Goal: Information Seeking & Learning: Compare options

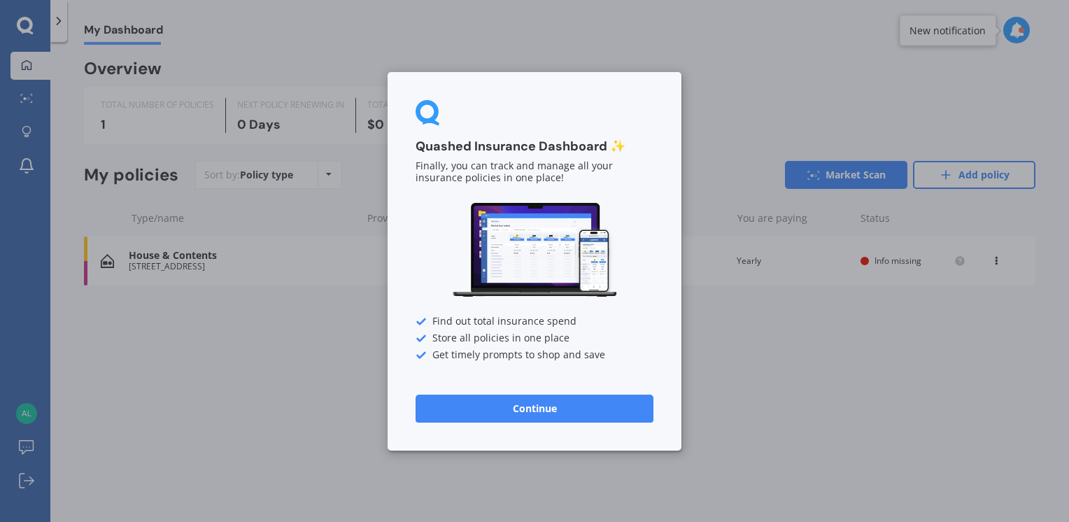
click at [353, 390] on div "Quashed Insurance Dashboard ✨ Finally, you can track and manage all your insura…" at bounding box center [534, 261] width 1069 height 522
click at [478, 404] on button "Continue" at bounding box center [535, 408] width 238 height 28
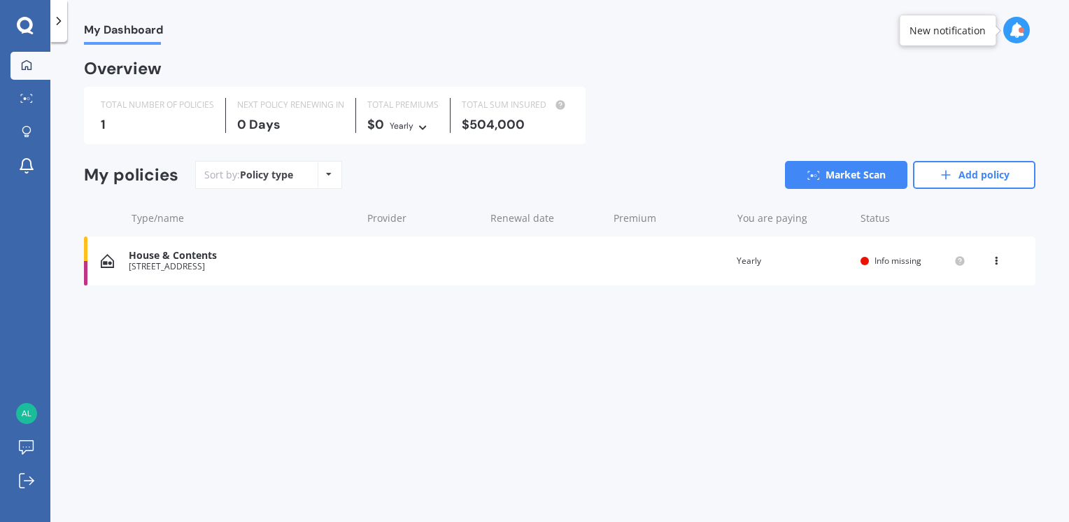
click at [326, 173] on icon at bounding box center [329, 174] width 6 height 8
click at [339, 315] on div "Overview TOTAL NUMBER OF POLICIES 1 NEXT POLICY RENEWING IN 0 Days TOTAL PREMIU…" at bounding box center [559, 190] width 951 height 257
click at [165, 261] on div "House & Contents" at bounding box center [241, 256] width 225 height 12
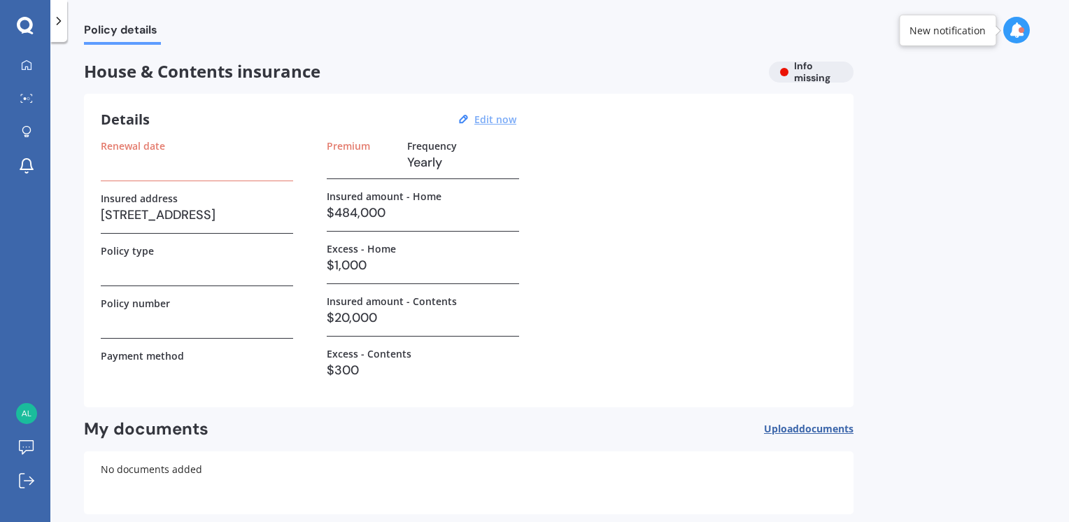
click at [490, 119] on u "Edit now" at bounding box center [495, 119] width 42 height 13
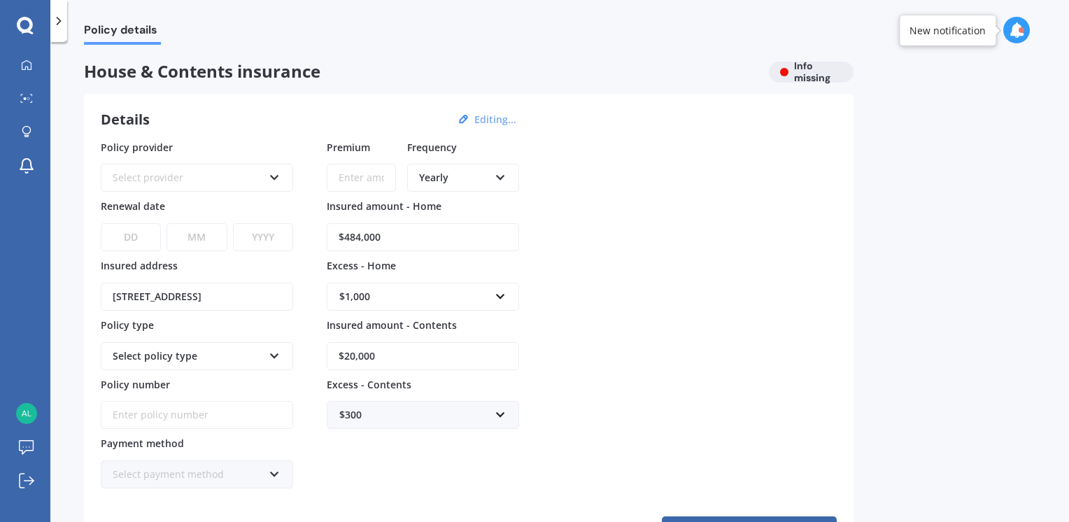
click at [132, 234] on select "DD 01 02 03 04 05 06 07 08 09 10 11 12 13 14 15 16 17 18 19 20 21 22 23 24 25 2…" at bounding box center [131, 237] width 60 height 28
click at [137, 236] on select "DD 01 02 03 04 05 06 07 08 09 10 11 12 13 14 15 16 17 18 19 20 21 22 23 24 25 2…" at bounding box center [131, 237] width 60 height 28
select select "31"
click at [101, 223] on select "DD 01 02 03 04 05 06 07 08 09 10 11 12 13 14 15 16 17 18 19 20 21 22 23 24 25 2…" at bounding box center [131, 237] width 60 height 28
click at [207, 231] on select "MM 01 02 03 04 05 06 07 08 09 10 11 12" at bounding box center [196, 237] width 60 height 28
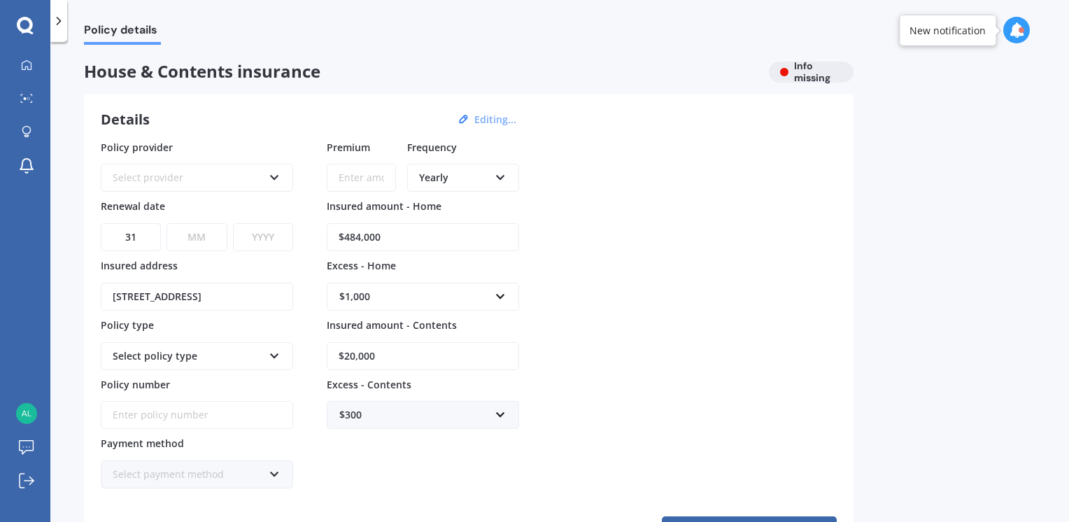
select select "08"
click at [166, 223] on select "MM 01 02 03 04 05 06 07 08 09 10 11 12" at bounding box center [196, 237] width 60 height 28
click at [261, 237] on select "YYYY 2027 2026 2025 2024 2023 2022 2021 2020 2019 2018 2017 2016 2015 2014 2013…" at bounding box center [263, 237] width 60 height 28
select select "2025"
click at [233, 223] on select "YYYY 2027 2026 2025 2024 2023 2022 2021 2020 2019 2018 2017 2016 2015 2014 2013…" at bounding box center [263, 237] width 60 height 28
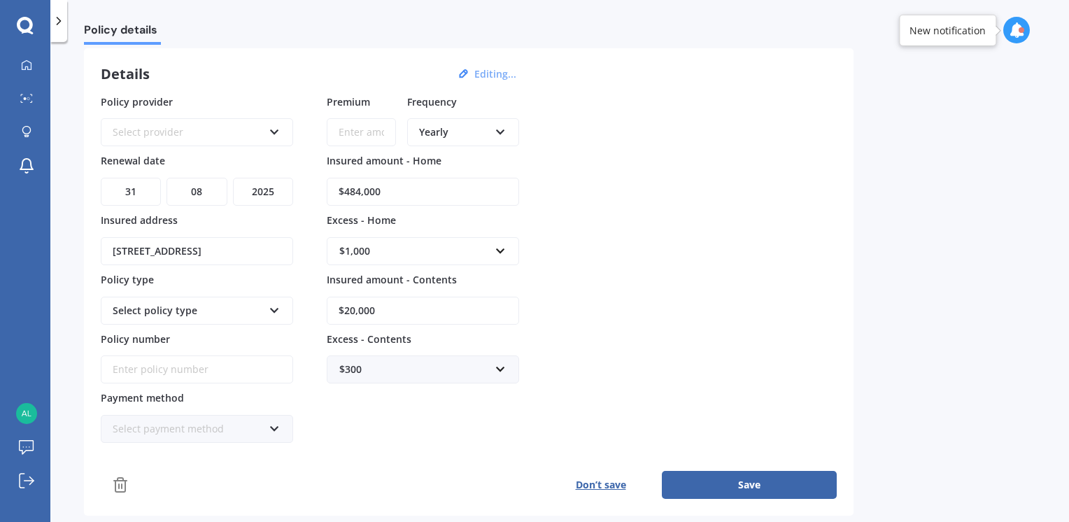
scroll to position [70, 0]
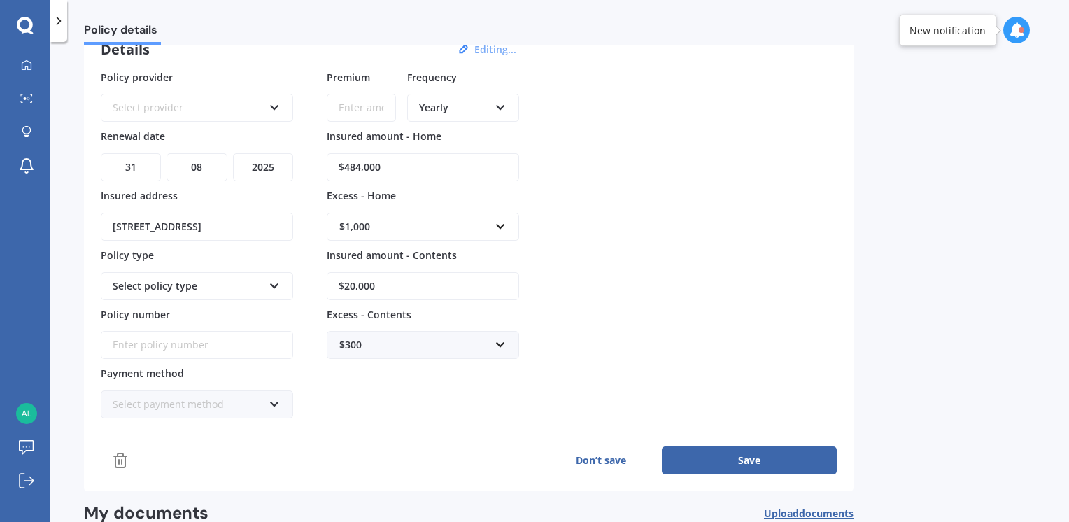
click at [274, 283] on icon at bounding box center [275, 283] width 12 height 10
click at [276, 281] on icon at bounding box center [275, 283] width 12 height 10
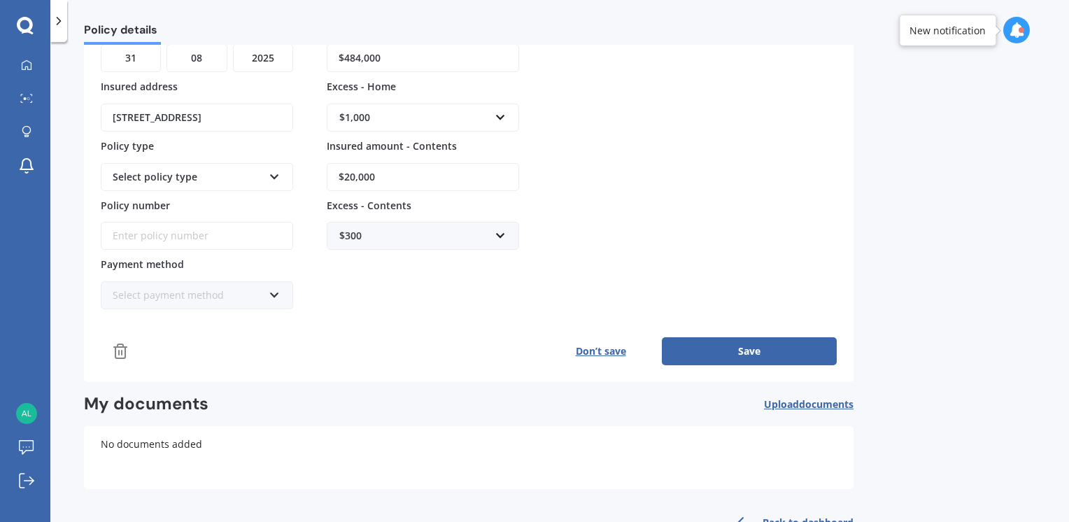
scroll to position [218, 0]
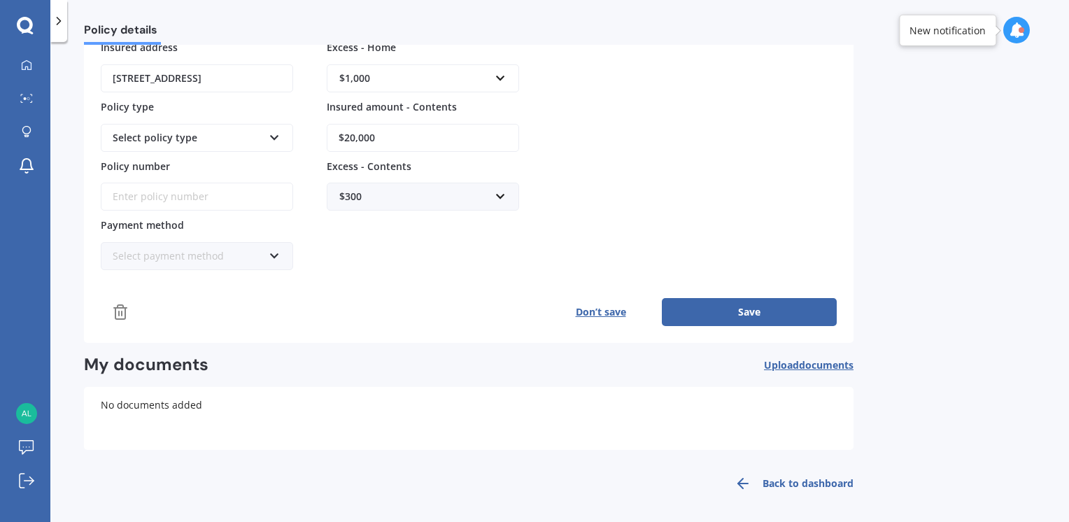
click at [813, 485] on link "Back to dashboard" at bounding box center [789, 484] width 127 height 34
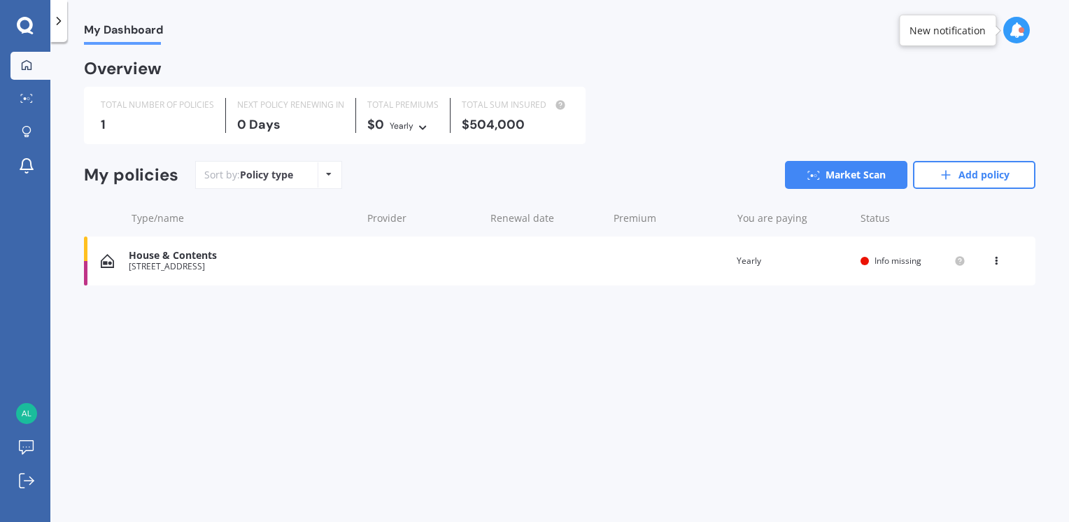
click at [1016, 31] on icon at bounding box center [1016, 29] width 15 height 15
drag, startPoint x: 697, startPoint y: 111, endPoint x: 576, endPoint y: 111, distance: 120.3
click at [696, 111] on div "TOTAL NUMBER OF POLICIES 1 NEXT POLICY RENEWING IN 0 Days TOTAL PREMIUMS $0 Yea…" at bounding box center [559, 115] width 951 height 57
click at [24, 91] on link "Market Scan" at bounding box center [30, 99] width 40 height 28
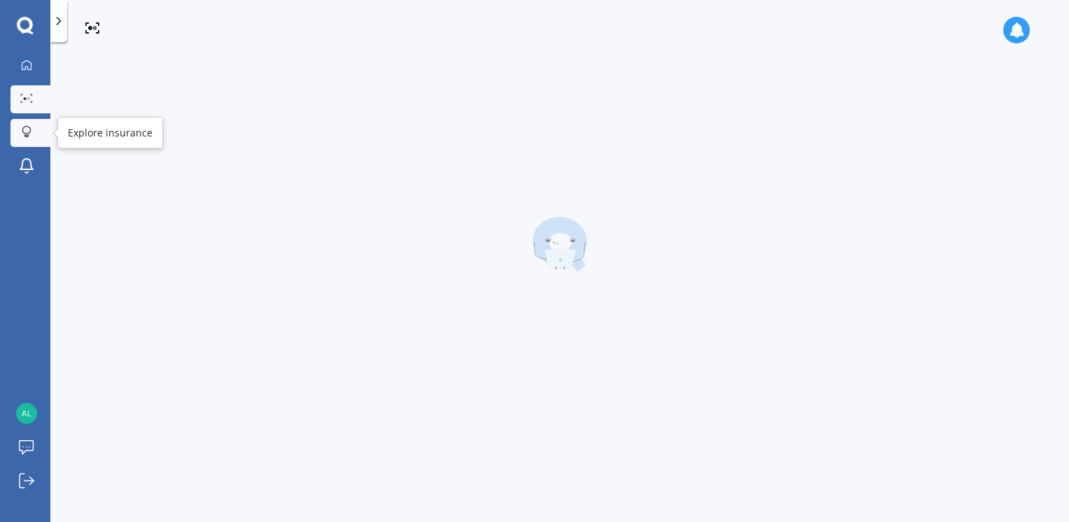
click at [22, 129] on icon at bounding box center [27, 132] width 10 height 12
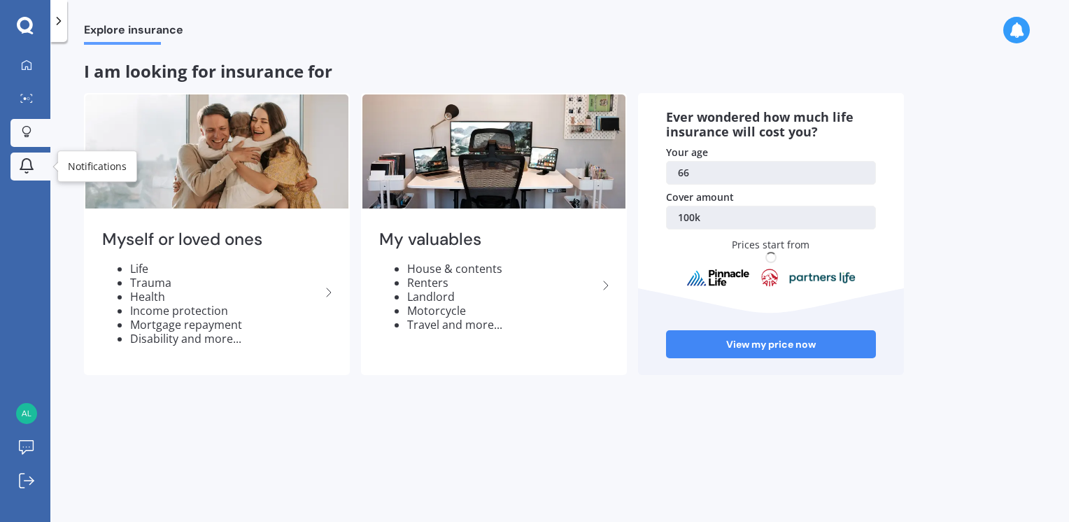
click at [29, 165] on icon at bounding box center [26, 165] width 17 height 17
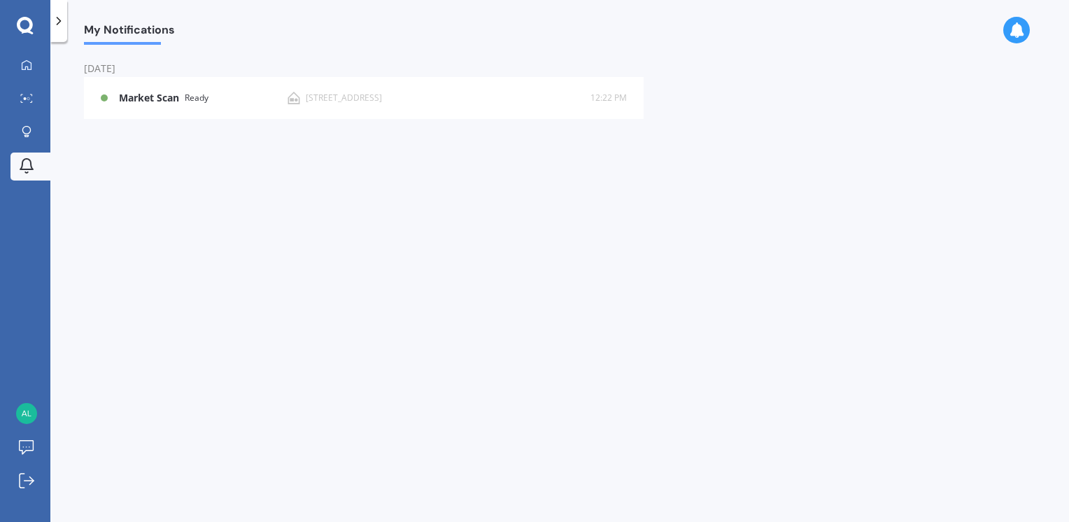
drag, startPoint x: 169, startPoint y: 99, endPoint x: 33, endPoint y: 29, distance: 153.6
click at [33, 29] on icon at bounding box center [25, 26] width 17 height 18
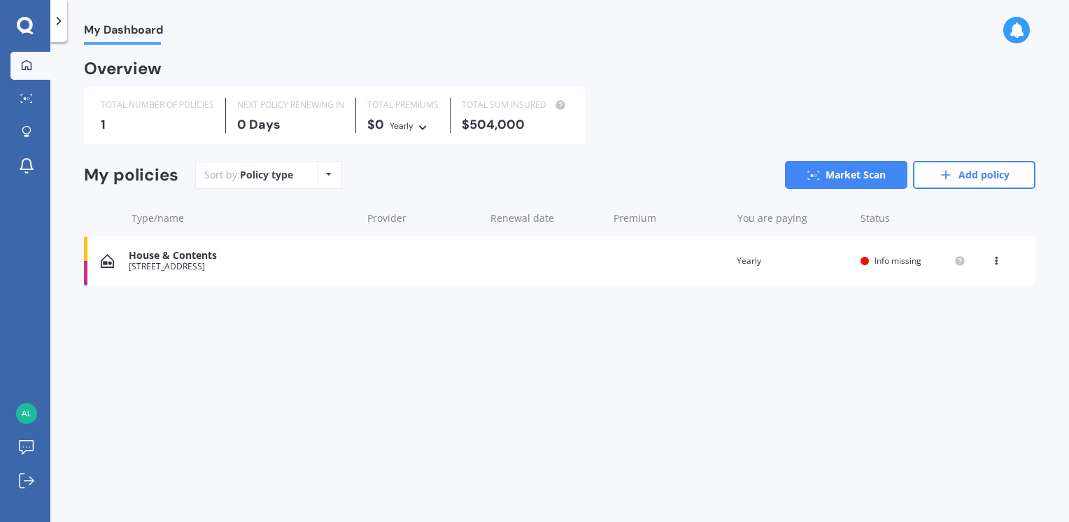
click at [996, 261] on icon at bounding box center [996, 258] width 10 height 8
click at [960, 314] on div "Delete" at bounding box center [965, 316] width 139 height 28
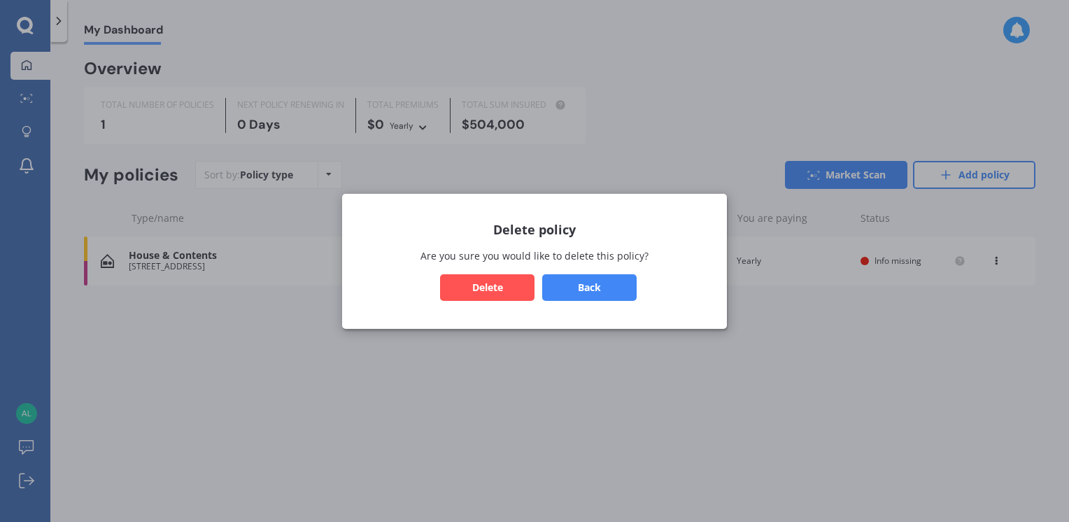
click at [488, 289] on button "Delete" at bounding box center [487, 287] width 94 height 27
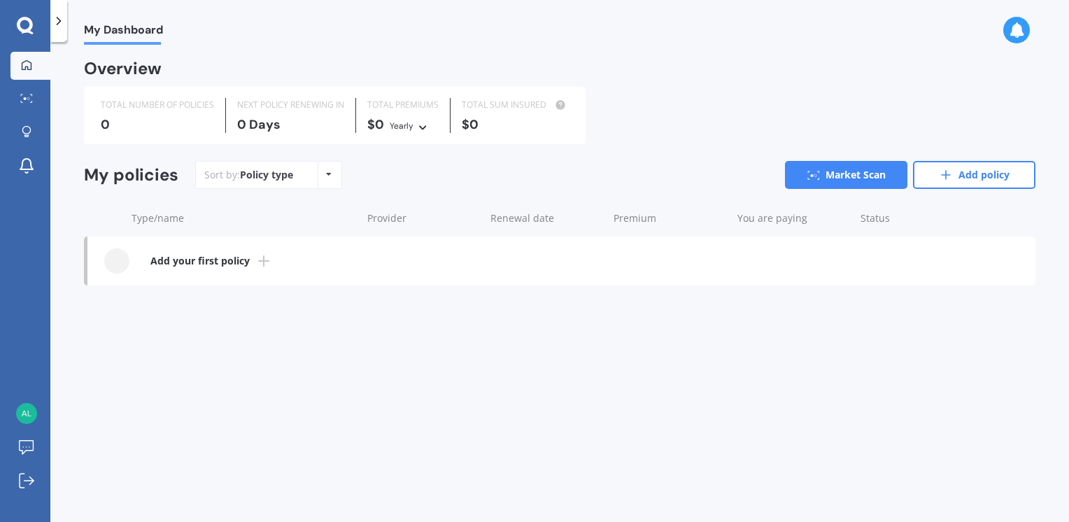
click at [201, 260] on b "Add your first policy" at bounding box center [199, 261] width 99 height 14
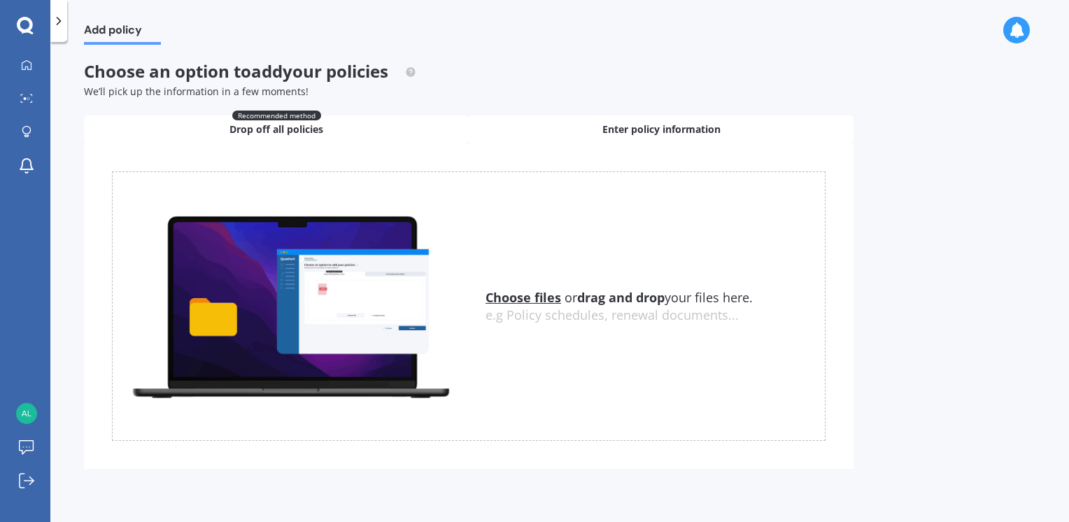
click at [669, 125] on span "Enter policy information" at bounding box center [661, 129] width 118 height 14
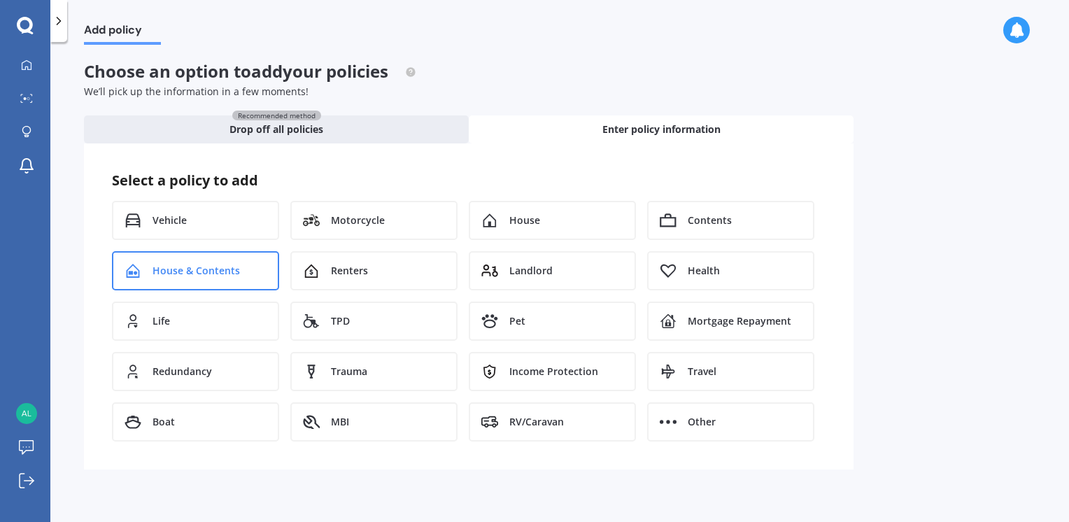
click at [237, 274] on span "House & Contents" at bounding box center [196, 271] width 87 height 14
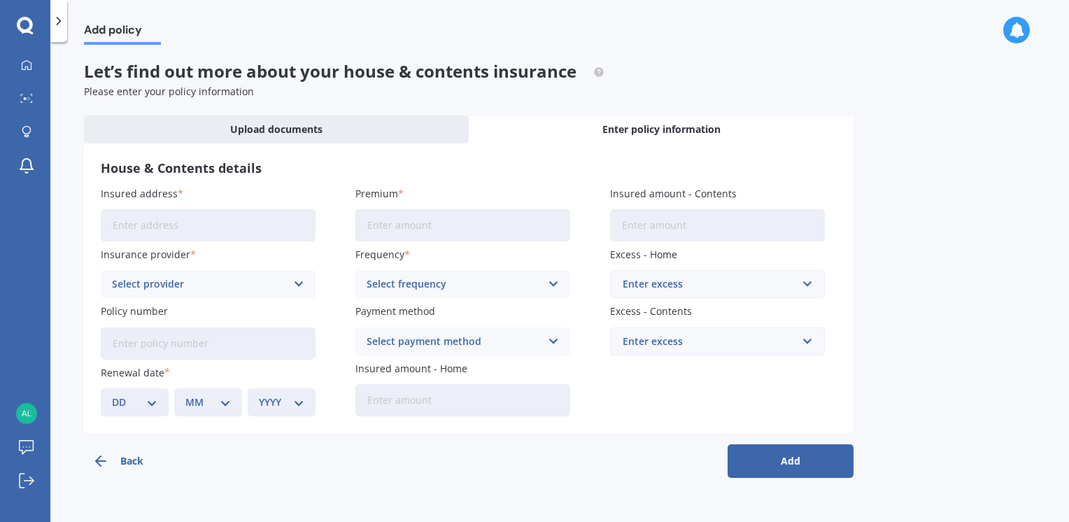
click at [176, 219] on input "Insured address" at bounding box center [208, 225] width 215 height 32
type input "7A Pakuranga Road, Pakuranga, Auckland 2010"
click at [302, 281] on icon at bounding box center [299, 283] width 12 height 15
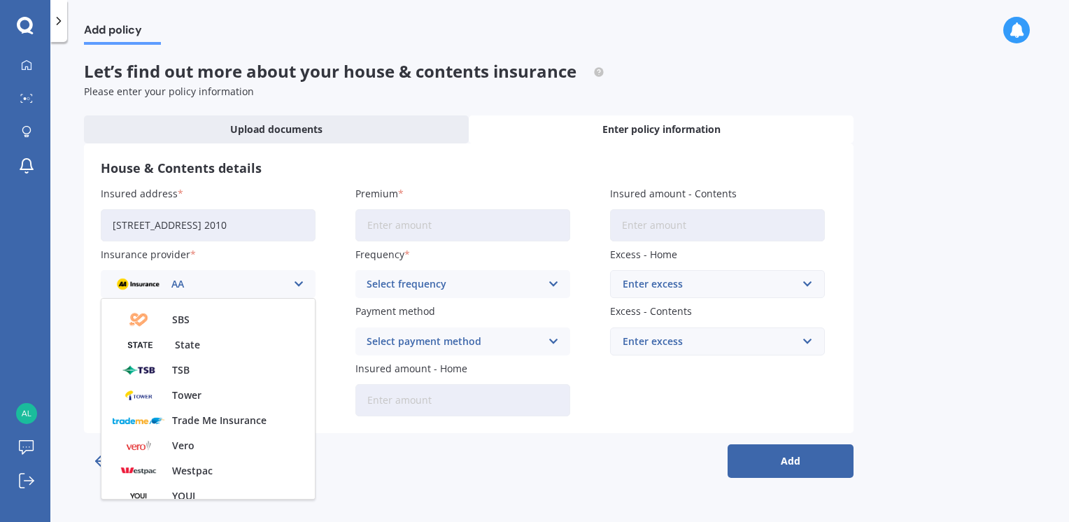
scroll to position [378, 0]
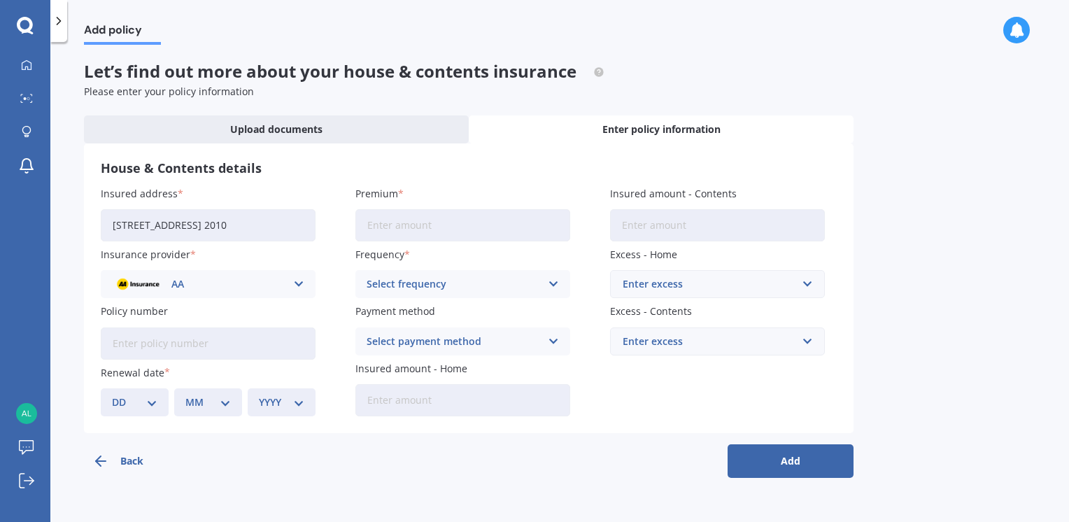
click at [968, 240] on div "Add policy Let’s find out more about your house & contents insurance Please ent…" at bounding box center [559, 285] width 1019 height 480
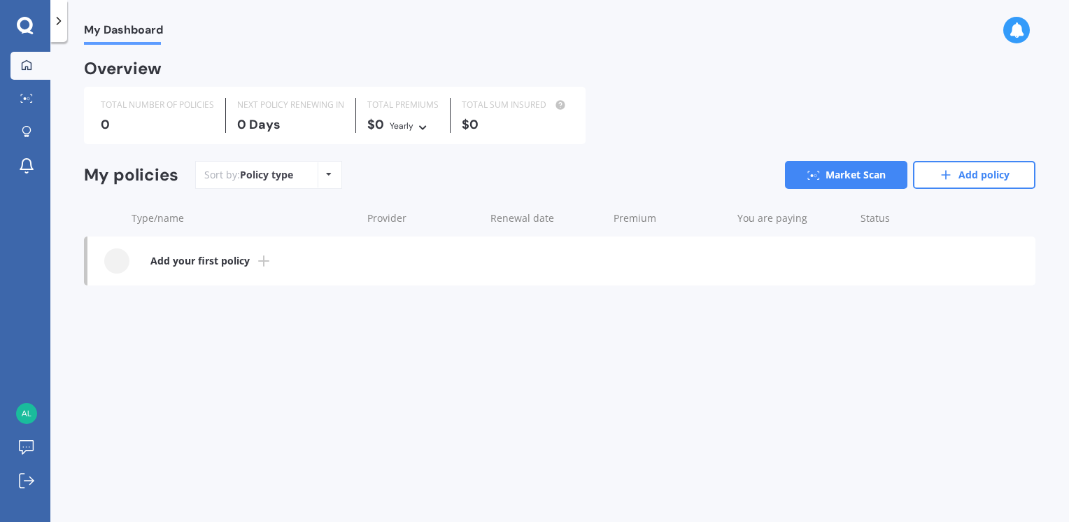
click at [327, 175] on icon at bounding box center [329, 174] width 6 height 8
click at [330, 175] on div "Policy type Alphabetical Date added Renewing next" at bounding box center [329, 174] width 22 height 25
click at [329, 175] on icon at bounding box center [329, 174] width 6 height 8
click at [977, 177] on link "Add policy" at bounding box center [974, 175] width 122 height 28
click at [206, 262] on b "Add your first policy" at bounding box center [199, 261] width 99 height 14
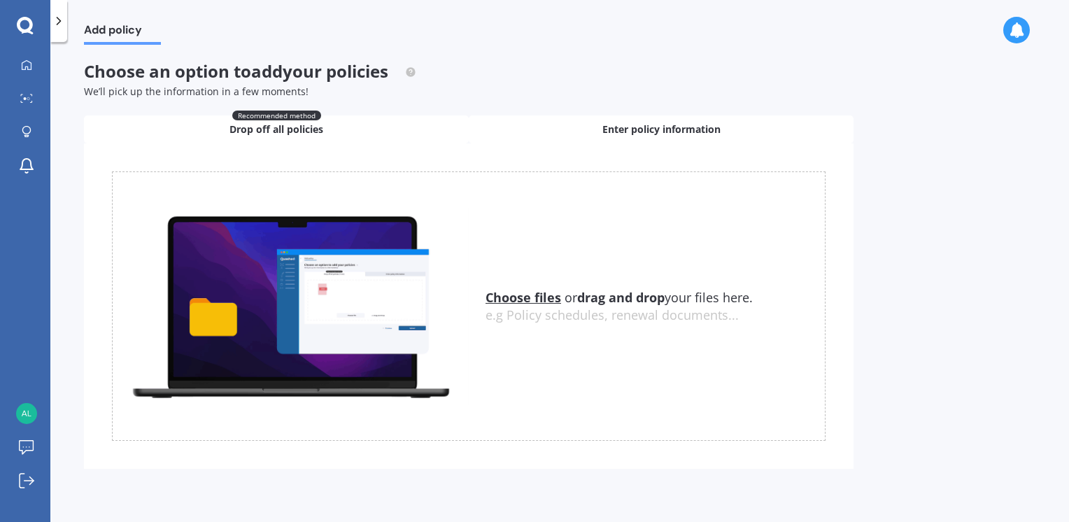
click at [646, 133] on span "Enter policy information" at bounding box center [661, 129] width 118 height 14
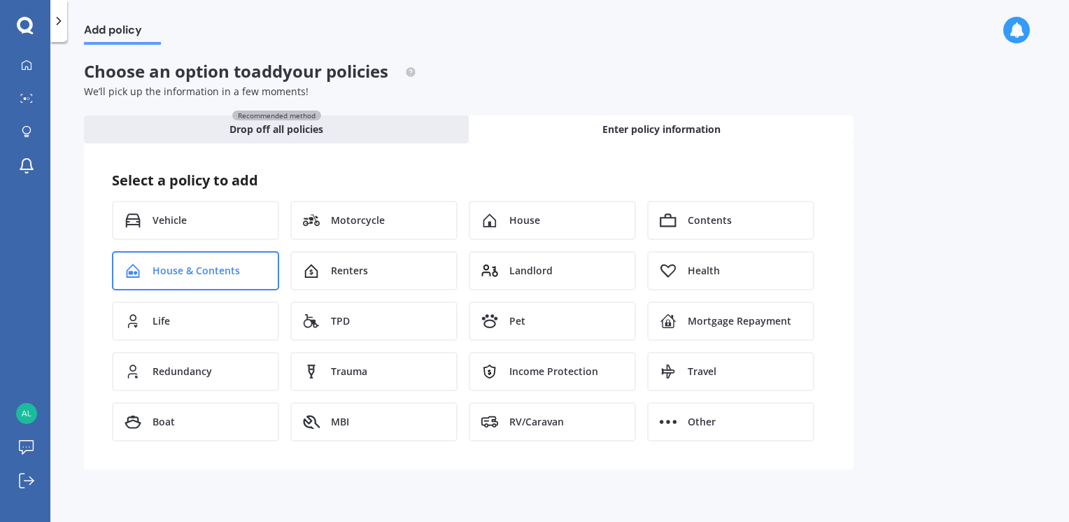
click at [199, 271] on span "House & Contents" at bounding box center [196, 271] width 87 height 14
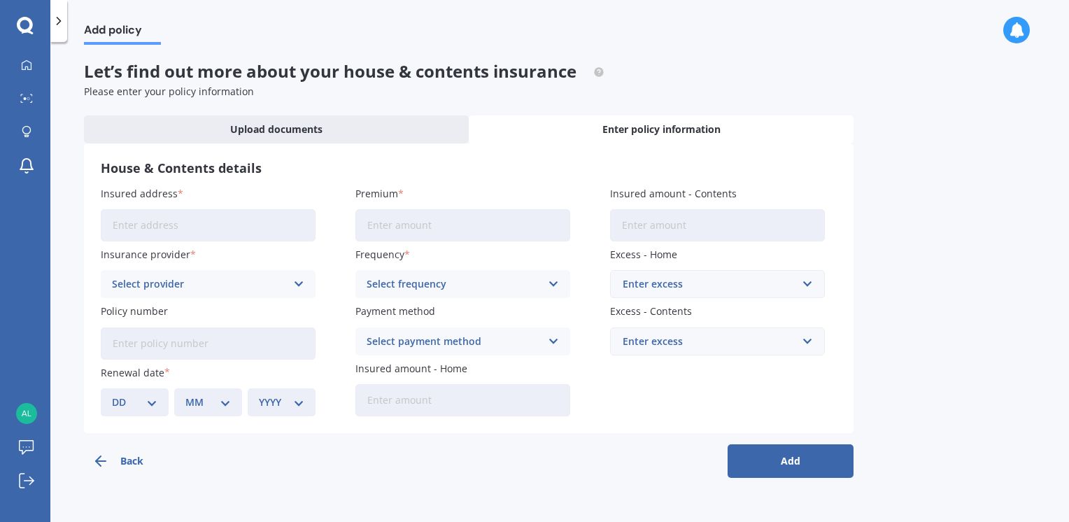
click at [134, 228] on input "Insured address" at bounding box center [208, 225] width 215 height 32
click at [126, 229] on input "7APakara" at bounding box center [208, 225] width 215 height 32
type input "7A Pakaraka Drive, Papakura, Auckland 2110"
click at [295, 279] on icon at bounding box center [299, 283] width 12 height 15
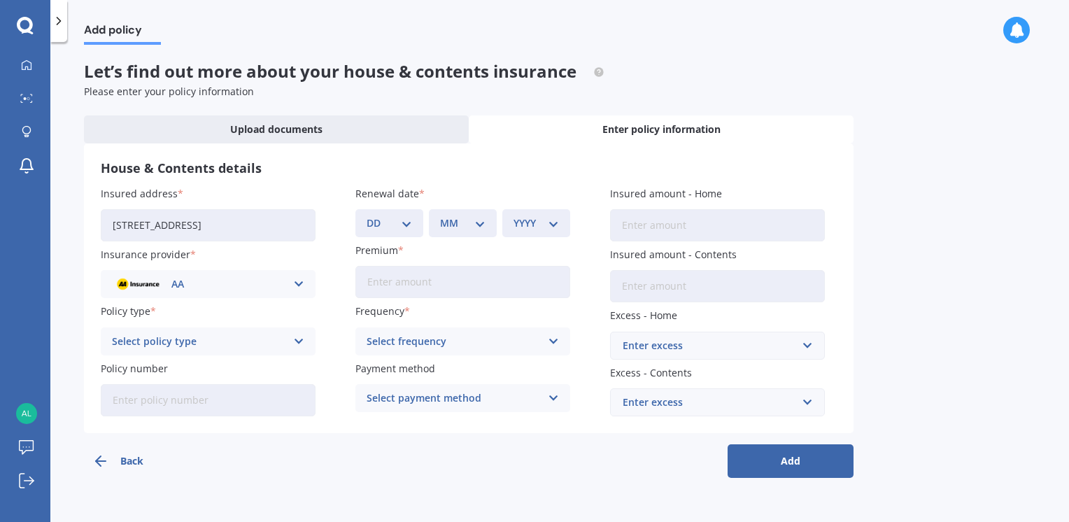
click at [619, 129] on span "Enter policy information" at bounding box center [661, 129] width 118 height 14
click at [23, 56] on link "My Dashboard" at bounding box center [30, 66] width 40 height 28
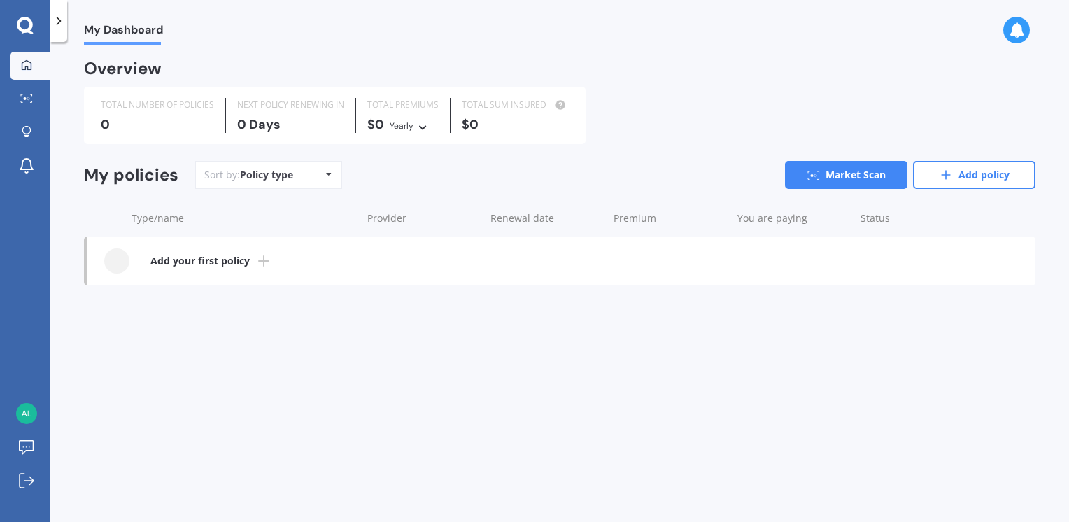
click at [34, 33] on div at bounding box center [25, 26] width 50 height 18
click at [29, 31] on icon at bounding box center [28, 32] width 12 height 4
click at [31, 94] on icon at bounding box center [26, 98] width 13 height 9
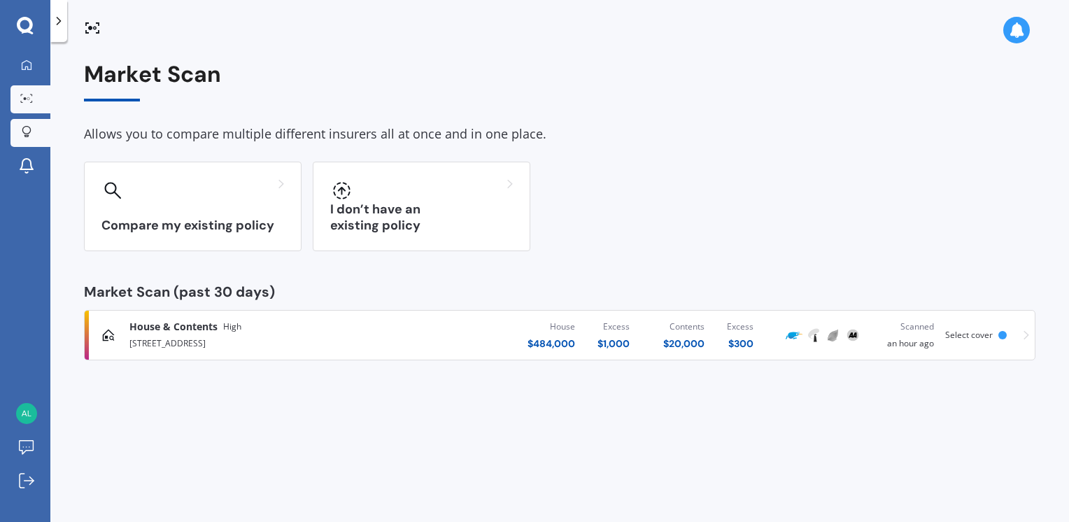
click at [27, 125] on link "Explore insurance" at bounding box center [30, 133] width 40 height 28
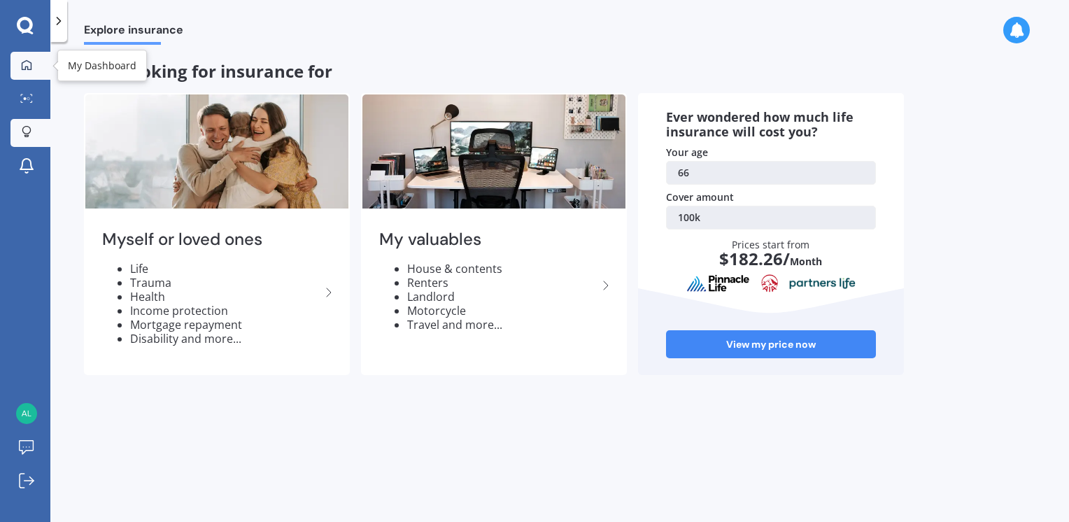
click at [22, 64] on icon at bounding box center [26, 64] width 11 height 11
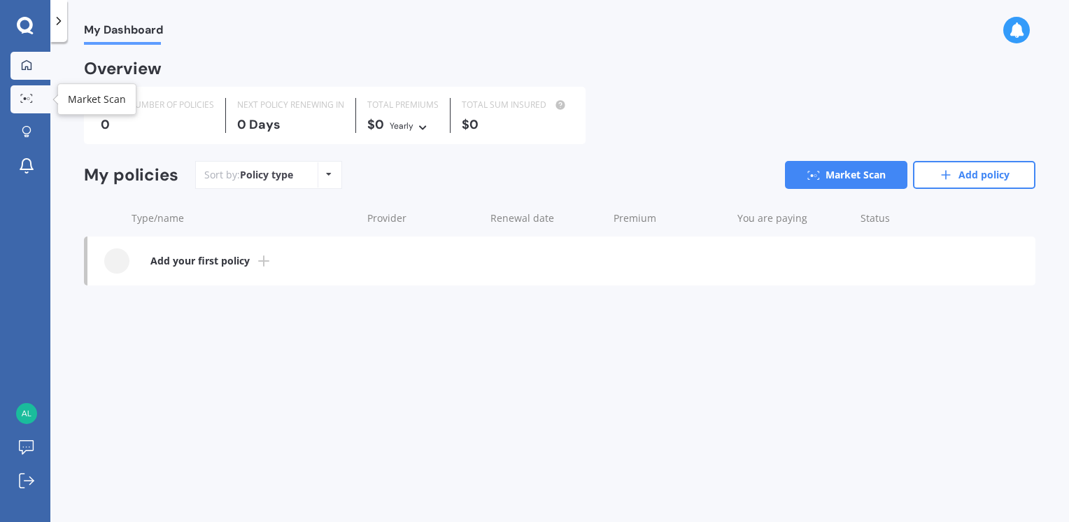
click at [34, 98] on div at bounding box center [26, 99] width 21 height 10
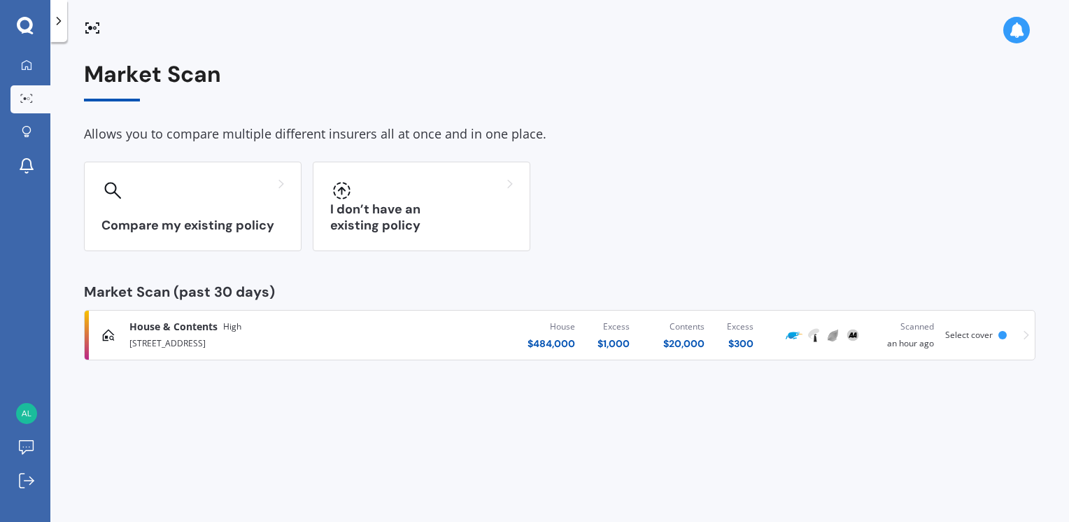
click at [179, 332] on span "House & Contents" at bounding box center [173, 327] width 88 height 14
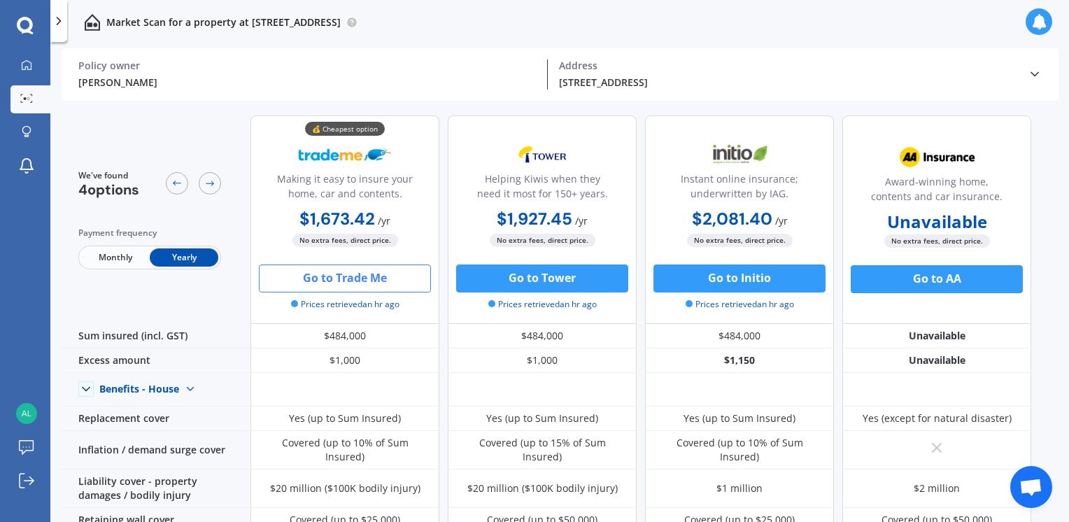
click at [128, 260] on span "Monthly" at bounding box center [115, 257] width 69 height 18
click at [187, 259] on span "Yearly" at bounding box center [184, 257] width 69 height 18
click at [127, 257] on span "Monthly" at bounding box center [115, 257] width 69 height 18
click at [192, 261] on span "Yearly" at bounding box center [184, 257] width 69 height 18
click at [124, 261] on span "Monthly" at bounding box center [115, 257] width 69 height 18
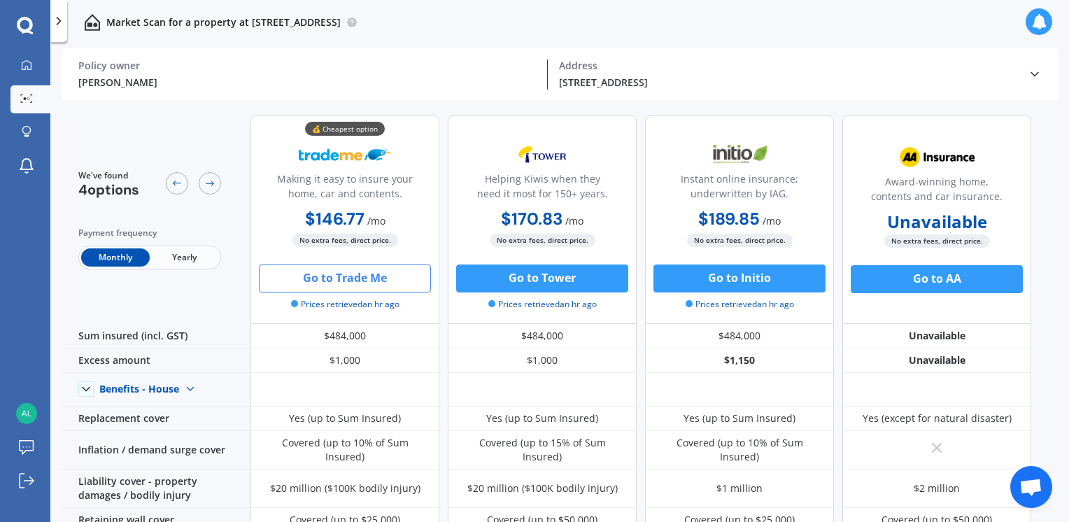
click at [183, 258] on span "Yearly" at bounding box center [184, 257] width 69 height 18
click at [114, 257] on span "Monthly" at bounding box center [115, 257] width 69 height 18
click at [188, 257] on span "Yearly" at bounding box center [184, 257] width 69 height 18
click at [112, 257] on span "Monthly" at bounding box center [115, 257] width 69 height 18
click at [209, 182] on icon at bounding box center [209, 183] width 11 height 11
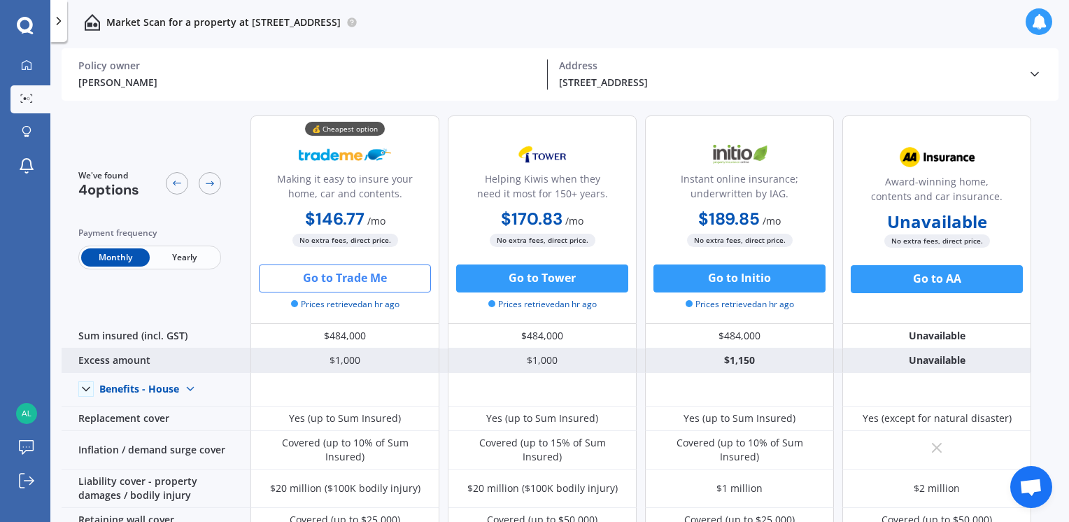
click at [367, 362] on div "$1,000" at bounding box center [344, 360] width 189 height 24
click at [197, 357] on div "Excess amount" at bounding box center [156, 360] width 189 height 24
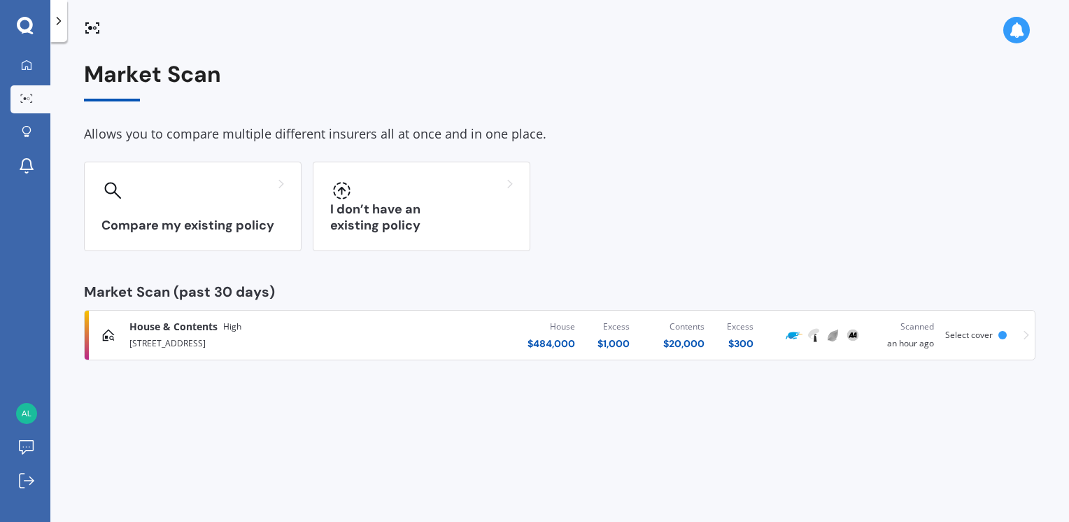
click at [180, 322] on span "House & Contents" at bounding box center [173, 327] width 88 height 14
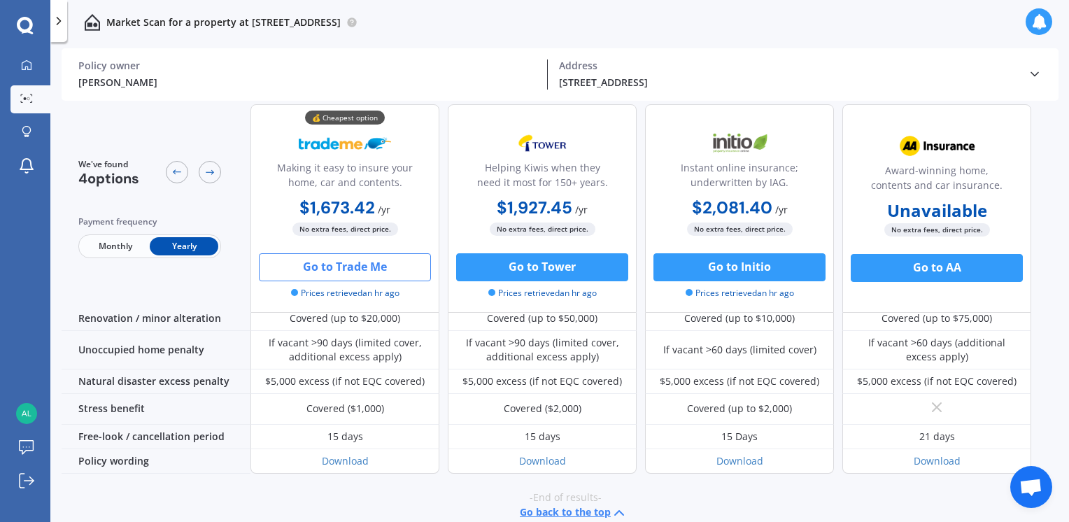
scroll to position [640, 0]
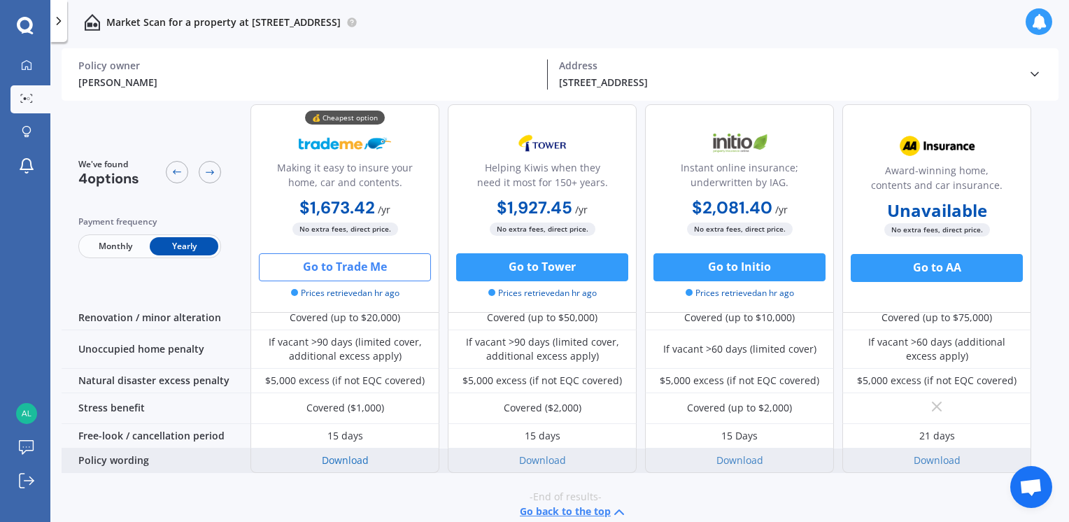
click at [338, 453] on link "Download" at bounding box center [345, 459] width 47 height 13
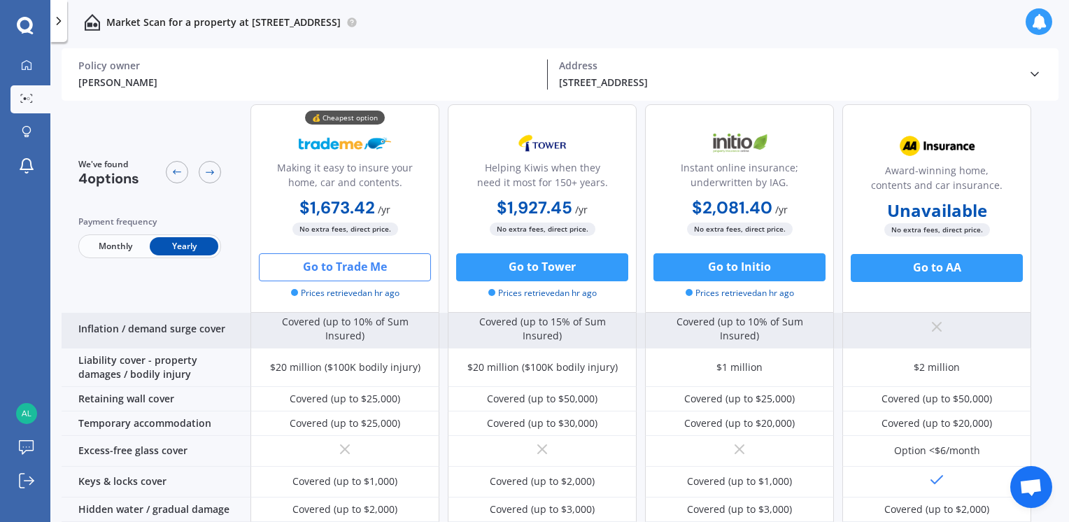
scroll to position [0, 0]
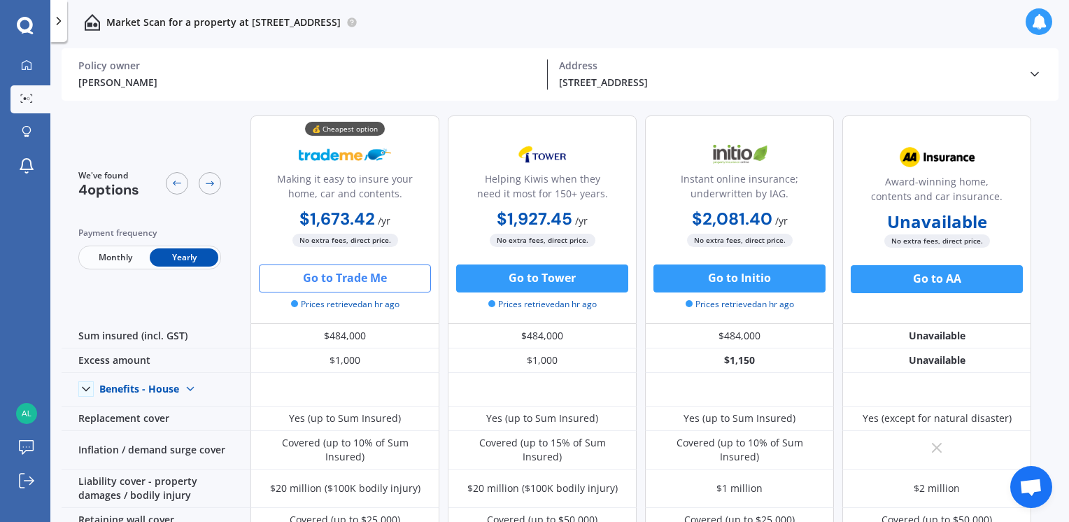
click at [134, 253] on span "Monthly" at bounding box center [115, 257] width 69 height 18
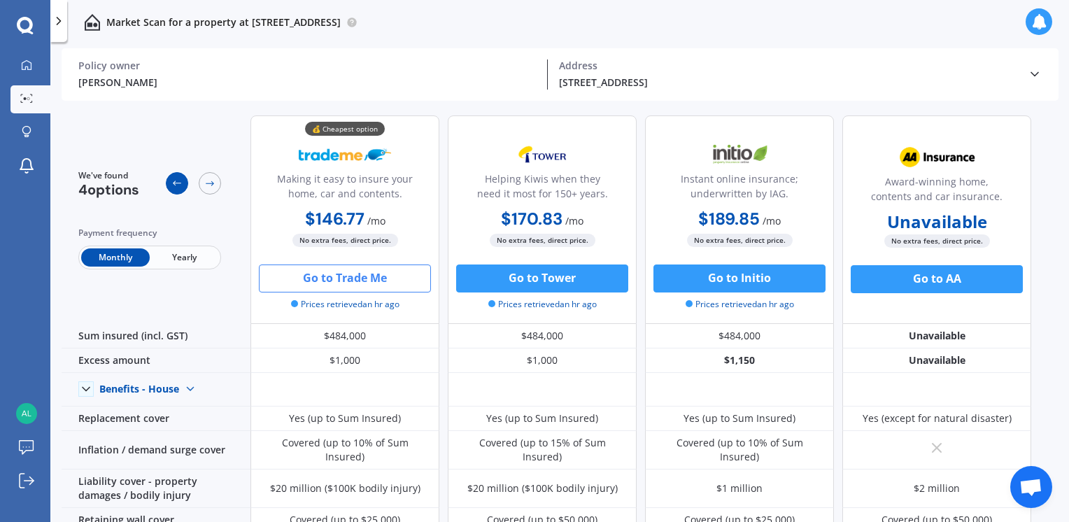
click at [171, 185] on icon at bounding box center [176, 183] width 11 height 11
click at [206, 181] on icon at bounding box center [209, 183] width 11 height 11
click at [28, 63] on icon at bounding box center [26, 64] width 11 height 11
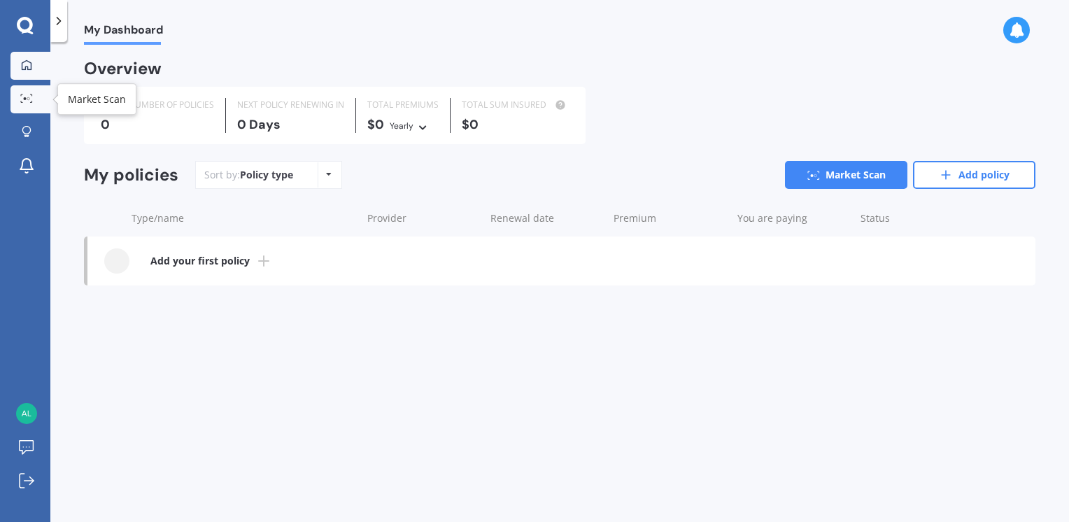
click at [31, 99] on icon at bounding box center [26, 98] width 13 height 9
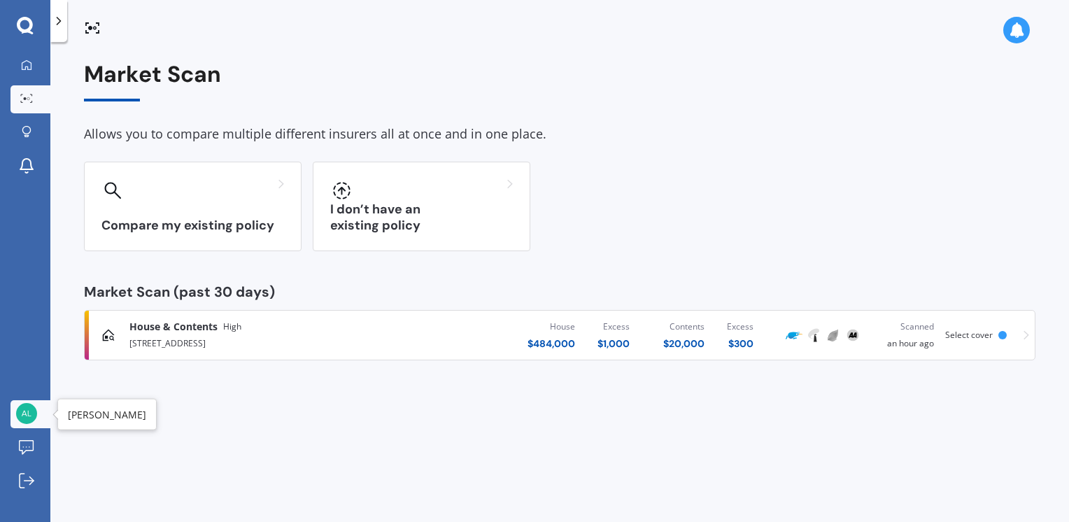
click at [25, 413] on img at bounding box center [26, 413] width 21 height 21
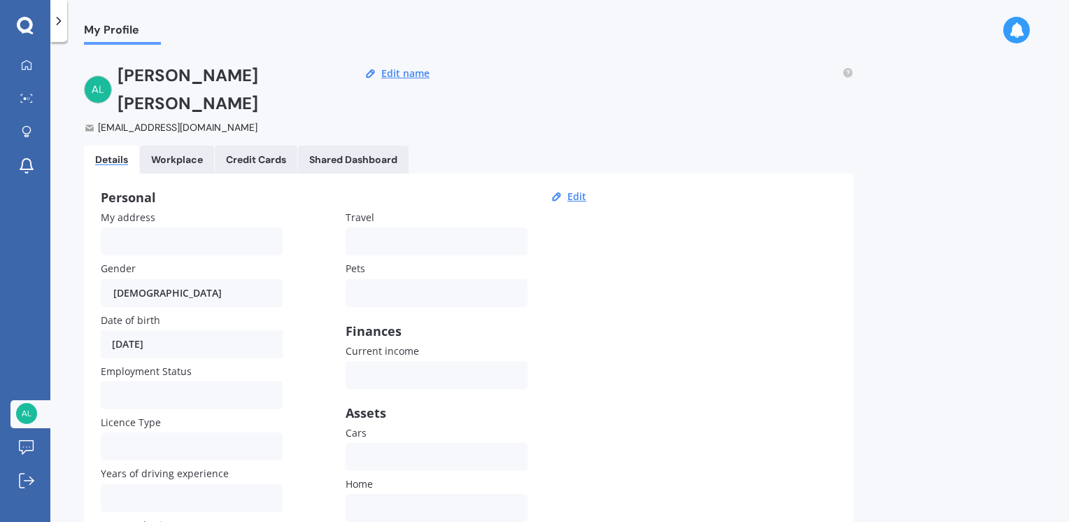
click at [155, 279] on div "Male Male Female" at bounding box center [192, 293] width 182 height 28
click at [125, 279] on div "Male Male Female" at bounding box center [192, 293] width 182 height 28
click at [118, 279] on div "Male Male Female" at bounding box center [192, 293] width 182 height 28
click at [152, 279] on div "Male Male Female" at bounding box center [192, 293] width 182 height 28
click at [574, 190] on button "Edit" at bounding box center [576, 196] width 27 height 13
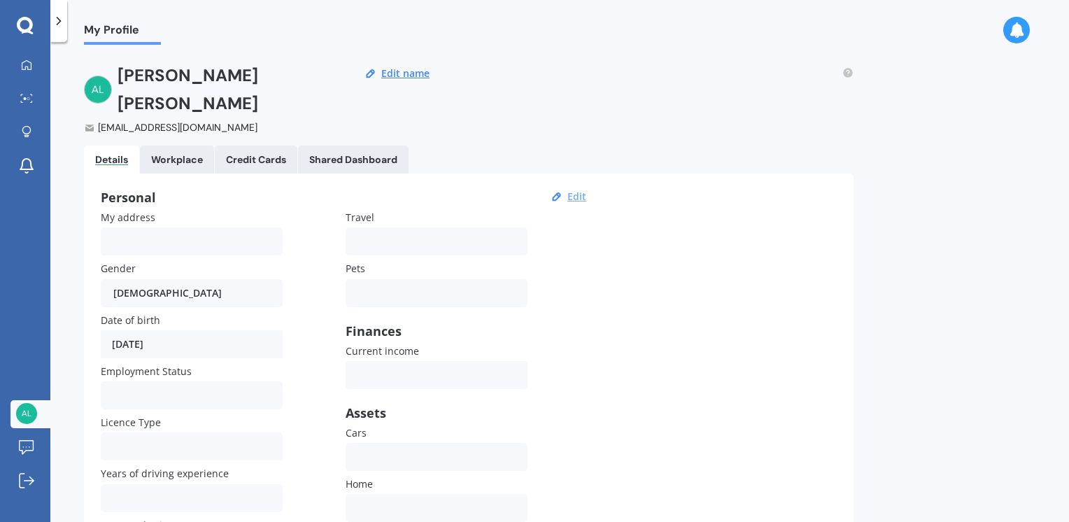
select select "12"
select select "08"
select select "1959"
click at [406, 70] on button "Edit name" at bounding box center [405, 73] width 57 height 13
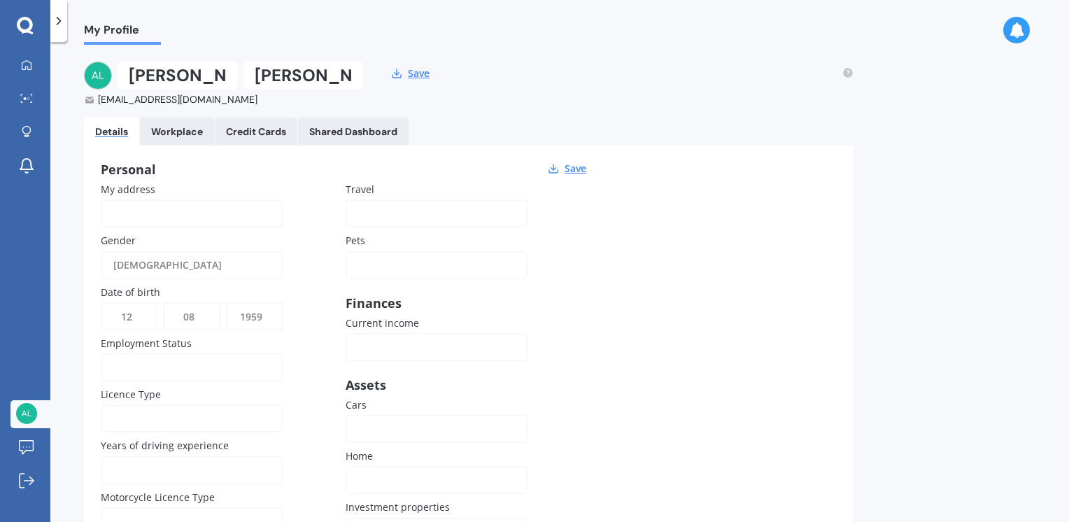
click at [182, 77] on input "Julian" at bounding box center [178, 76] width 120 height 28
type input "J"
type input "[PERSON_NAME]"
click at [413, 74] on button "Save" at bounding box center [419, 73] width 30 height 13
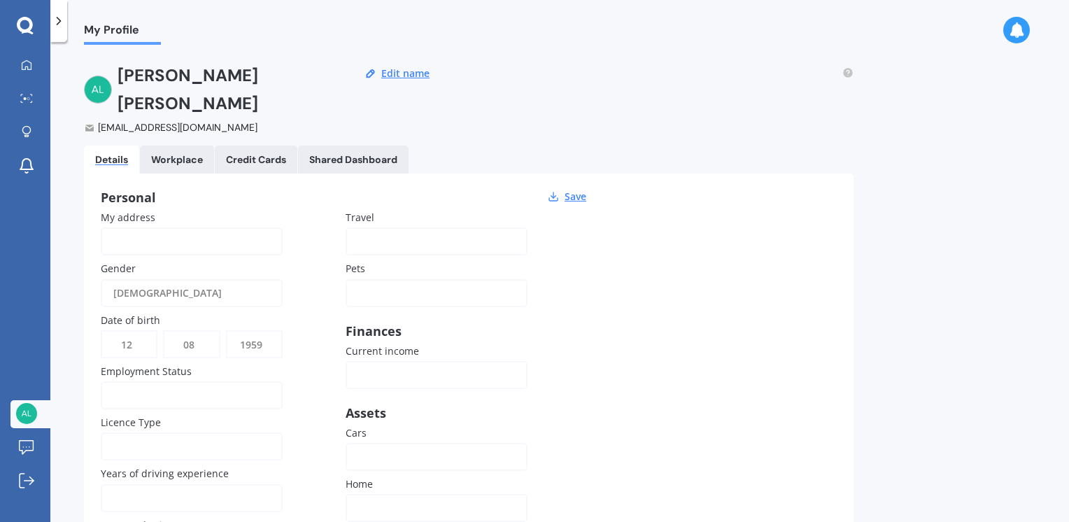
click at [155, 227] on input "My address" at bounding box center [192, 241] width 182 height 28
type input "[STREET_ADDRESS]"
click at [143, 279] on div "[DEMOGRAPHIC_DATA]" at bounding box center [182, 293] width 139 height 28
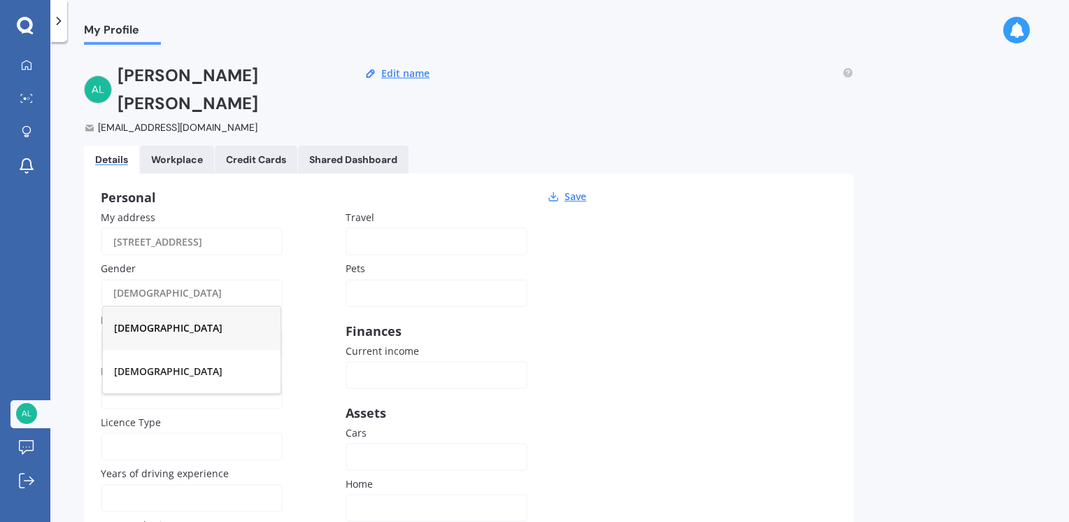
click at [124, 350] on div "[DEMOGRAPHIC_DATA]" at bounding box center [192, 371] width 178 height 43
click at [122, 332] on select "DD 01 02 03 04 05 06 07 08 09 10 11 12 13 14 15 16 17 18 19 20 21 22 23 24 25 2…" at bounding box center [129, 344] width 54 height 25
select select "20"
click at [102, 332] on select "DD 01 02 03 04 05 06 07 08 09 10 11 12 13 14 15 16 17 18 19 20 21 22 23 24 25 2…" at bounding box center [129, 344] width 54 height 25
click at [195, 332] on select "MM 01 02 03 04 05 06 07 08 09 10 11 12" at bounding box center [191, 344] width 54 height 25
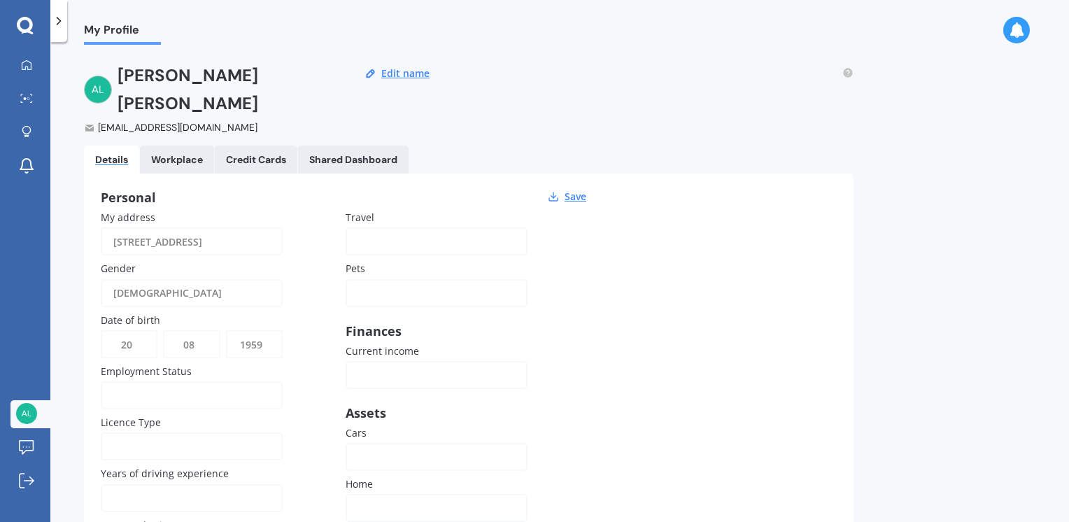
select select "02"
click at [164, 332] on select "MM 01 02 03 04 05 06 07 08 09 10 11 12" at bounding box center [191, 344] width 54 height 25
click at [266, 332] on select "YYYY 2009 2008 2007 2006 2005 2004 2003 2002 2001 2000 1999 1998 1997 1996 1995…" at bounding box center [254, 344] width 54 height 25
select select "1990"
click at [227, 332] on select "YYYY 2009 2008 2007 2006 2005 2004 2003 2002 2001 2000 1999 1998 1997 1996 1995…" at bounding box center [254, 344] width 54 height 25
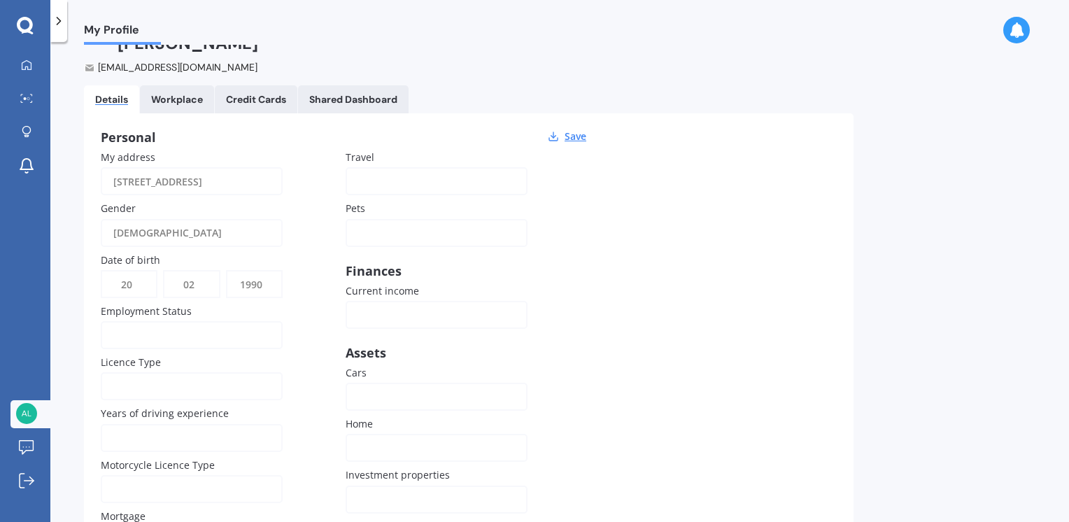
scroll to position [59, 0]
click at [162, 328] on div at bounding box center [182, 335] width 139 height 15
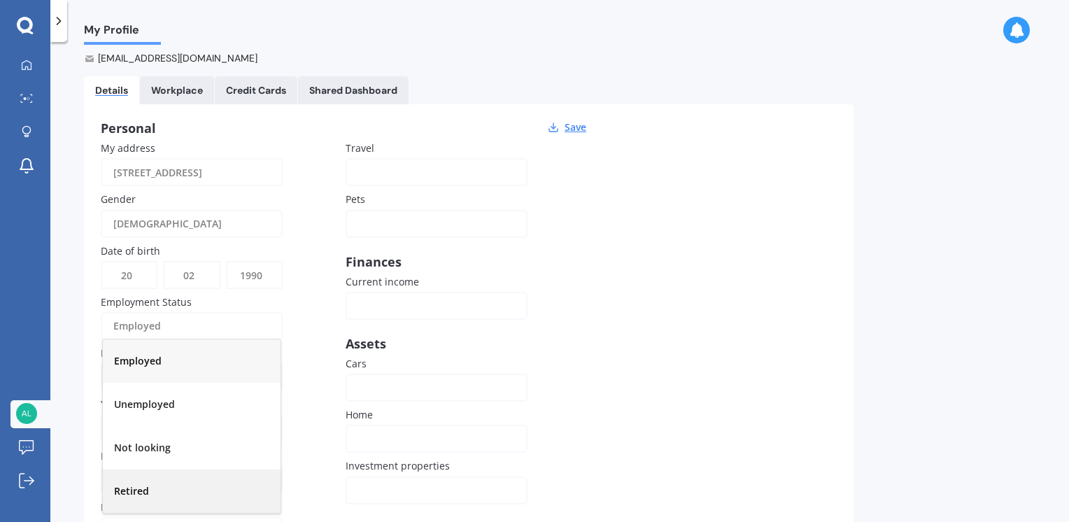
scroll to position [0, 0]
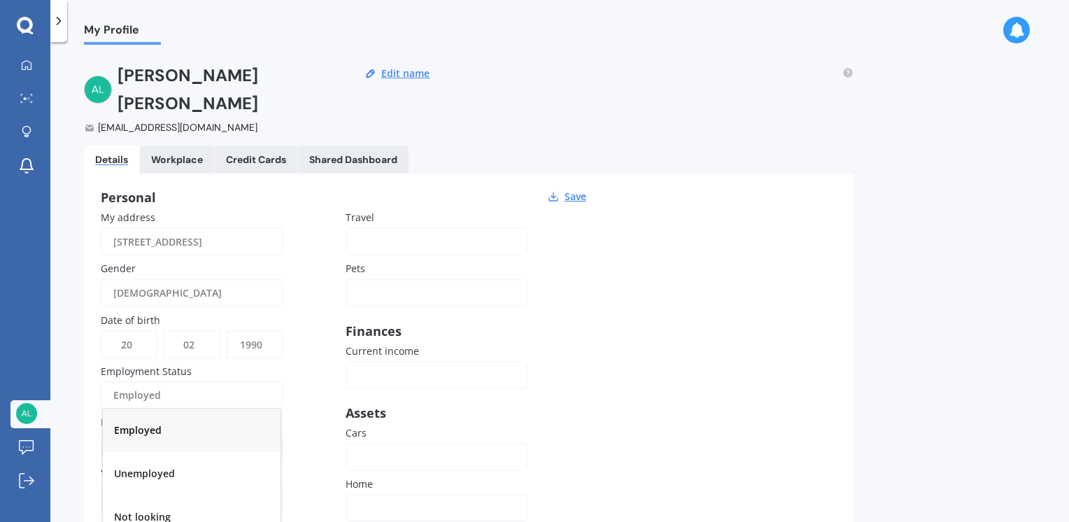
click at [159, 423] on span "Employed" at bounding box center [138, 429] width 48 height 13
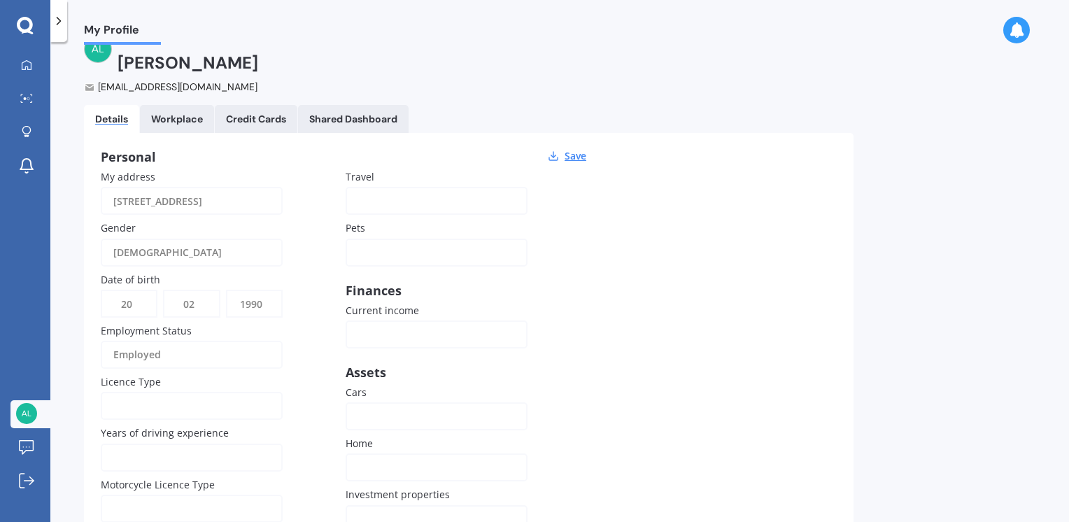
scroll to position [129, 0]
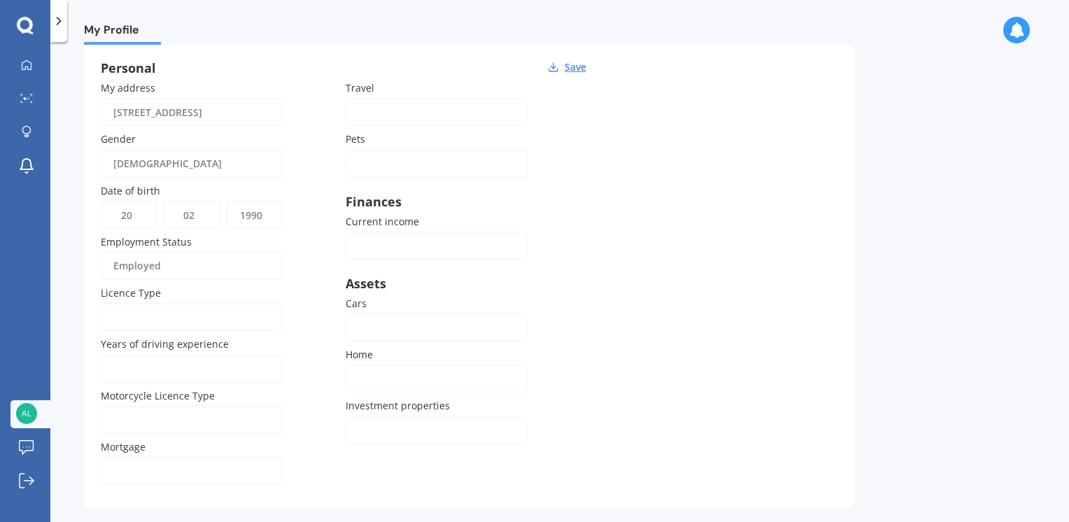
click at [146, 309] on div at bounding box center [182, 316] width 139 height 15
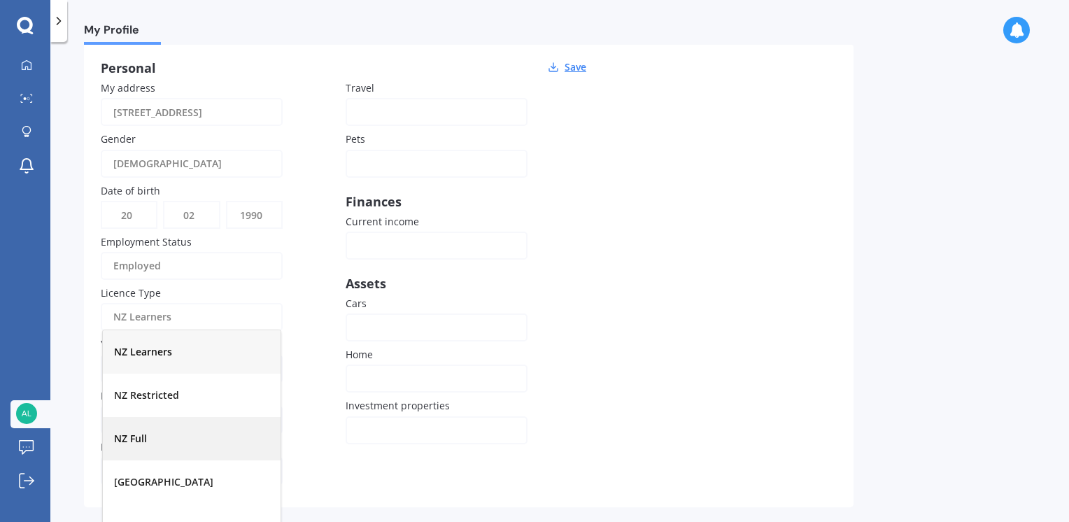
click at [148, 417] on div "NZ Full" at bounding box center [192, 438] width 178 height 43
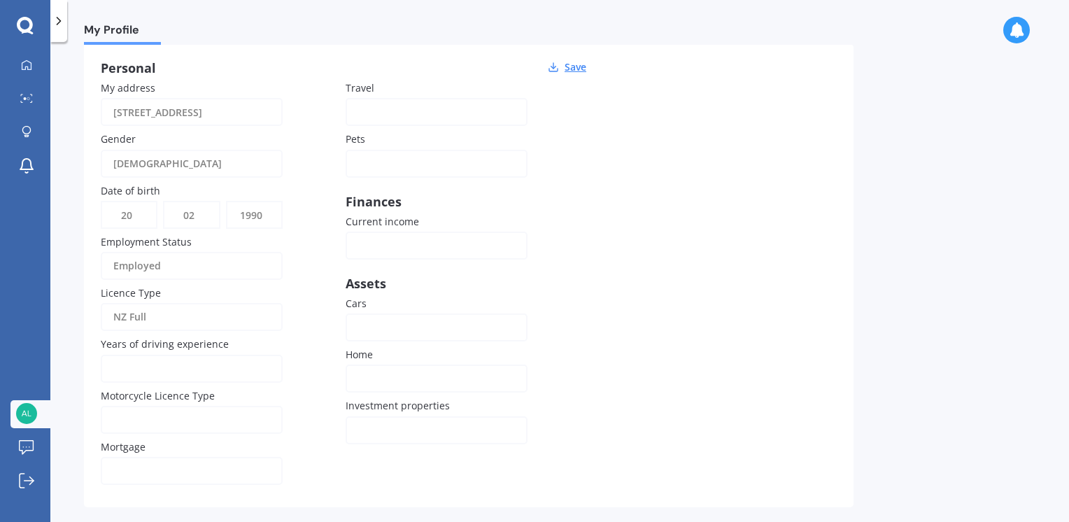
click at [132, 355] on input "Years of driving experience" at bounding box center [192, 369] width 182 height 28
type input "18"
click at [153, 463] on div at bounding box center [182, 470] width 139 height 15
click at [171, 371] on div "Yes" at bounding box center [192, 392] width 178 height 43
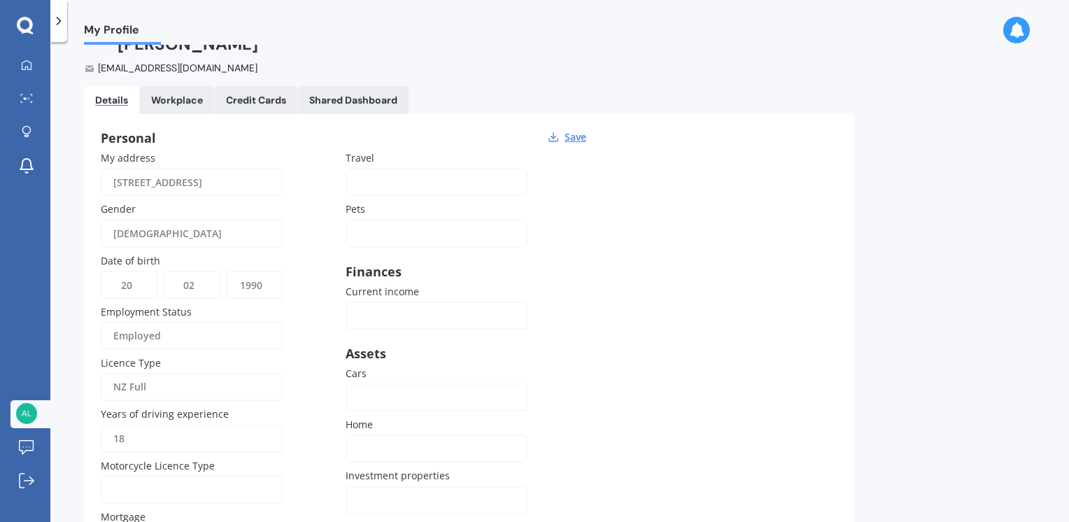
click at [398, 150] on label "Travel" at bounding box center [434, 157] width 176 height 15
click at [397, 201] on label "Pets" at bounding box center [434, 208] width 176 height 15
click at [384, 226] on div at bounding box center [427, 233] width 139 height 15
click at [556, 304] on div "My address 7A Pakaraka Drive, Papakura, Auckland 2110 Gender Female Male Female…" at bounding box center [346, 355] width 490 height 410
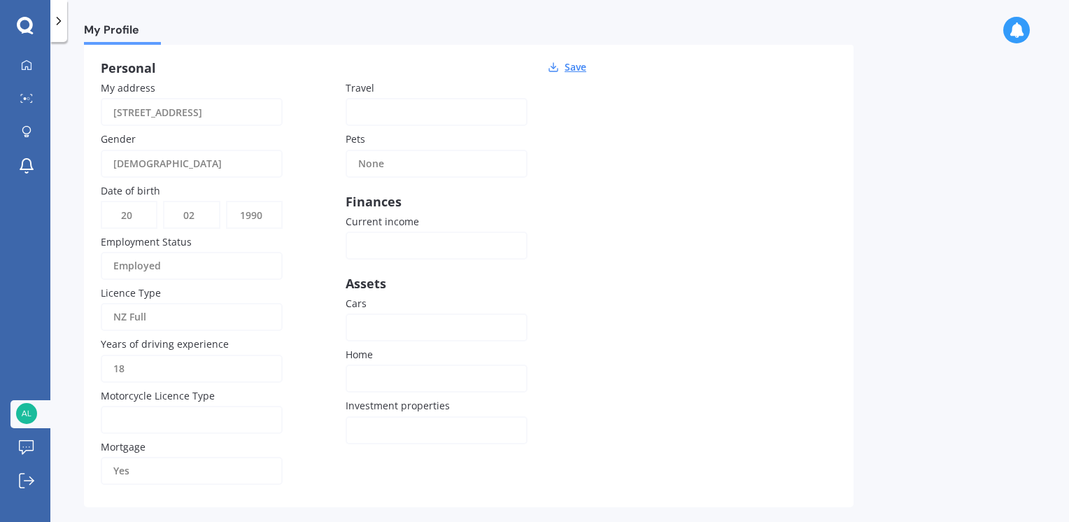
click at [399, 296] on label "Cars" at bounding box center [434, 303] width 176 height 15
click at [378, 320] on div at bounding box center [427, 327] width 139 height 15
click at [383, 341] on div "Own" at bounding box center [437, 362] width 178 height 43
click at [363, 371] on div at bounding box center [427, 378] width 139 height 15
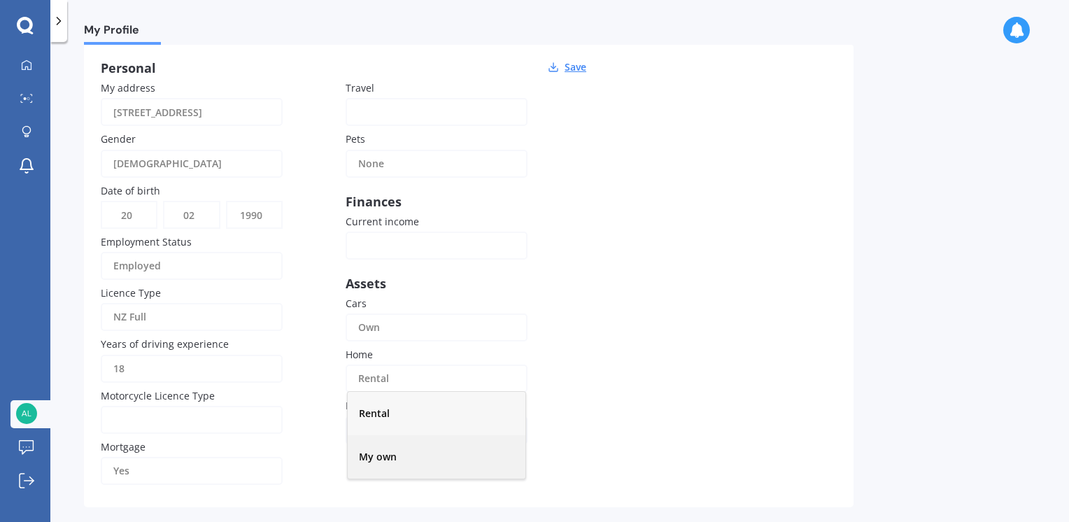
click at [369, 450] on span "My own" at bounding box center [378, 456] width 38 height 13
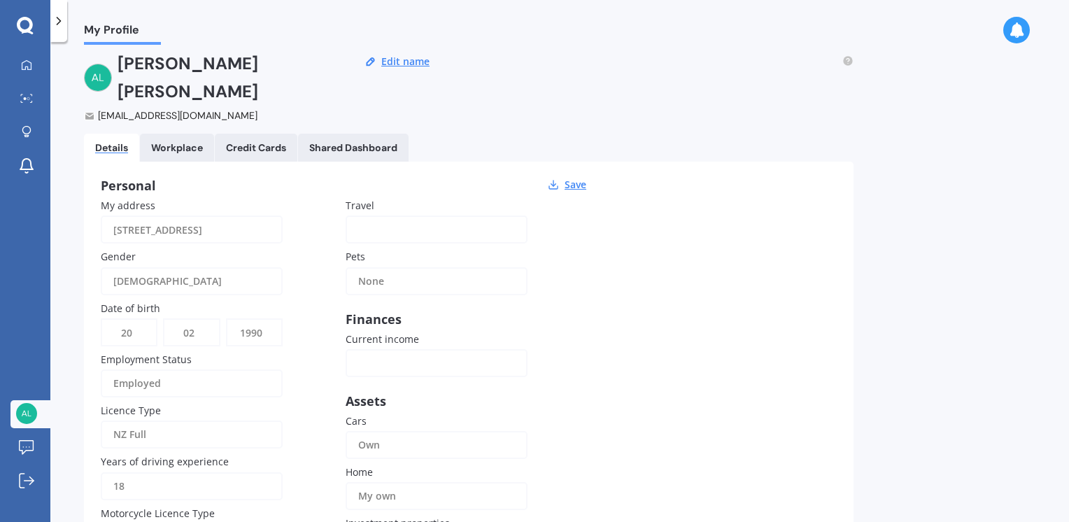
scroll to position [0, 0]
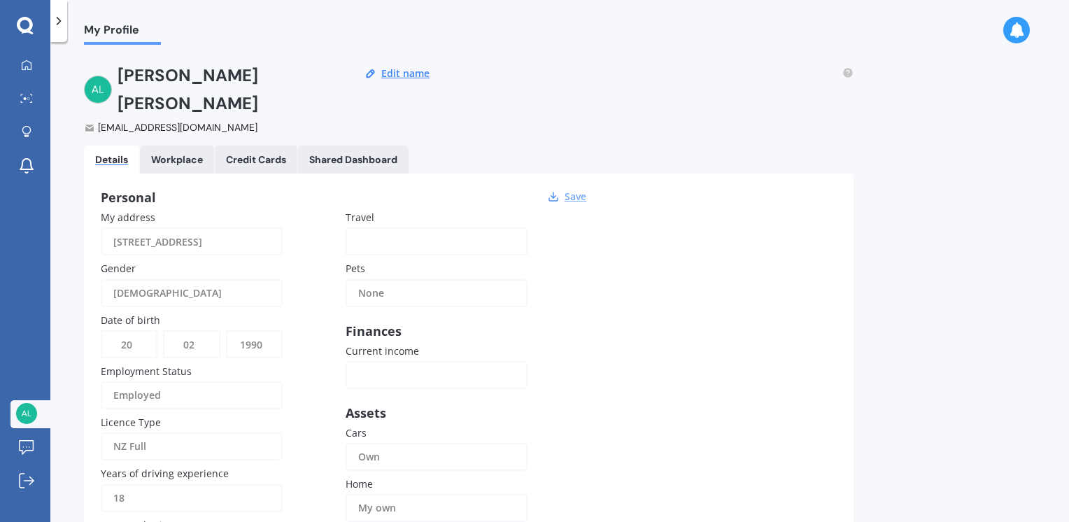
click at [576, 190] on button "Save" at bounding box center [575, 196] width 30 height 13
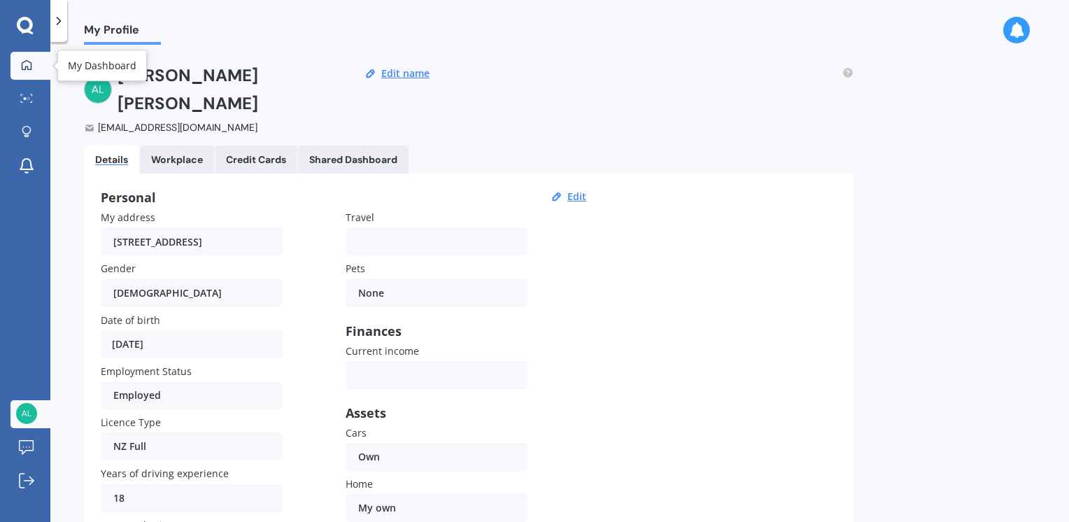
click at [26, 67] on icon at bounding box center [26, 64] width 11 height 11
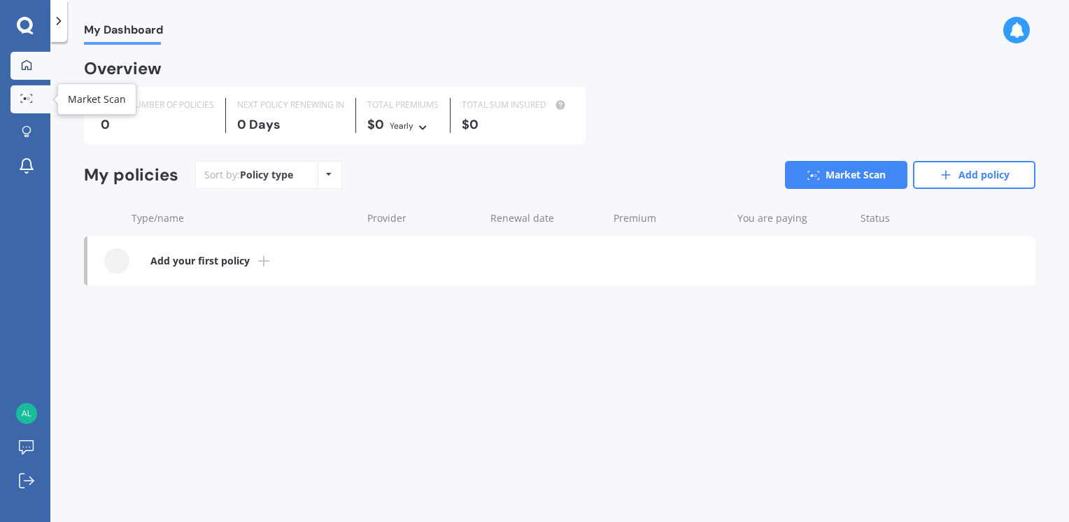
click at [33, 99] on div at bounding box center [26, 99] width 21 height 10
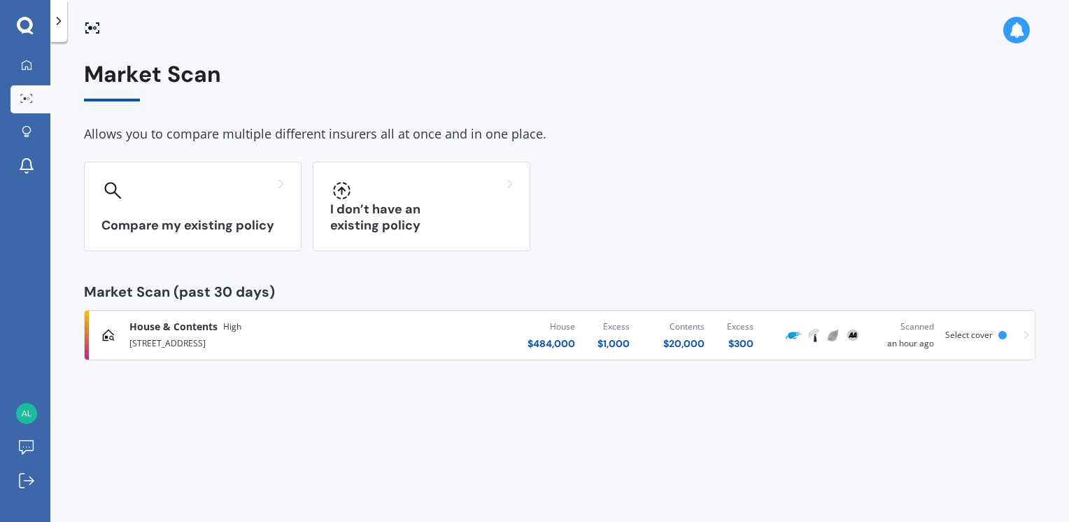
click at [248, 338] on div "[STREET_ADDRESS]" at bounding box center [281, 342] width 304 height 17
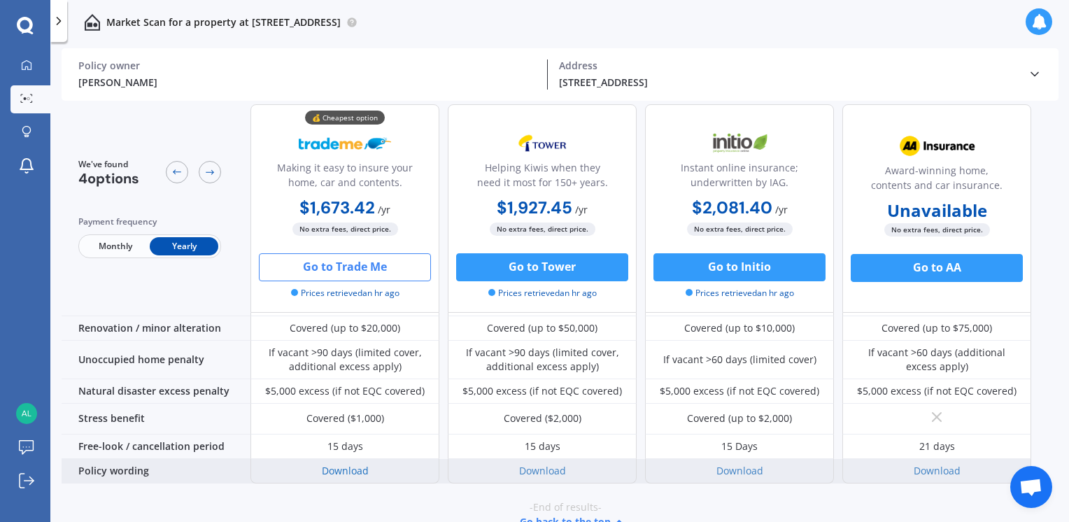
scroll to position [640, 0]
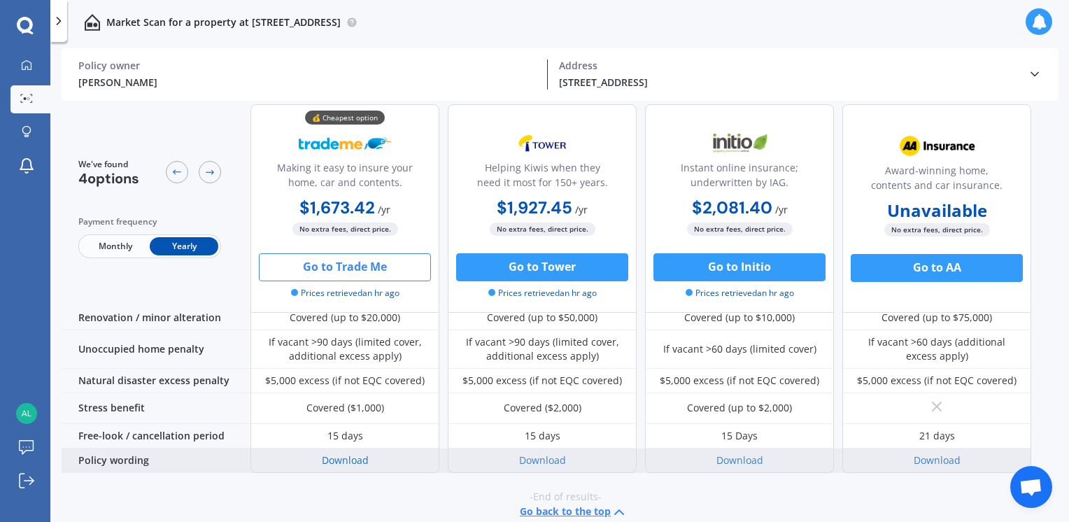
click at [345, 453] on link "Download" at bounding box center [345, 459] width 47 height 13
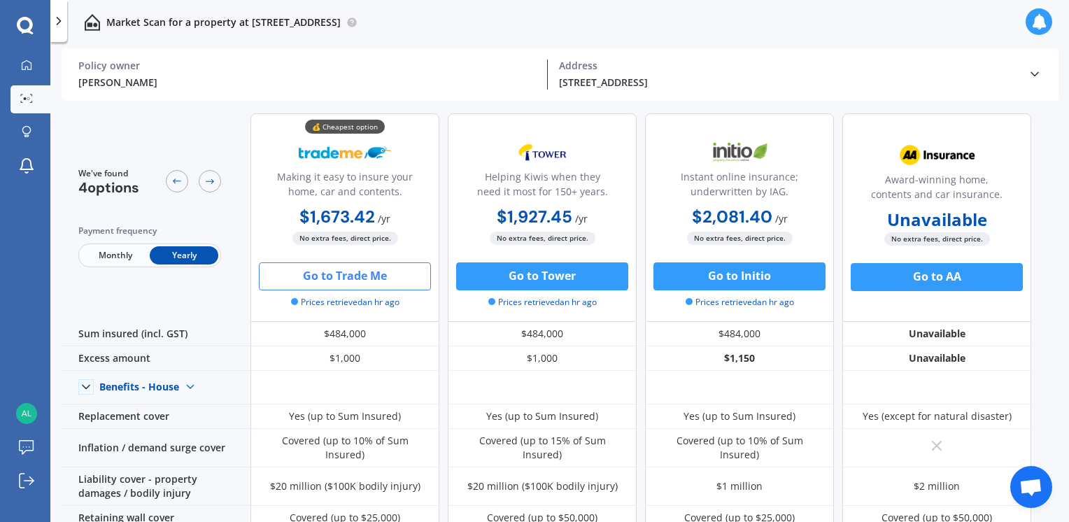
scroll to position [0, 0]
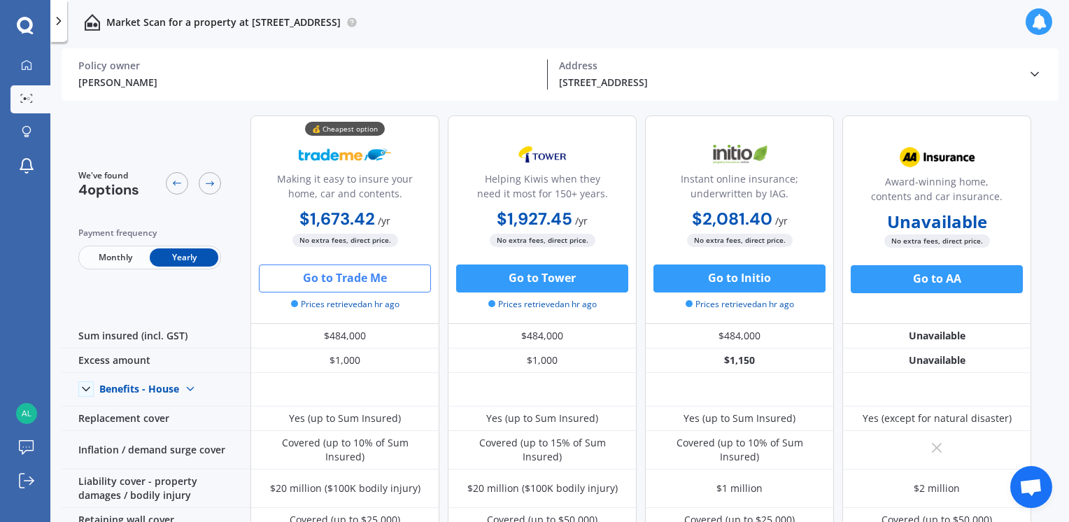
click at [343, 274] on button "Go to Trade Me" at bounding box center [345, 278] width 172 height 28
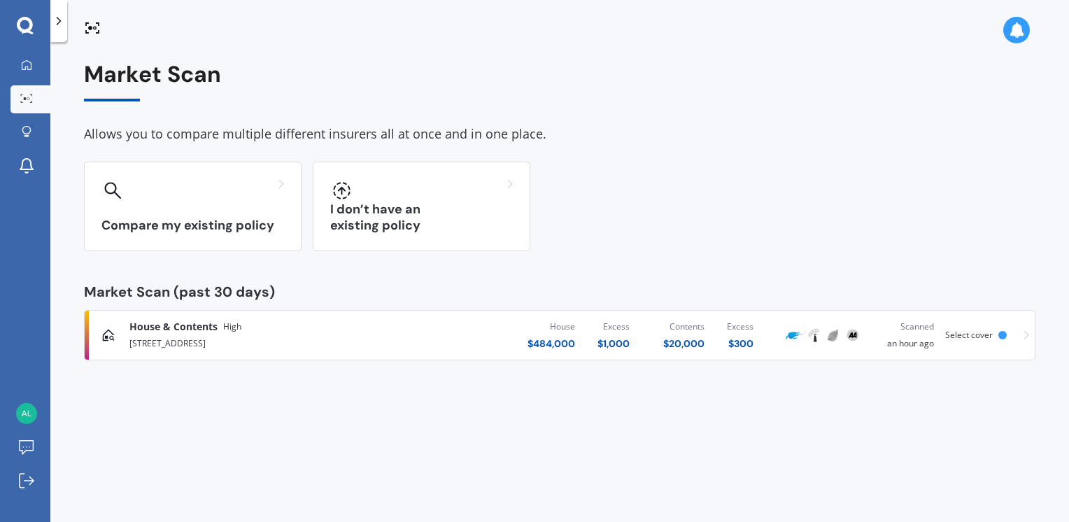
click at [166, 329] on span "House & Contents" at bounding box center [173, 327] width 88 height 14
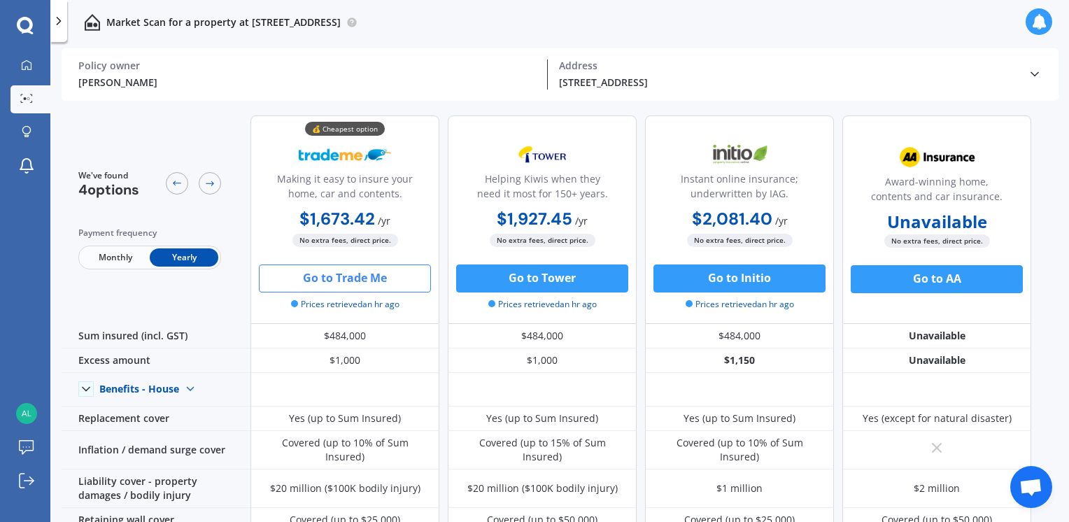
click at [329, 184] on div "Making it easy to insure your home, car and contents." at bounding box center [344, 188] width 165 height 35
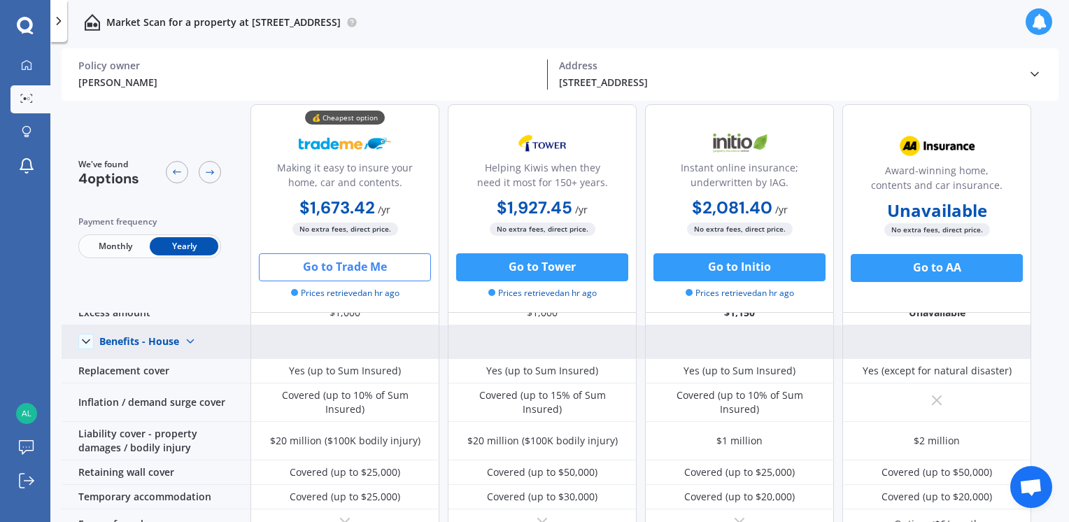
scroll to position [70, 0]
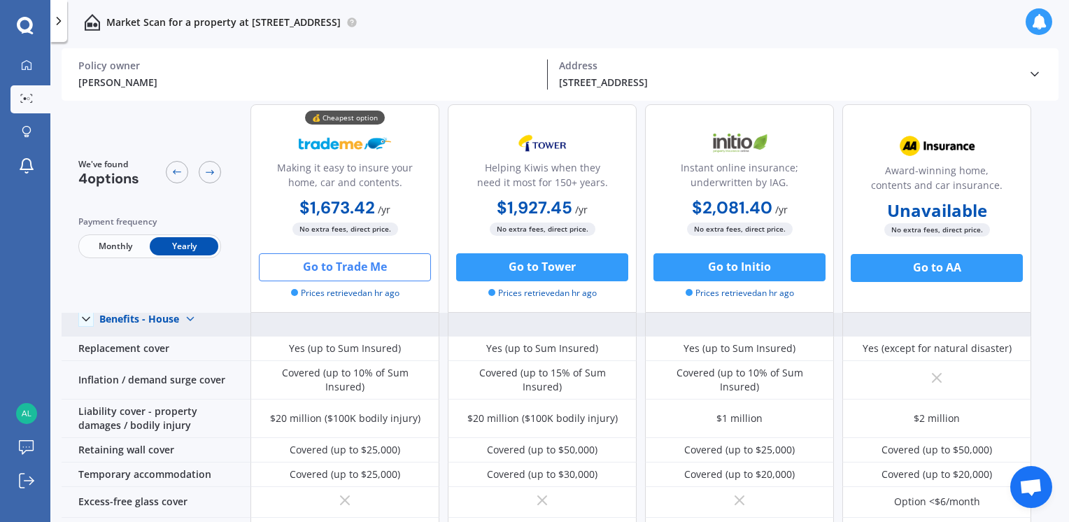
click at [190, 315] on img at bounding box center [190, 319] width 22 height 22
click at [169, 366] on span "Benefits - Contents" at bounding box center [155, 368] width 89 height 13
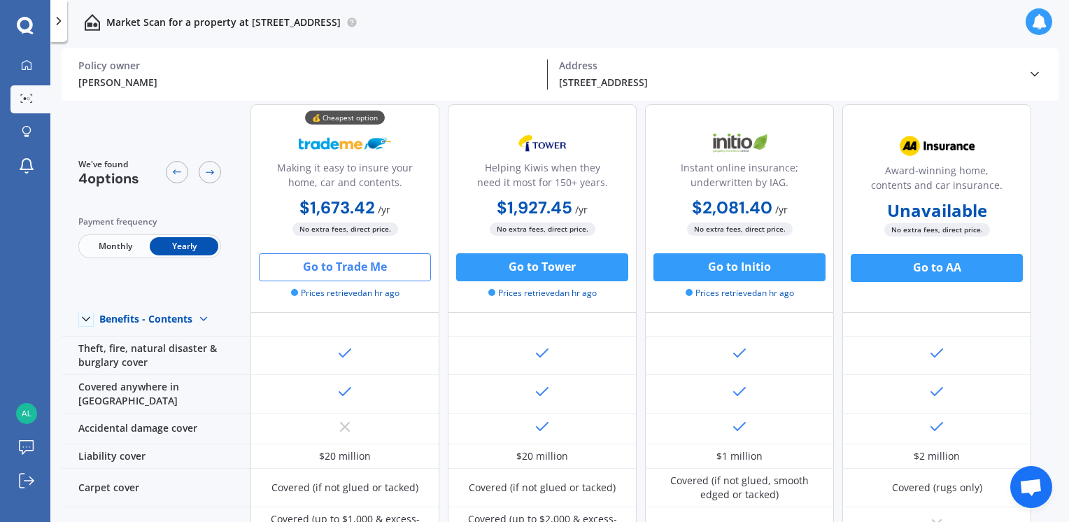
scroll to position [0, 0]
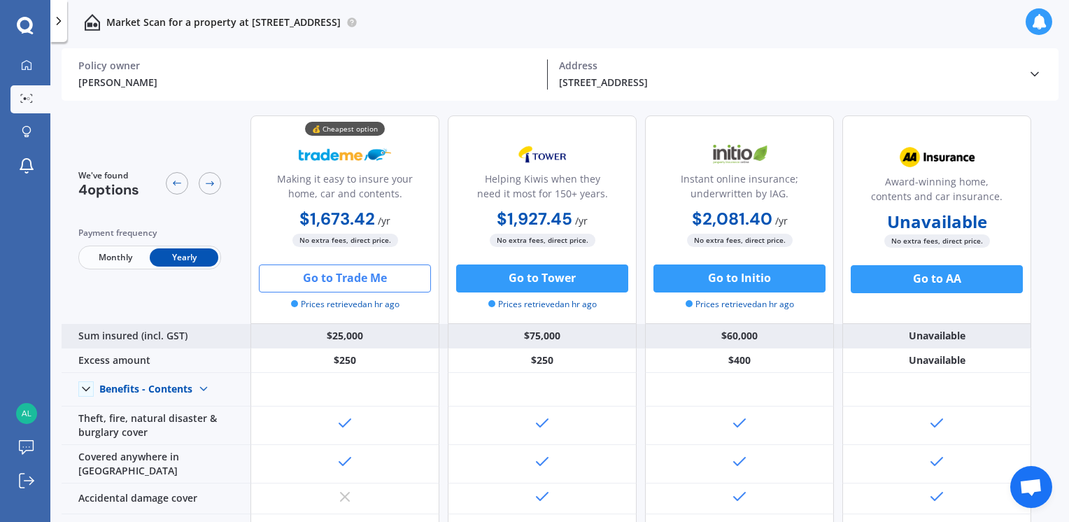
click at [395, 337] on div "$25,000" at bounding box center [344, 336] width 189 height 24
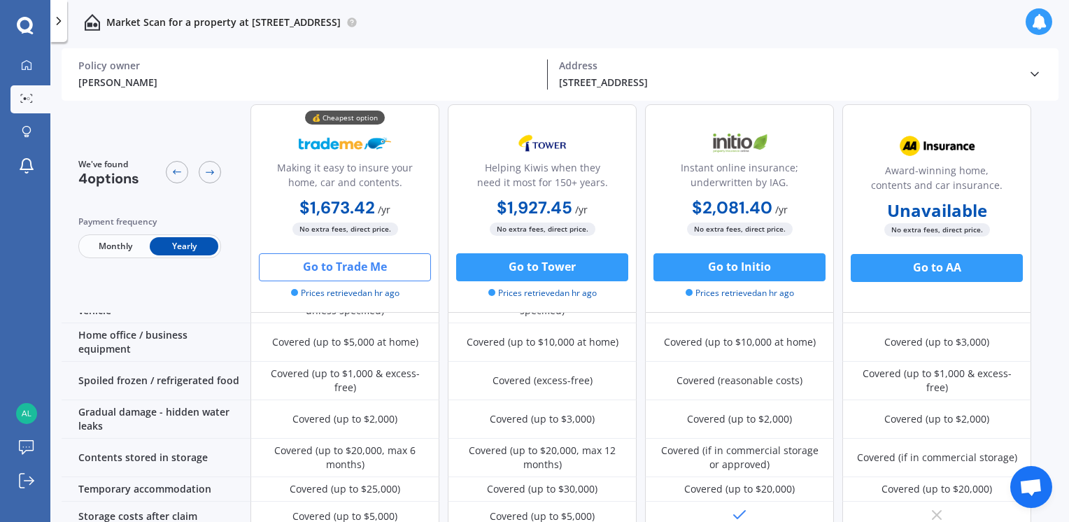
scroll to position [735, 0]
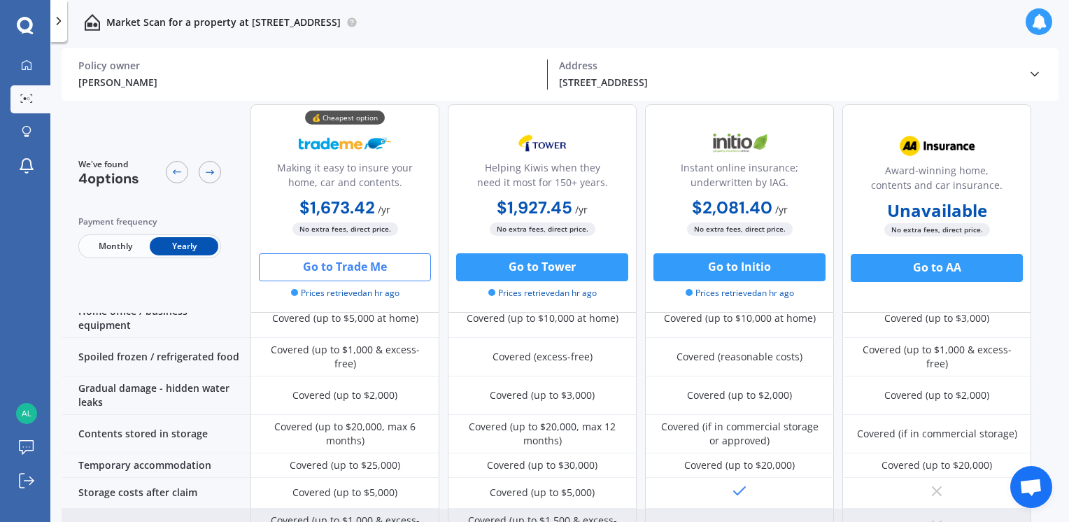
click at [185, 509] on div "Illegal credit / debit card usage" at bounding box center [156, 528] width 189 height 38
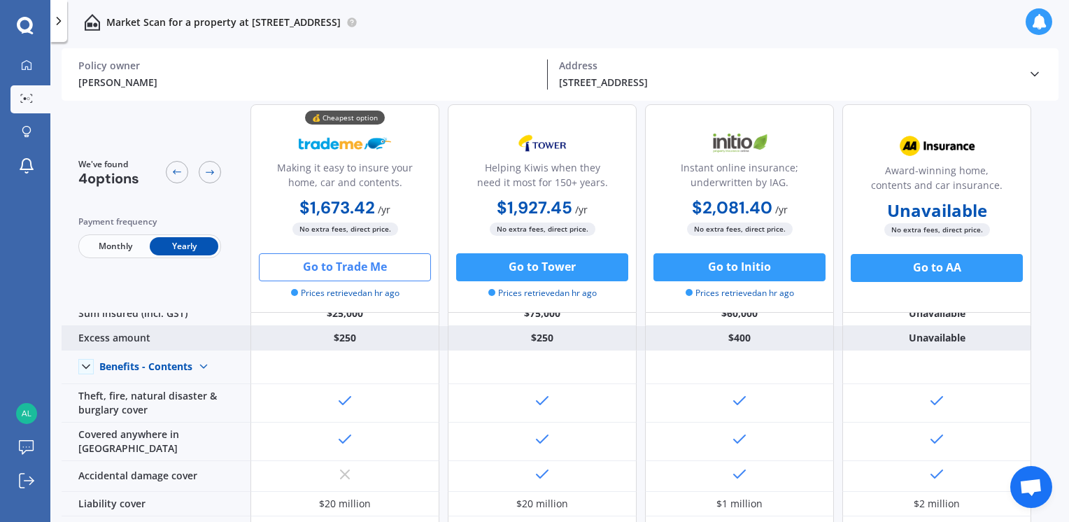
scroll to position [0, 0]
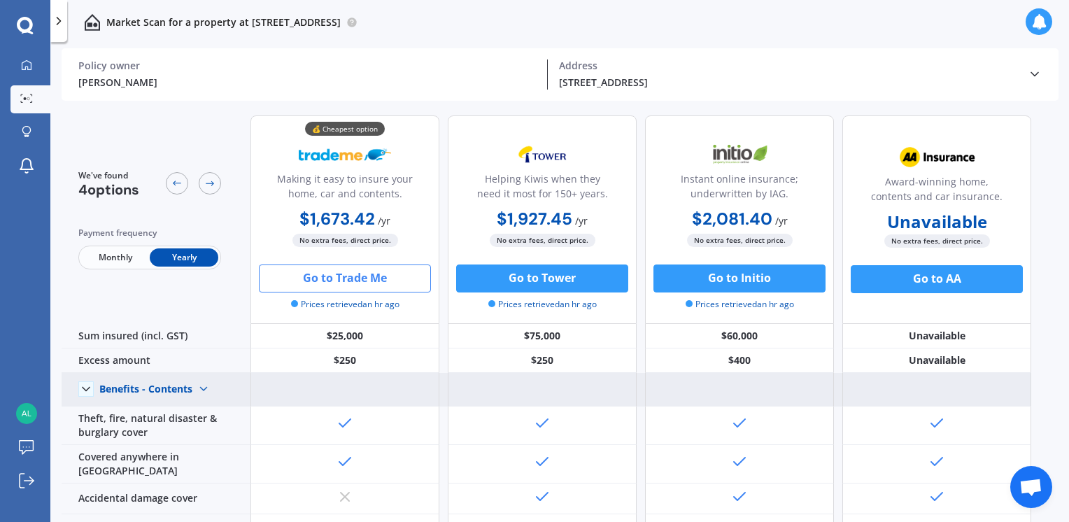
click at [90, 388] on icon at bounding box center [86, 389] width 14 height 14
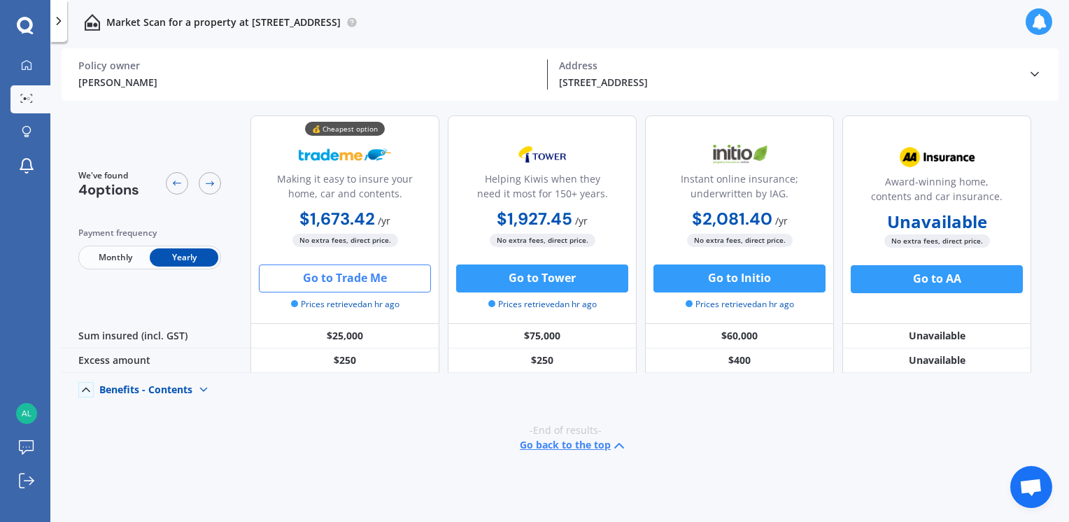
click at [108, 385] on div "Benefits - Contents" at bounding box center [145, 389] width 93 height 13
click at [132, 411] on span "Benefits - House" at bounding box center [149, 413] width 76 height 13
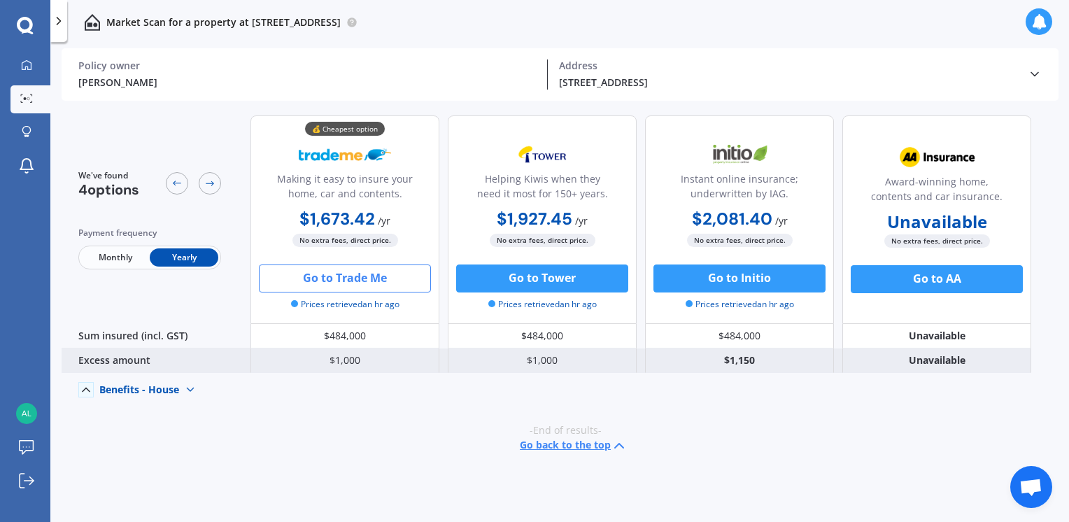
click at [358, 359] on div "$1,000" at bounding box center [344, 360] width 189 height 24
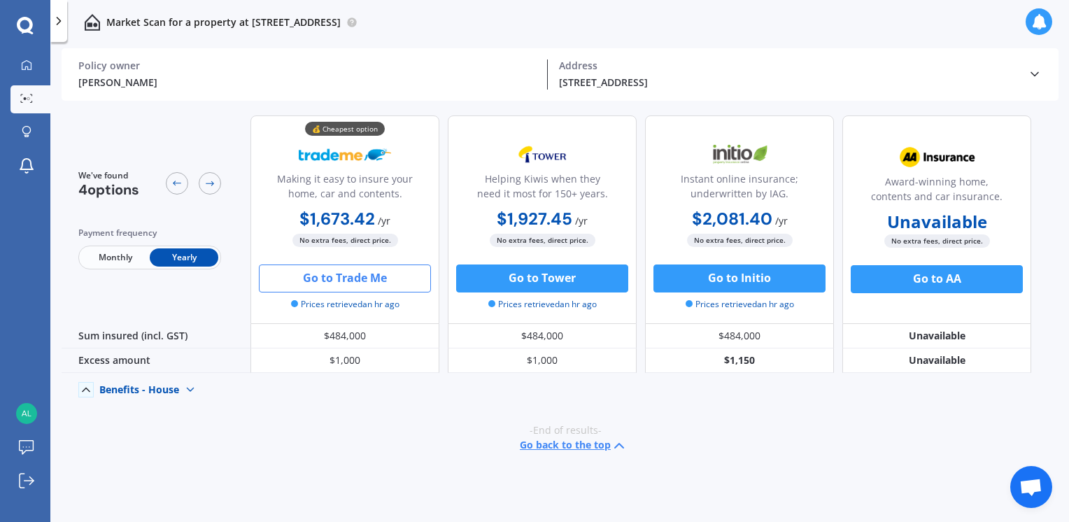
drag, startPoint x: 339, startPoint y: 364, endPoint x: 317, endPoint y: 397, distance: 39.8
click at [317, 399] on div at bounding box center [344, 390] width 189 height 34
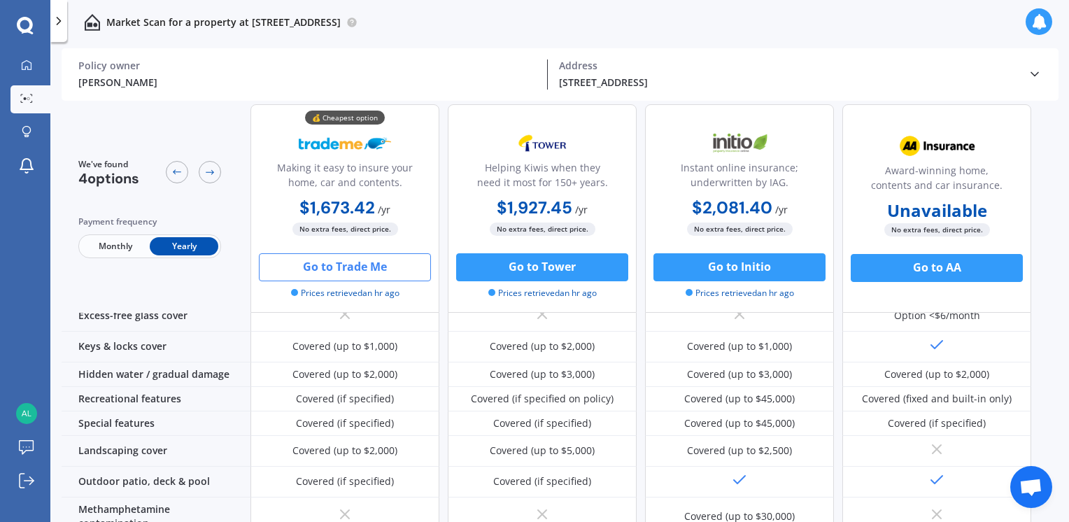
scroll to position [420, 0]
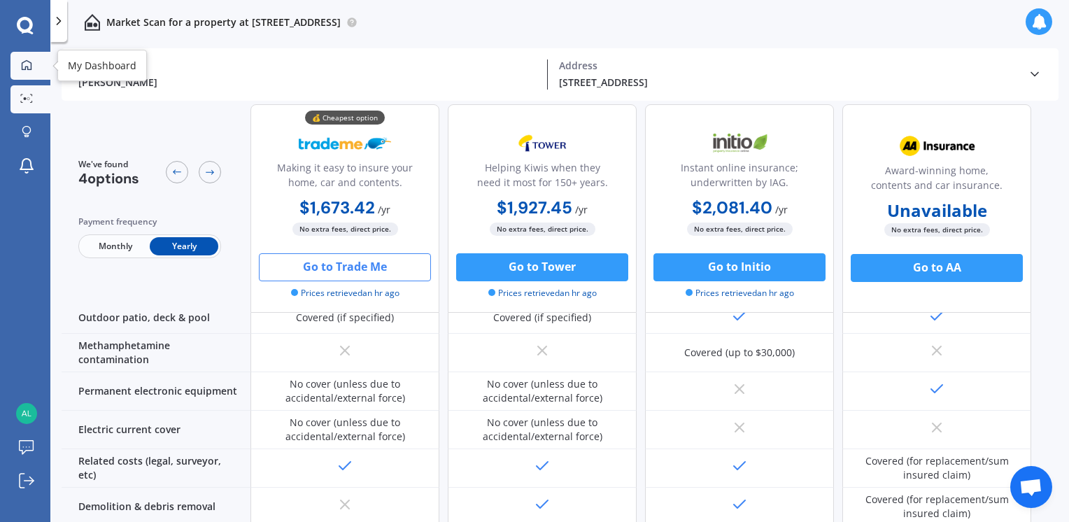
click at [28, 66] on icon at bounding box center [26, 64] width 11 height 11
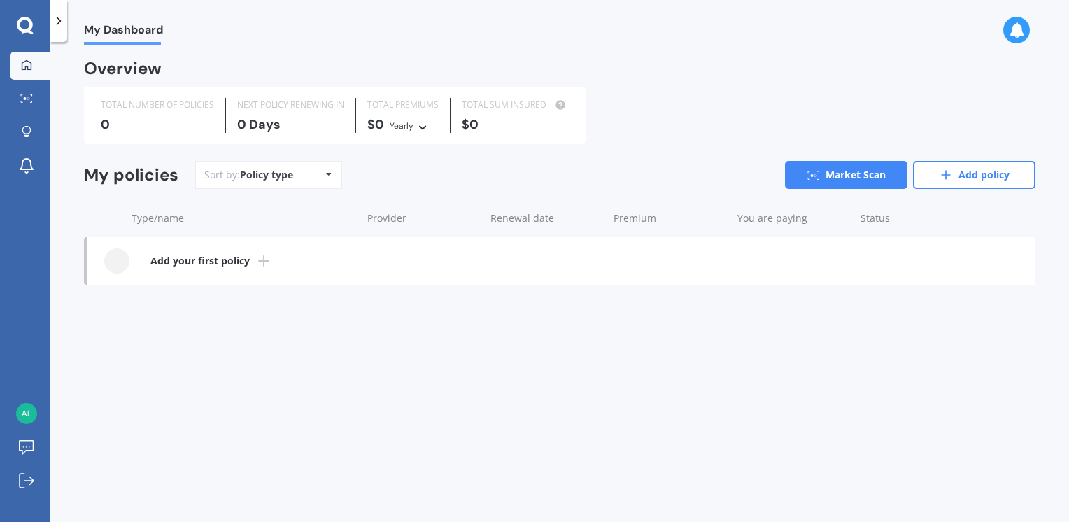
click at [32, 28] on icon at bounding box center [25, 26] width 17 height 18
click at [1005, 179] on link "Add policy" at bounding box center [974, 175] width 122 height 28
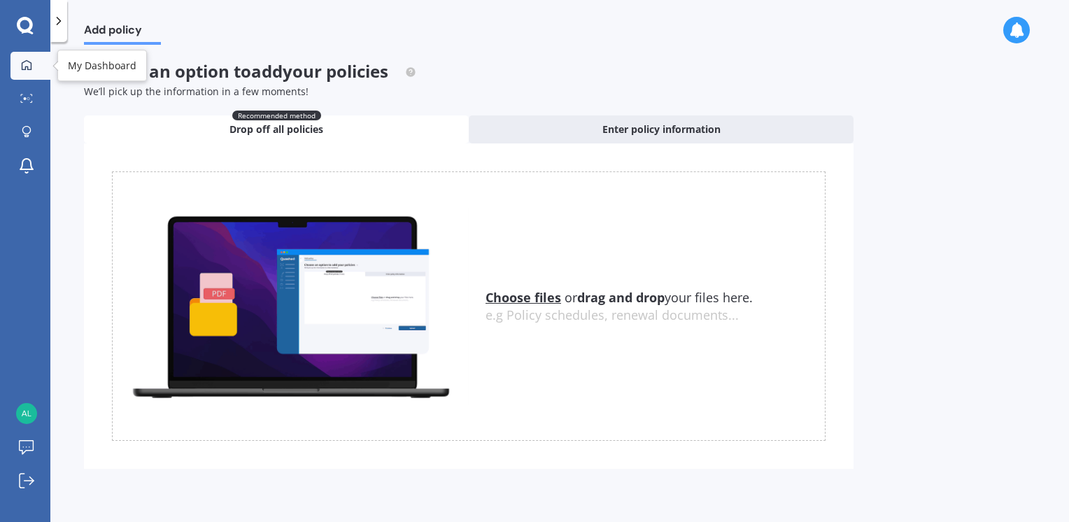
click at [18, 71] on div at bounding box center [26, 65] width 21 height 13
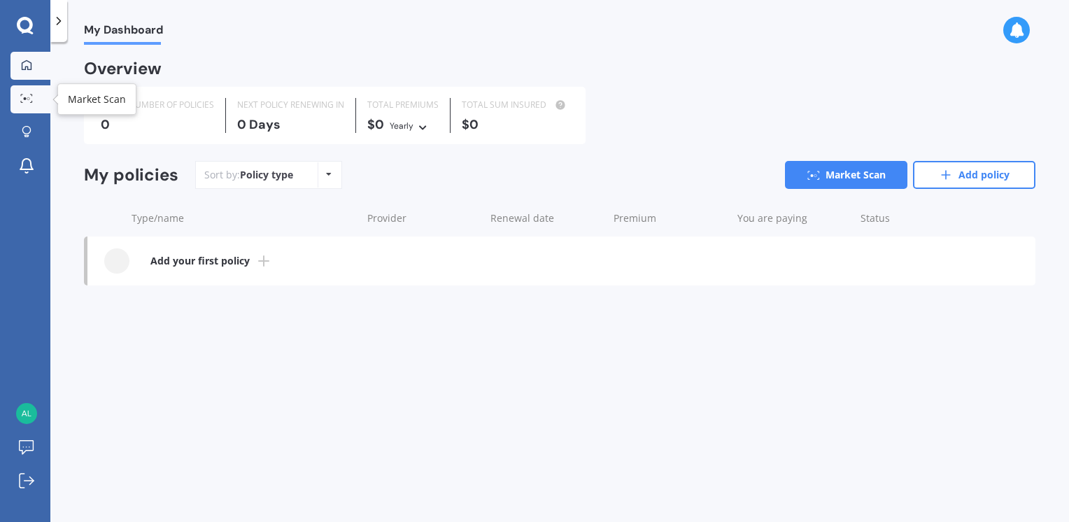
click at [30, 97] on icon at bounding box center [26, 98] width 13 height 9
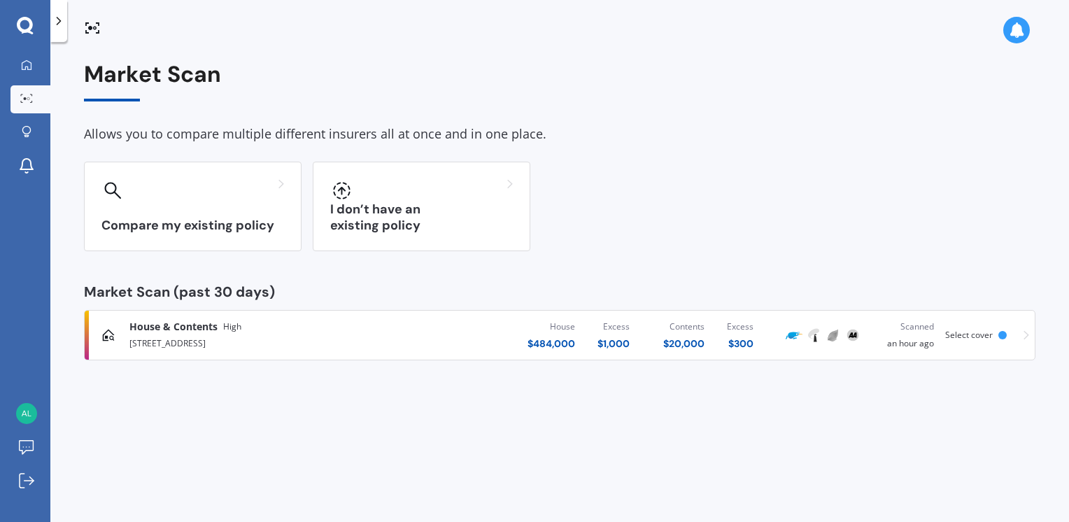
click at [175, 334] on div "[STREET_ADDRESS]" at bounding box center [281, 342] width 304 height 17
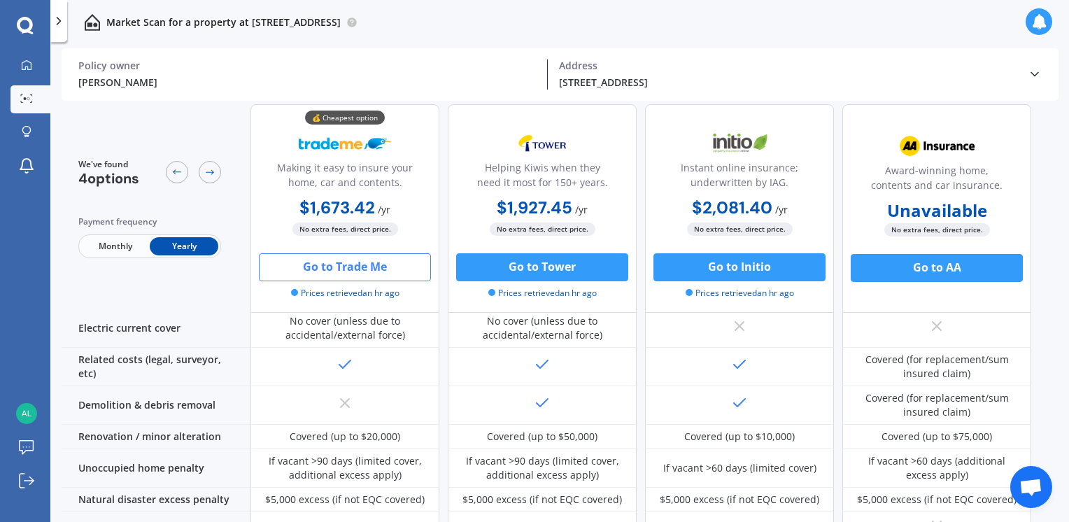
scroll to position [640, 0]
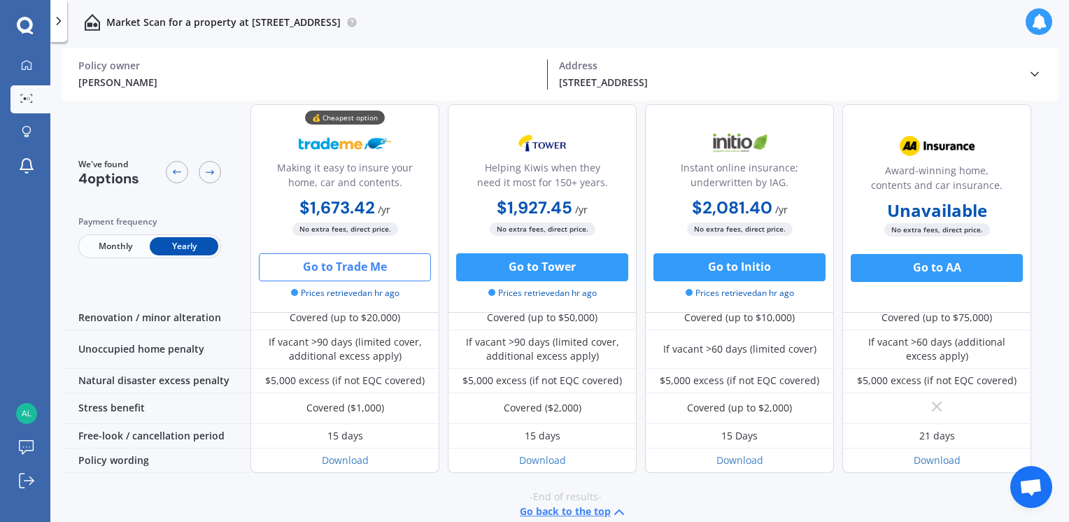
click at [1036, 74] on polyline at bounding box center [1034, 74] width 7 height 3
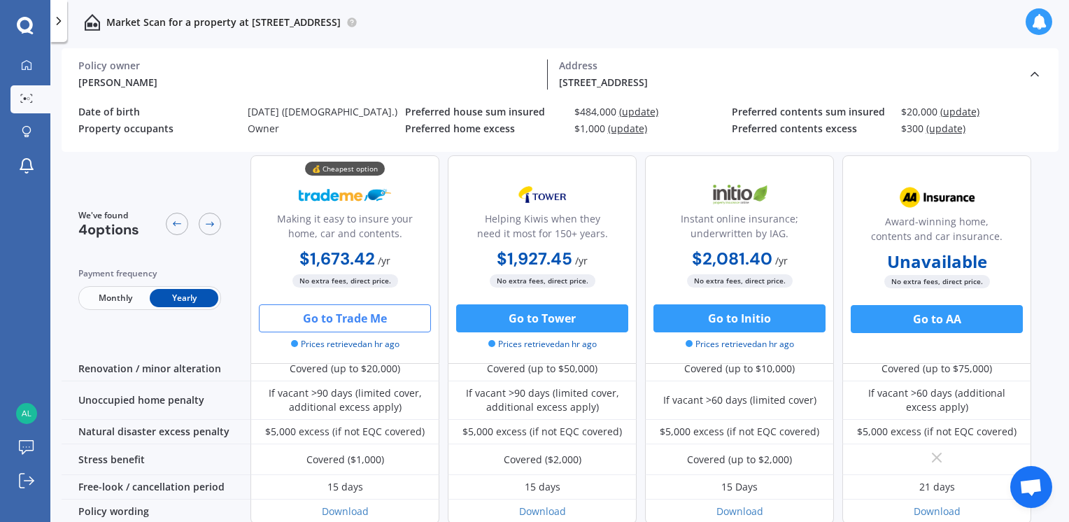
click at [950, 129] on span "(update)" at bounding box center [945, 128] width 39 height 13
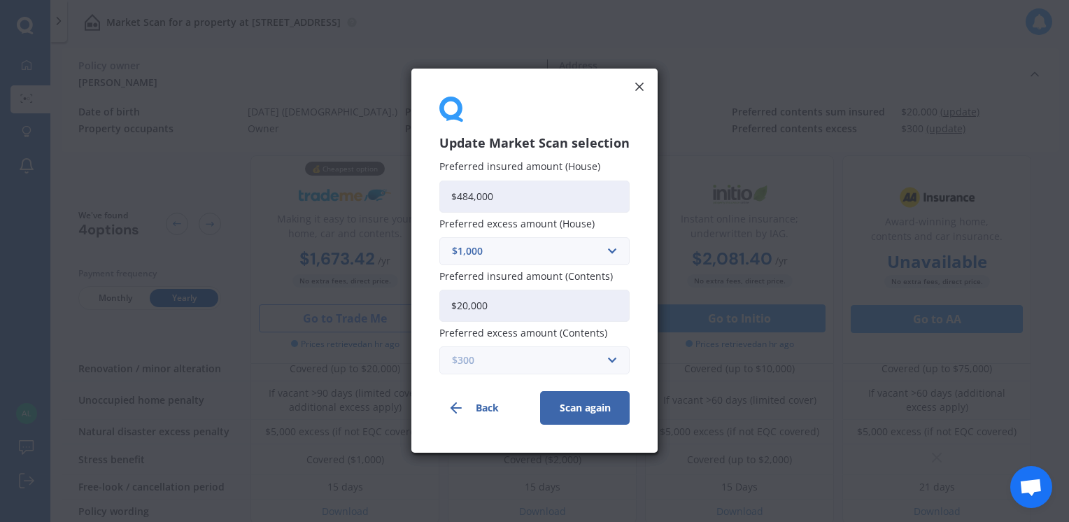
click at [610, 360] on input "text" at bounding box center [530, 361] width 178 height 27
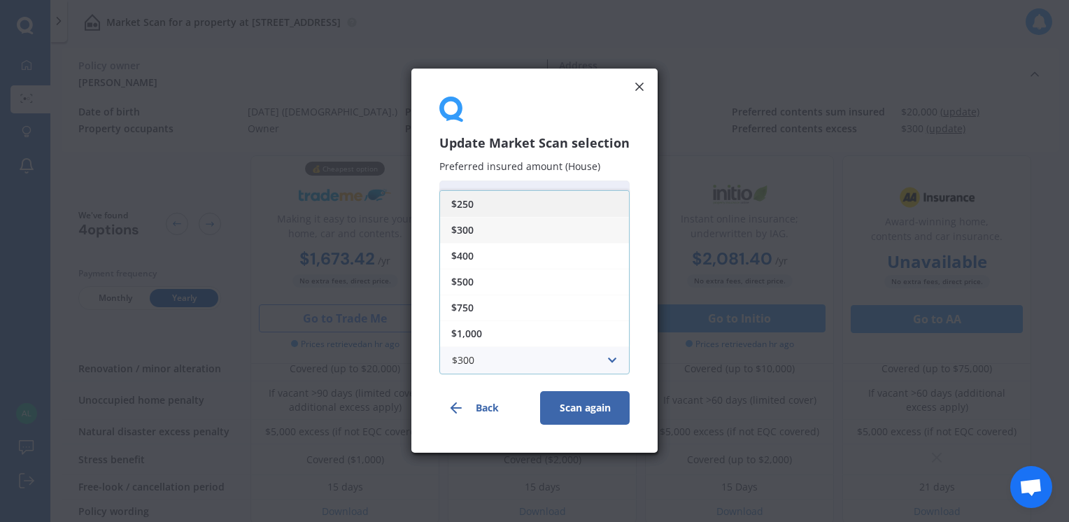
click at [471, 205] on span "$250" at bounding box center [462, 204] width 22 height 10
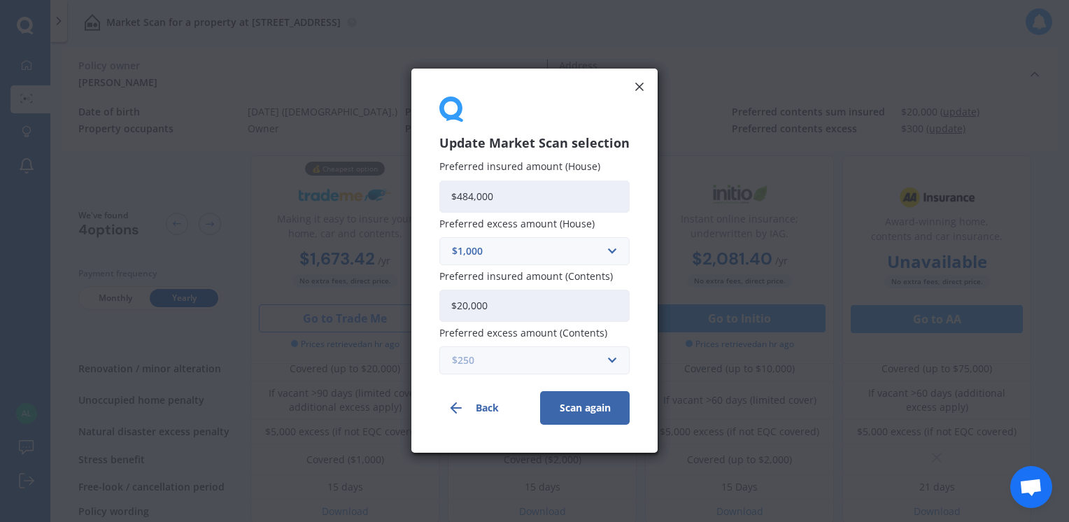
click at [611, 357] on input "text" at bounding box center [530, 361] width 178 height 27
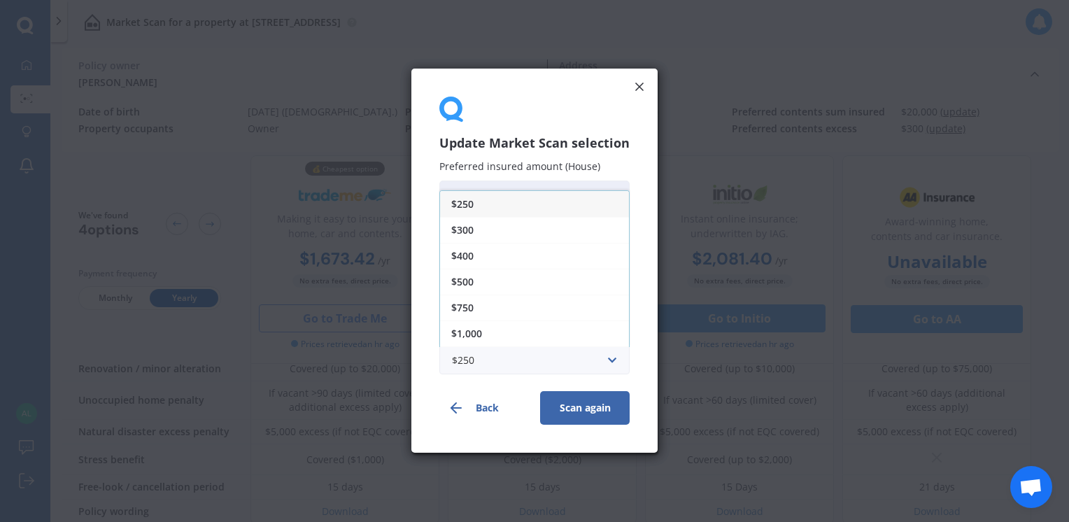
click at [471, 229] on span "$300" at bounding box center [462, 230] width 22 height 10
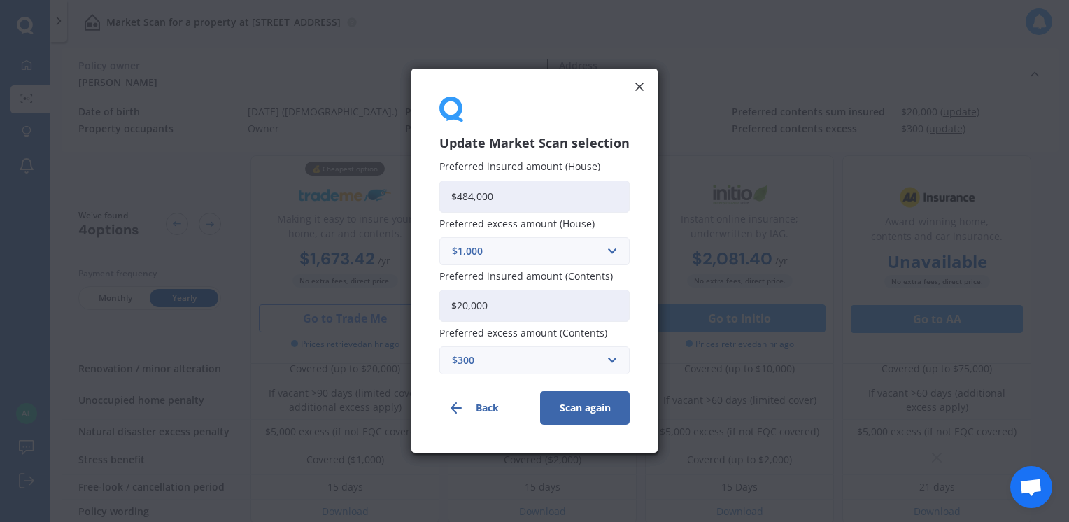
click at [492, 413] on button "Back" at bounding box center [484, 409] width 90 height 34
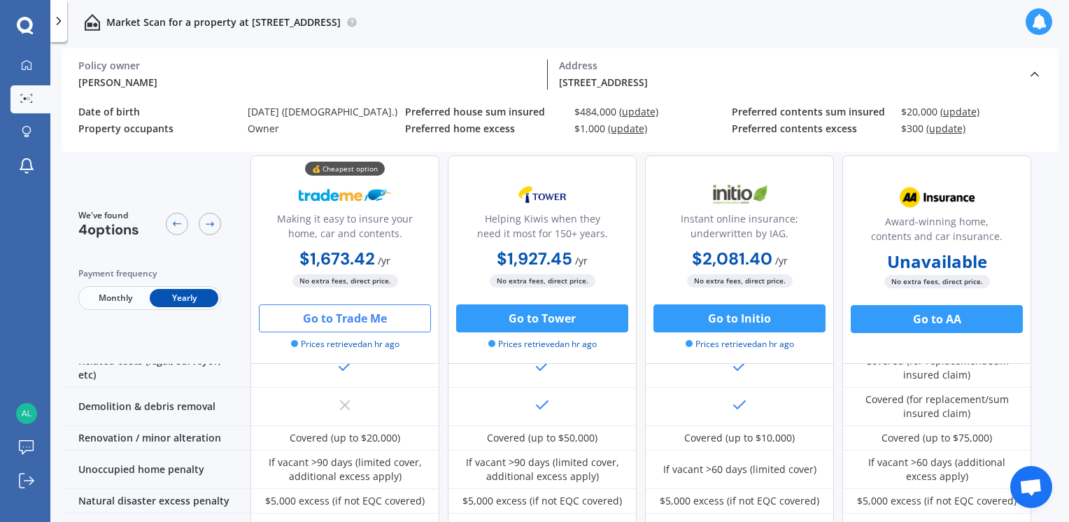
scroll to position [570, 0]
click at [325, 112] on div "[DATE] ([DEMOGRAPHIC_DATA].)" at bounding box center [327, 112] width 158 height 12
click at [341, 109] on div "[DATE] ([DEMOGRAPHIC_DATA].)" at bounding box center [327, 112] width 158 height 12
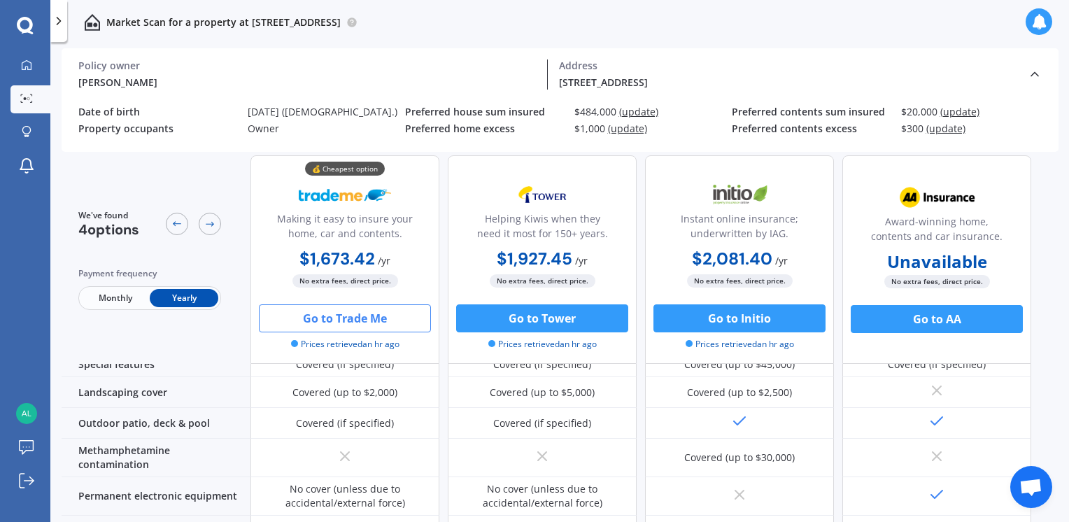
scroll to position [360, 0]
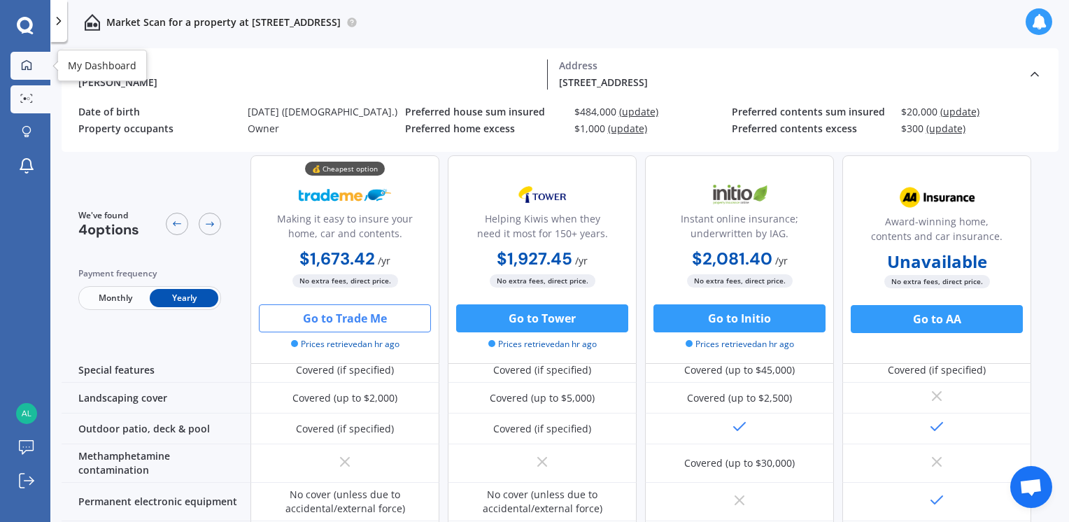
click at [20, 55] on link "My Dashboard" at bounding box center [30, 66] width 40 height 28
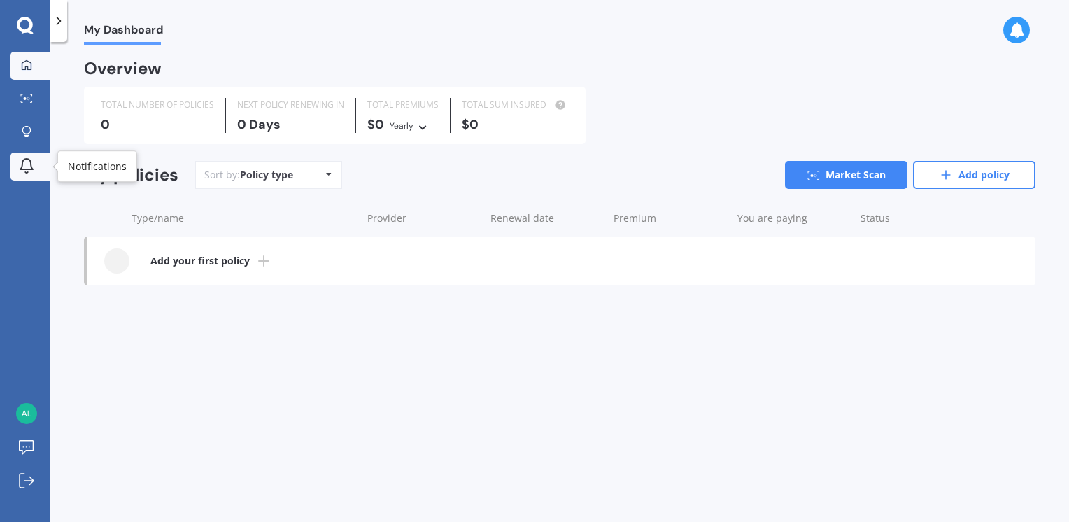
click at [29, 171] on icon at bounding box center [26, 165] width 17 height 17
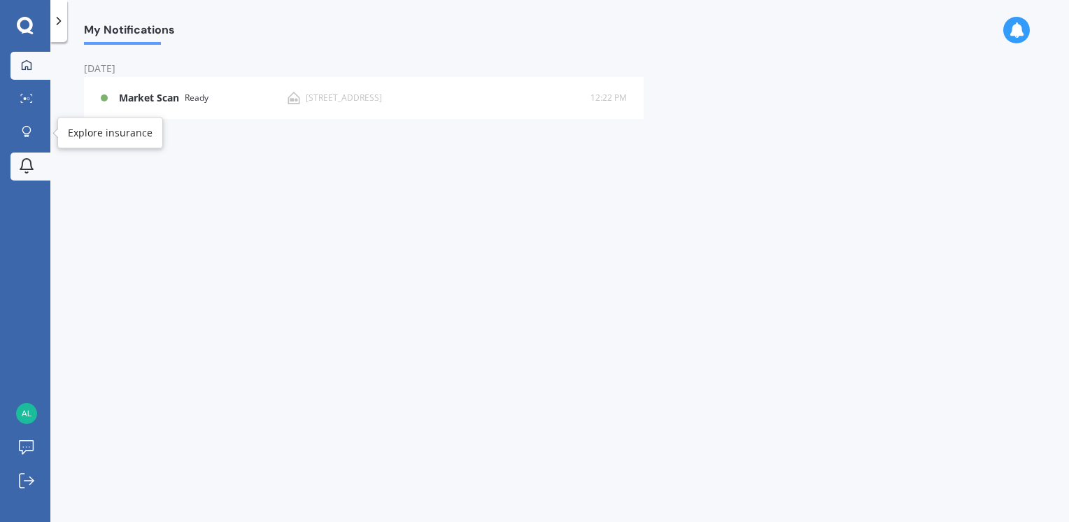
drag, startPoint x: 29, startPoint y: 127, endPoint x: 31, endPoint y: 72, distance: 55.3
click at [29, 127] on icon at bounding box center [26, 130] width 8 height 8
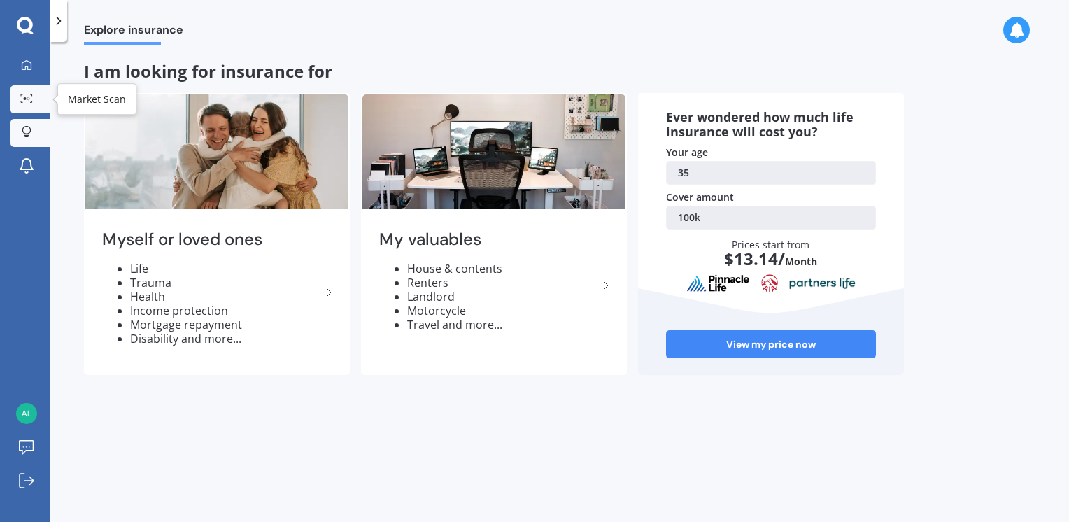
drag, startPoint x: 12, startPoint y: 109, endPoint x: 15, endPoint y: 98, distance: 11.7
click at [11, 109] on link "Market Scan" at bounding box center [30, 99] width 40 height 28
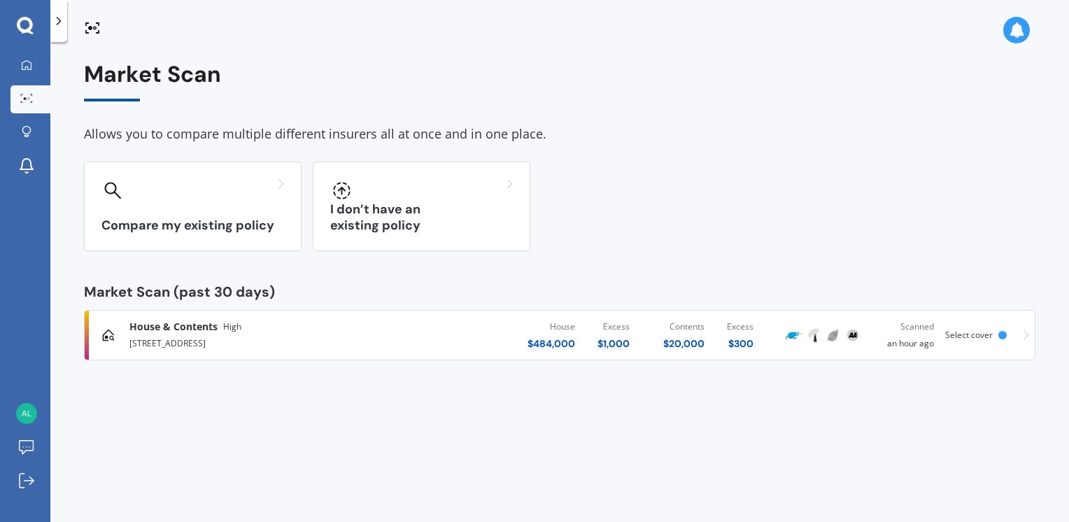
click at [17, 94] on div at bounding box center [26, 99] width 21 height 10
click at [195, 328] on span "House & Contents" at bounding box center [173, 327] width 88 height 14
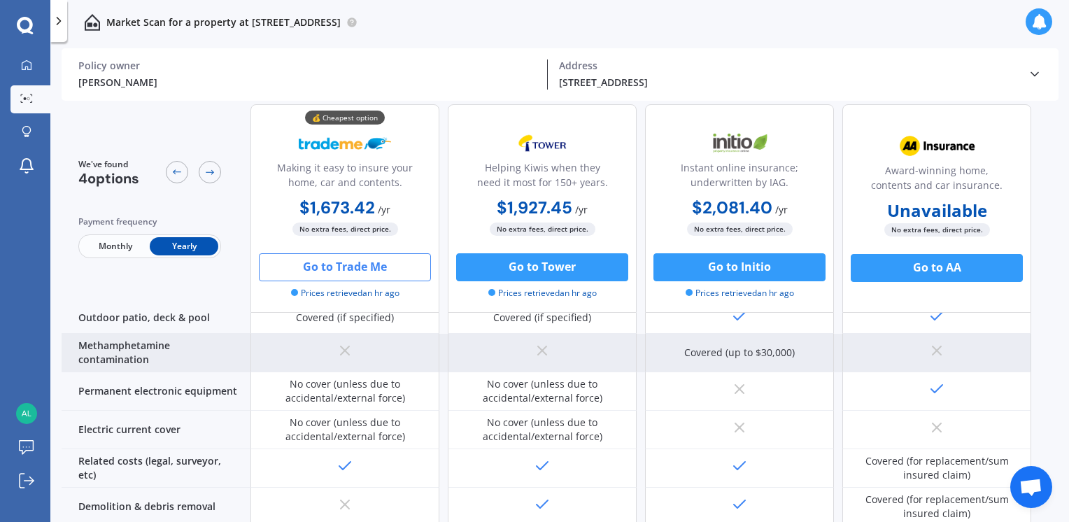
scroll to position [70, 0]
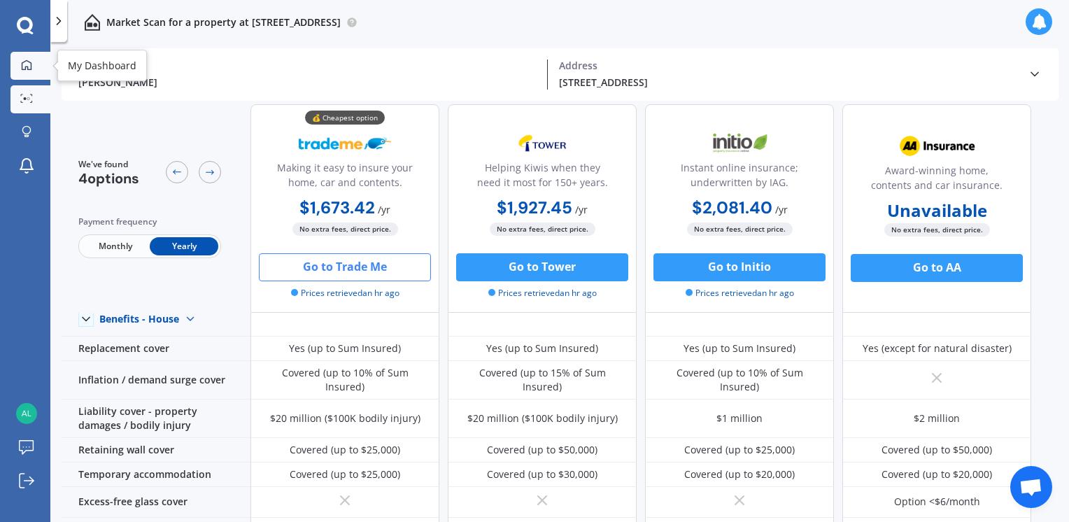
click at [26, 63] on icon at bounding box center [26, 64] width 11 height 11
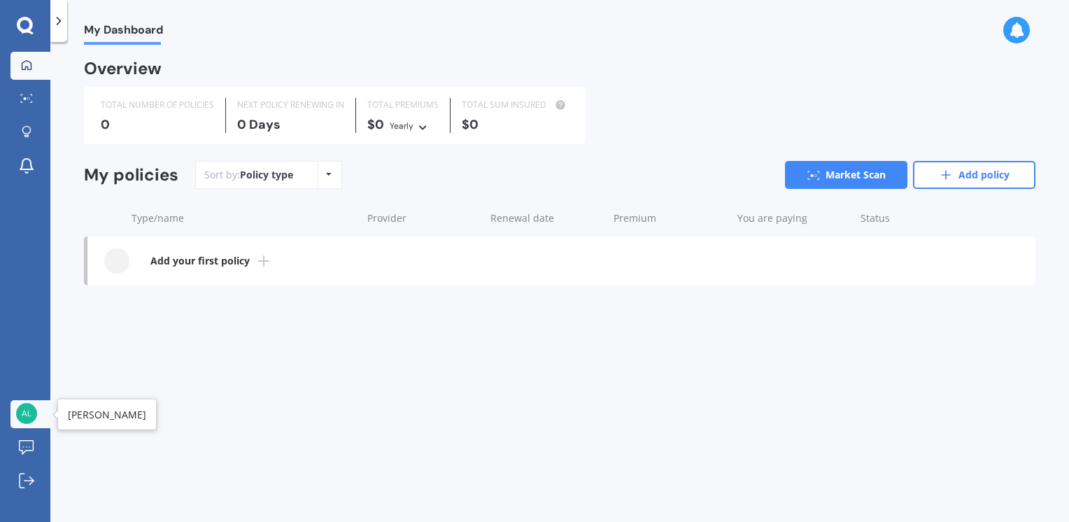
click at [23, 411] on img at bounding box center [26, 413] width 21 height 21
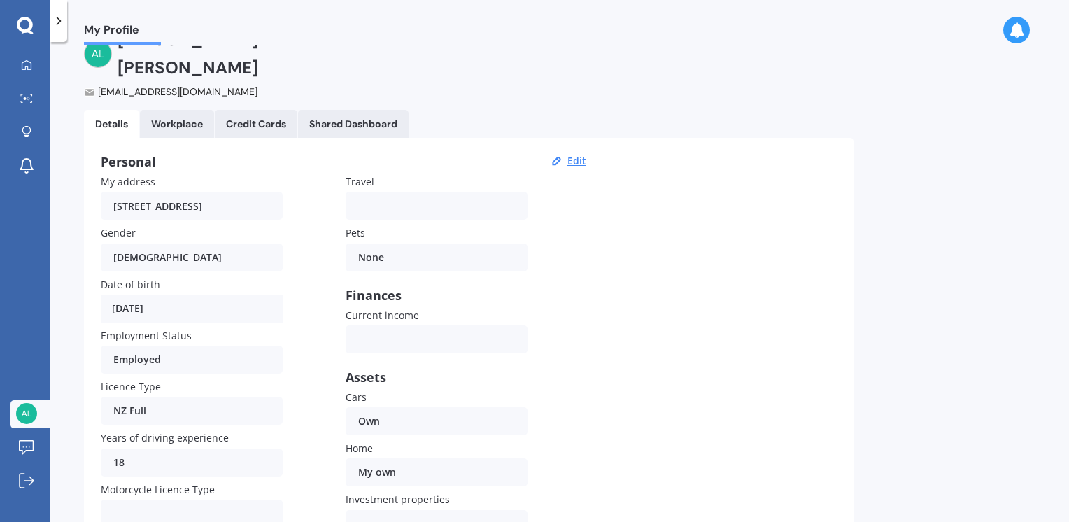
scroll to position [70, 0]
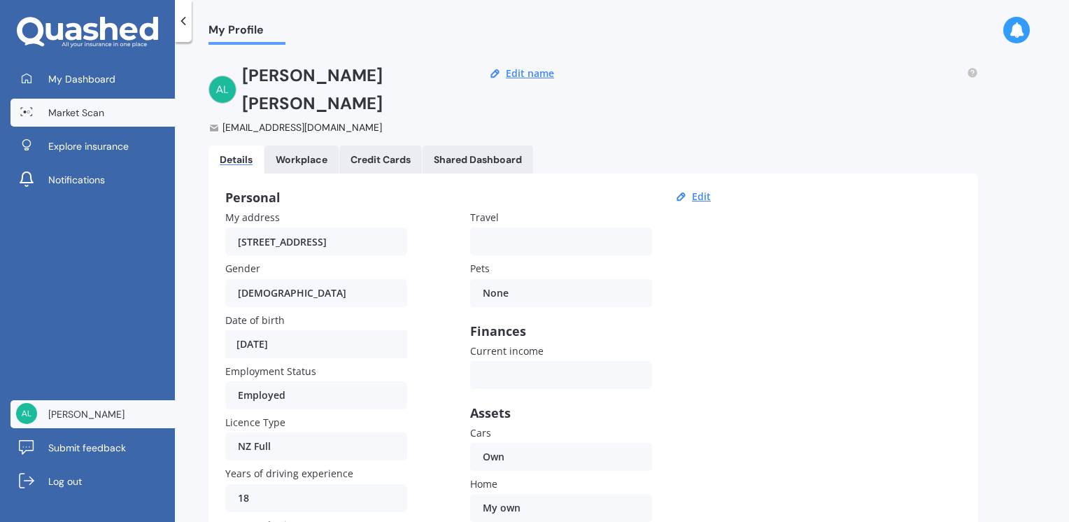
click at [64, 111] on span "Market Scan" at bounding box center [76, 113] width 56 height 14
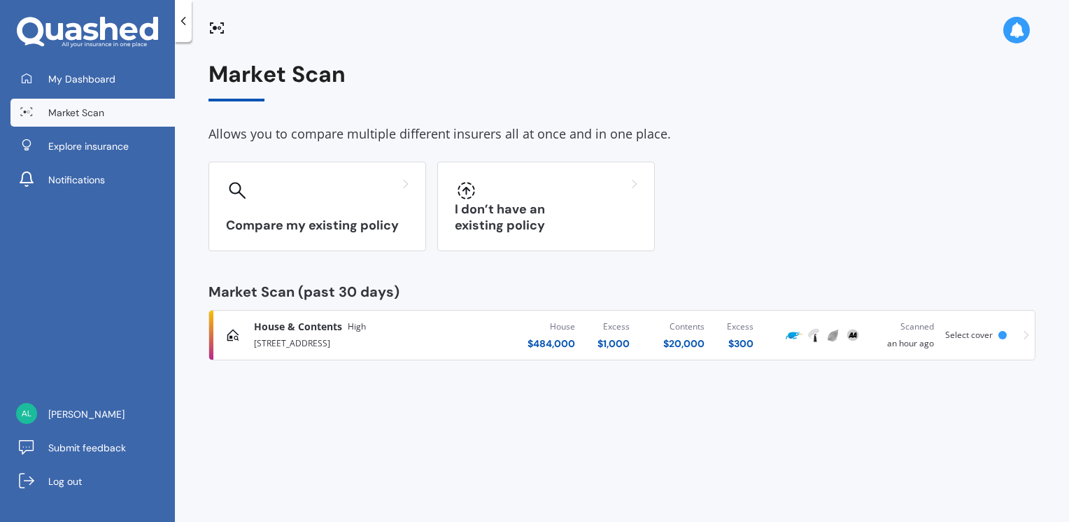
click at [288, 325] on span "House & Contents" at bounding box center [298, 327] width 88 height 14
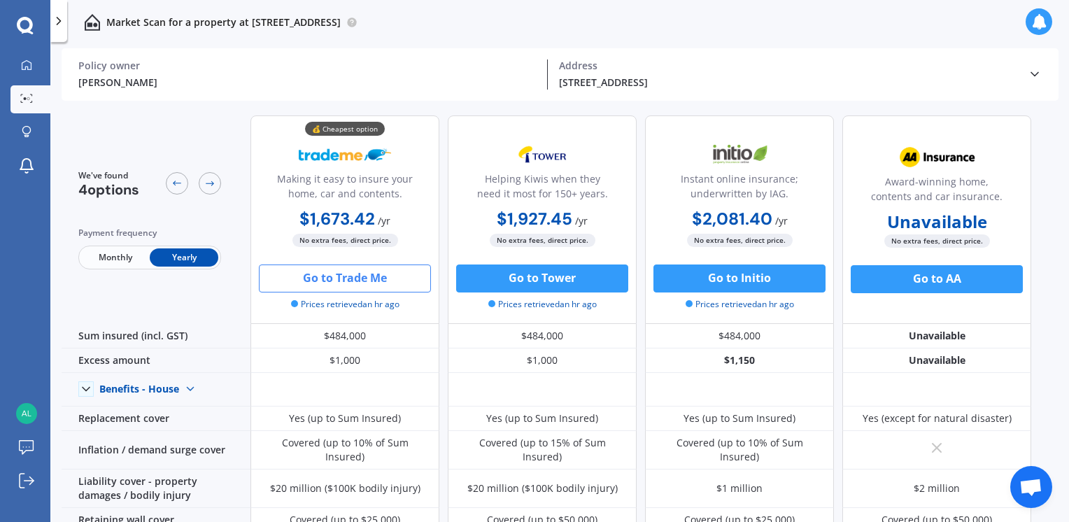
click at [1034, 74] on icon at bounding box center [1035, 74] width 14 height 14
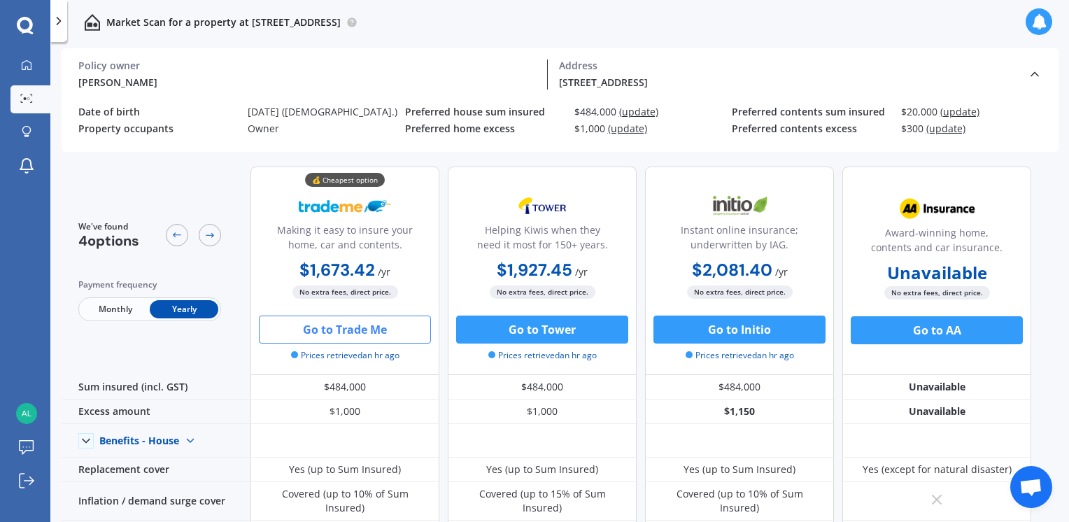
click at [258, 98] on div "[PERSON_NAME] Policy owner [STREET_ADDRESS] Address" at bounding box center [559, 74] width 963 height 52
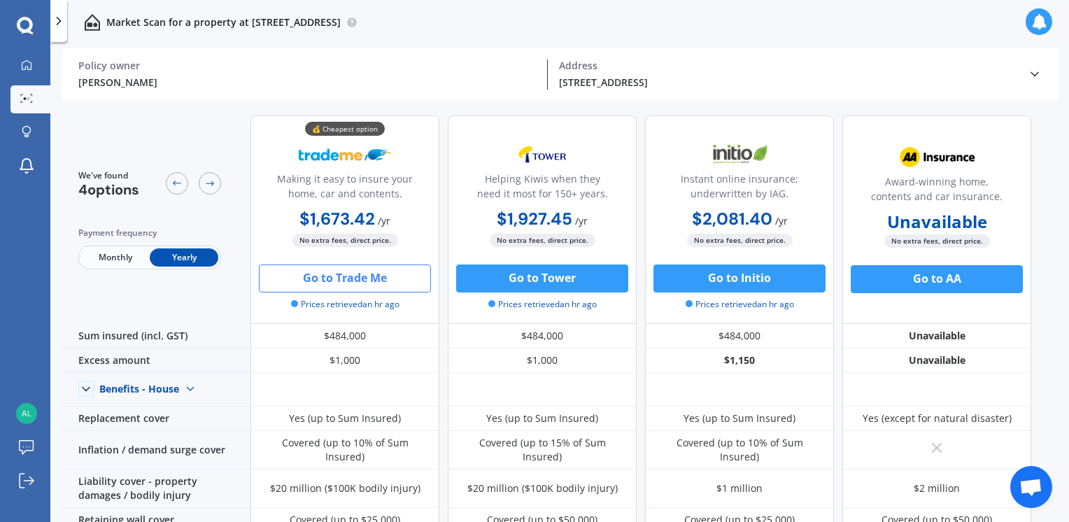
click at [1033, 74] on polyline at bounding box center [1034, 74] width 7 height 3
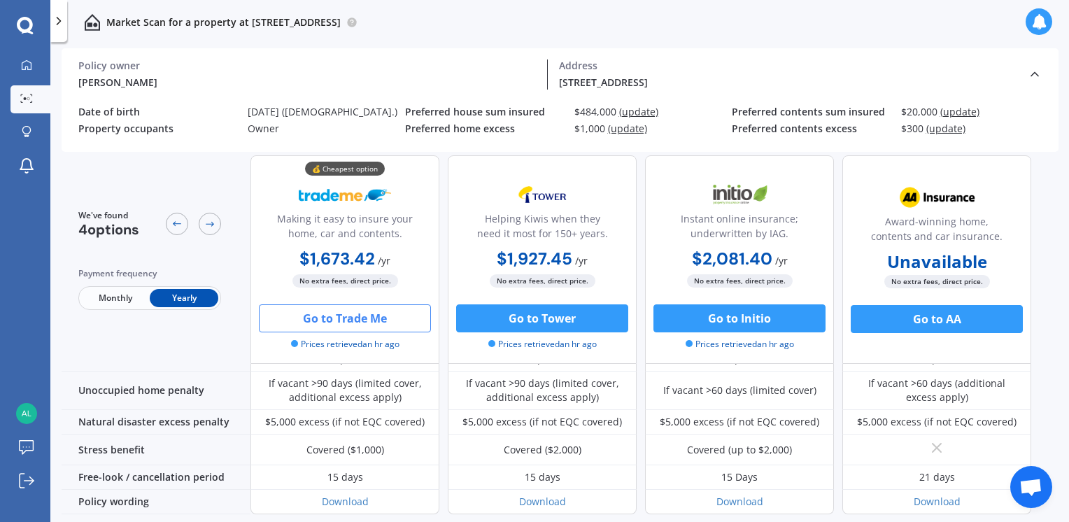
scroll to position [691, 0]
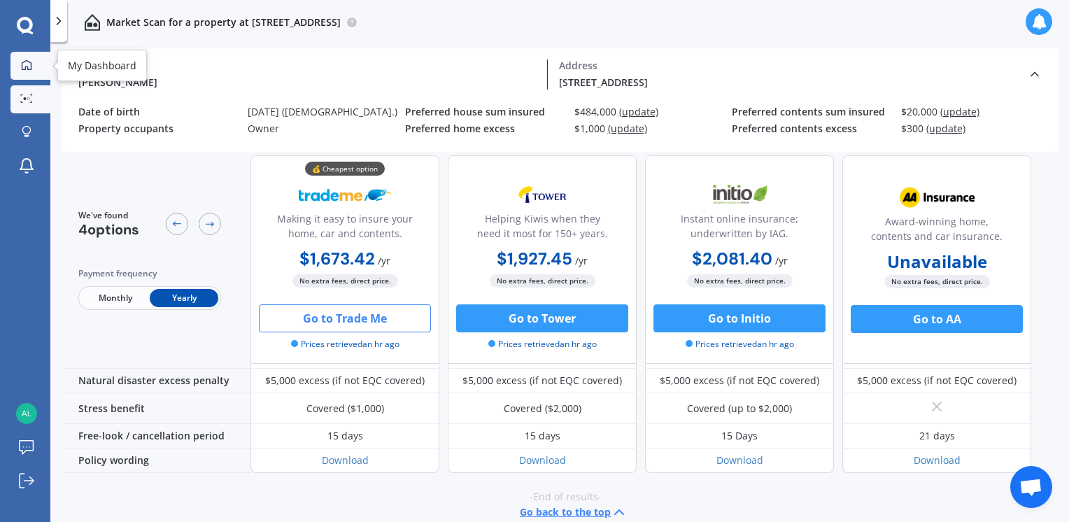
click at [41, 57] on link "My Dashboard" at bounding box center [30, 66] width 40 height 28
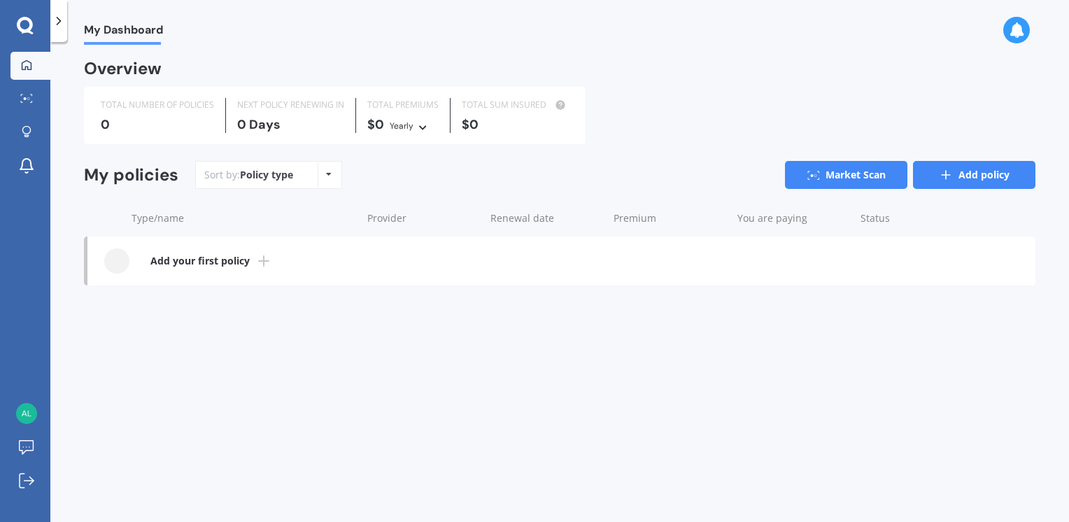
click at [996, 174] on link "Add policy" at bounding box center [974, 175] width 122 height 28
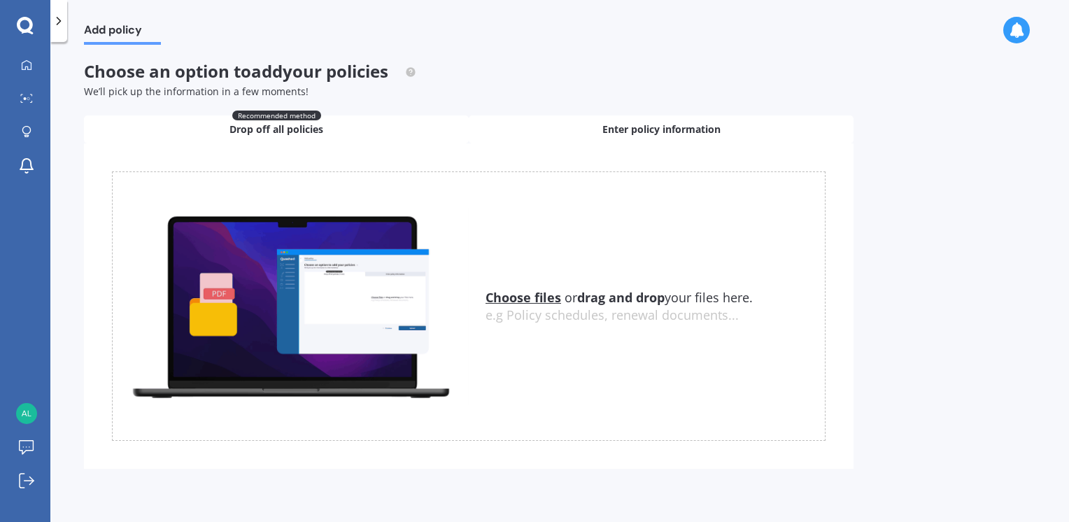
click at [648, 125] on span "Enter policy information" at bounding box center [661, 129] width 118 height 14
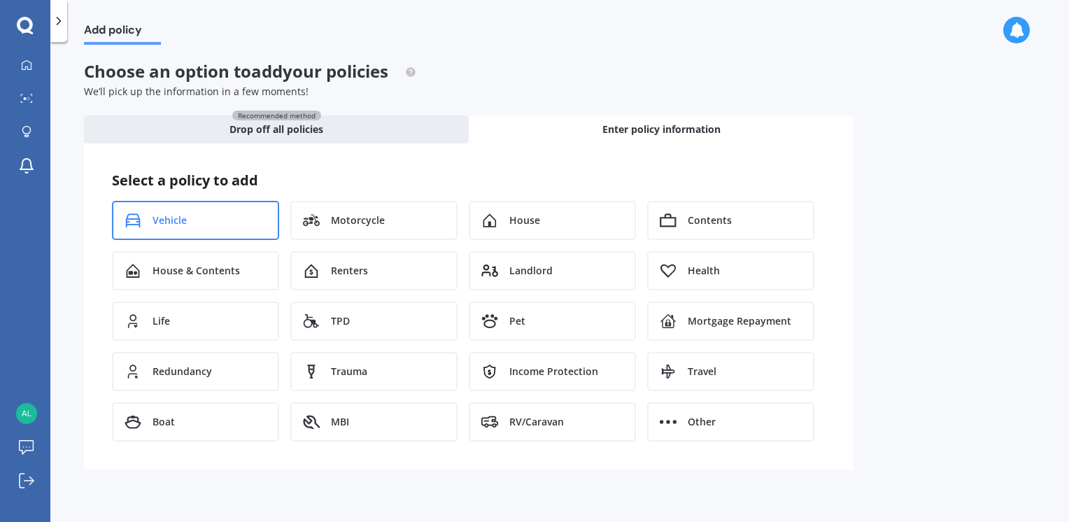
click at [206, 220] on div "Vehicle" at bounding box center [195, 220] width 167 height 39
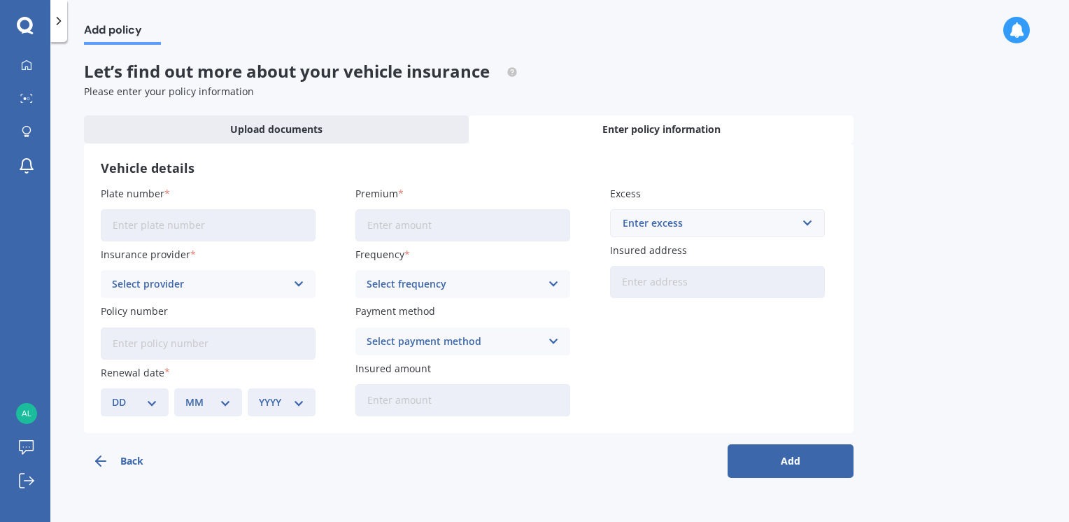
click at [196, 228] on input "Plate number" at bounding box center [208, 225] width 215 height 32
click at [166, 222] on input "Plate number" at bounding box center [208, 225] width 215 height 32
click at [294, 285] on icon at bounding box center [299, 283] width 12 height 15
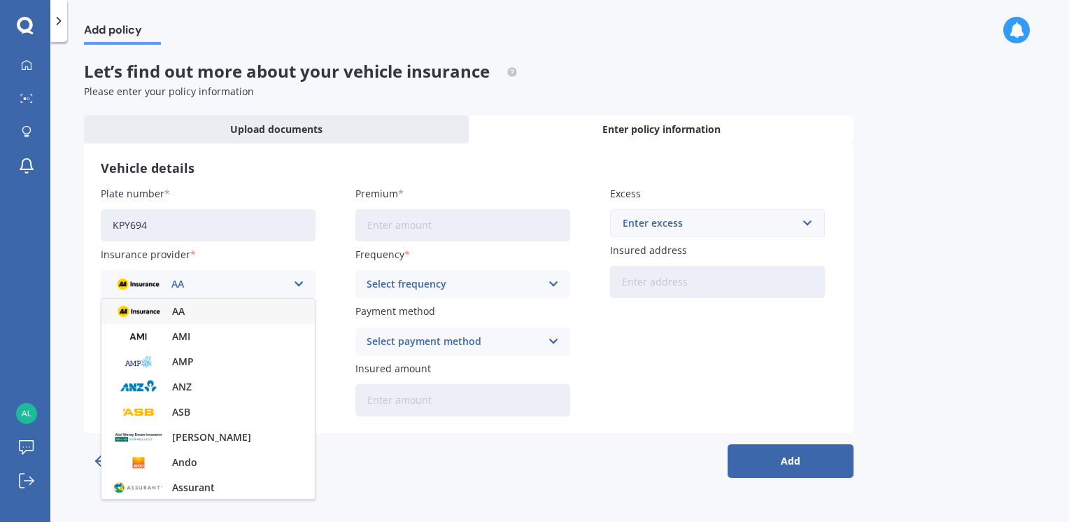
click at [427, 435] on div "Back Add" at bounding box center [469, 455] width 770 height 45
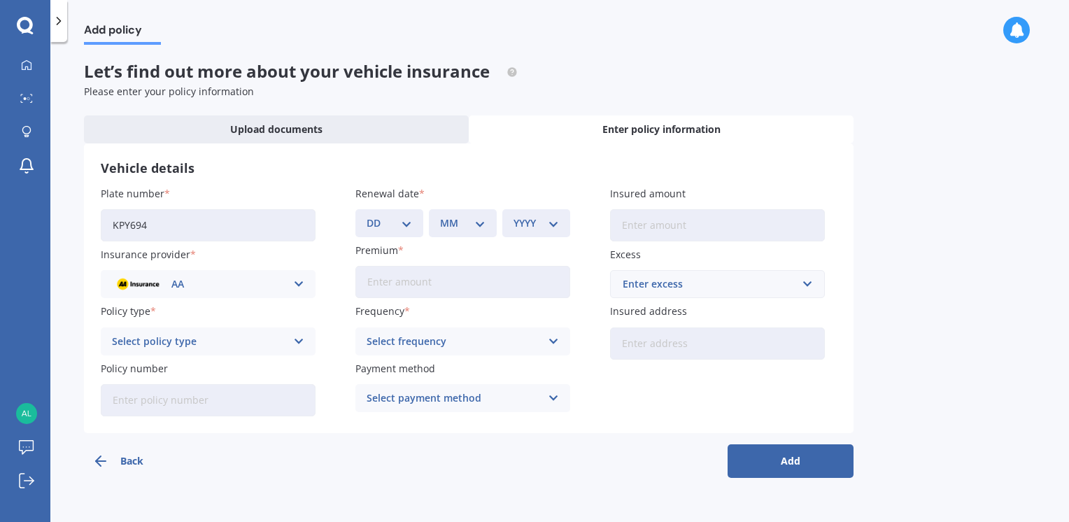
click at [299, 279] on icon at bounding box center [299, 283] width 12 height 15
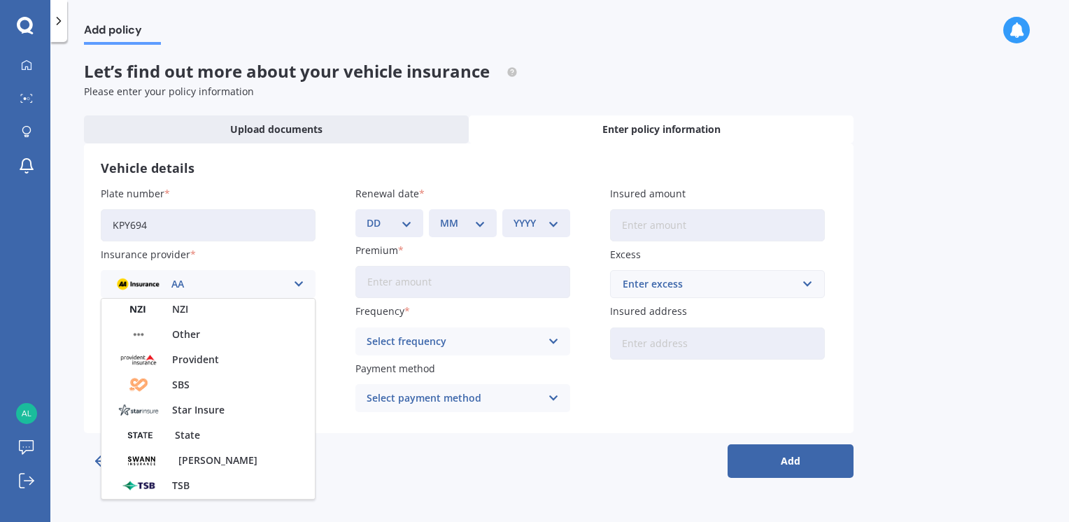
scroll to position [490, 0]
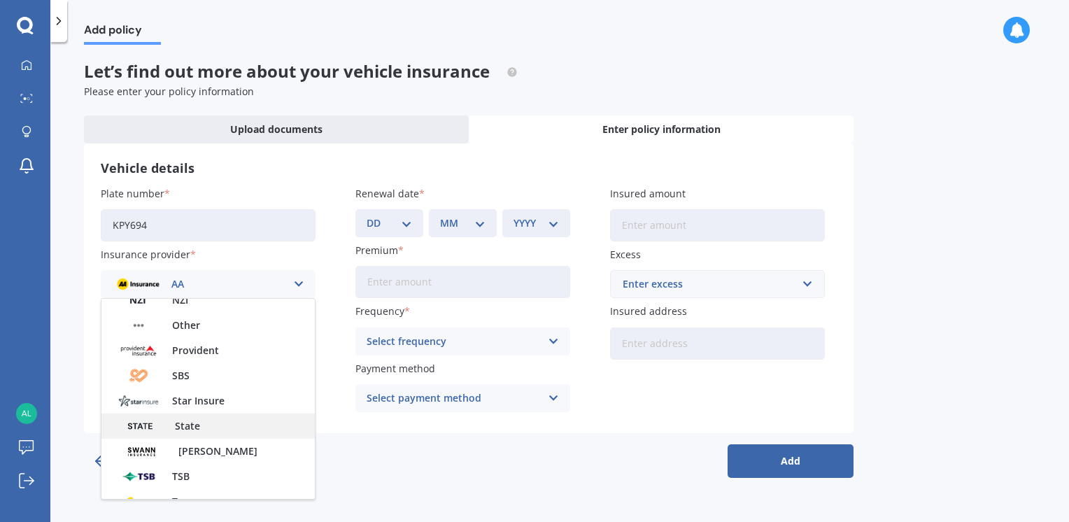
click at [168, 428] on div "State" at bounding box center [207, 425] width 213 height 25
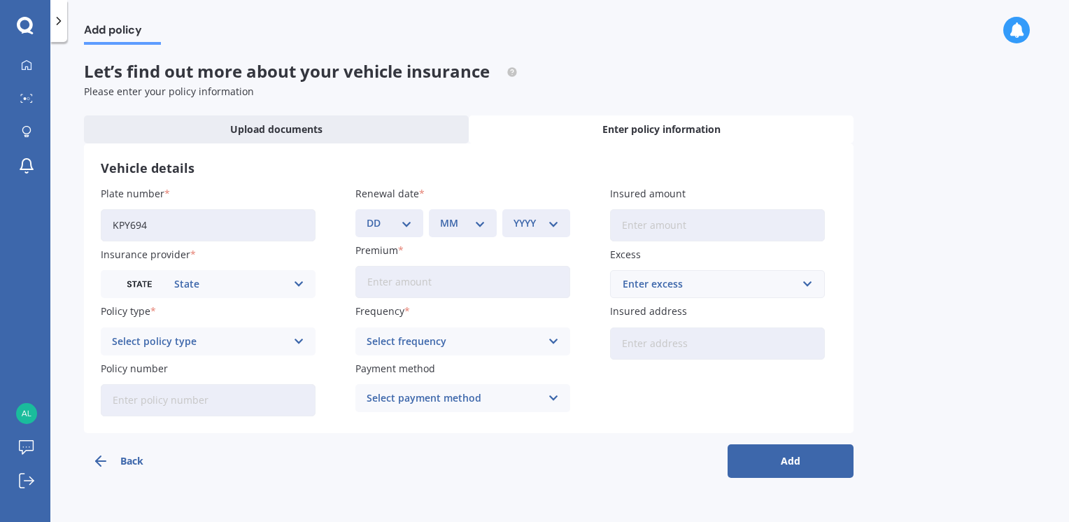
click at [296, 339] on icon at bounding box center [299, 341] width 12 height 15
click at [300, 281] on icon at bounding box center [299, 283] width 12 height 15
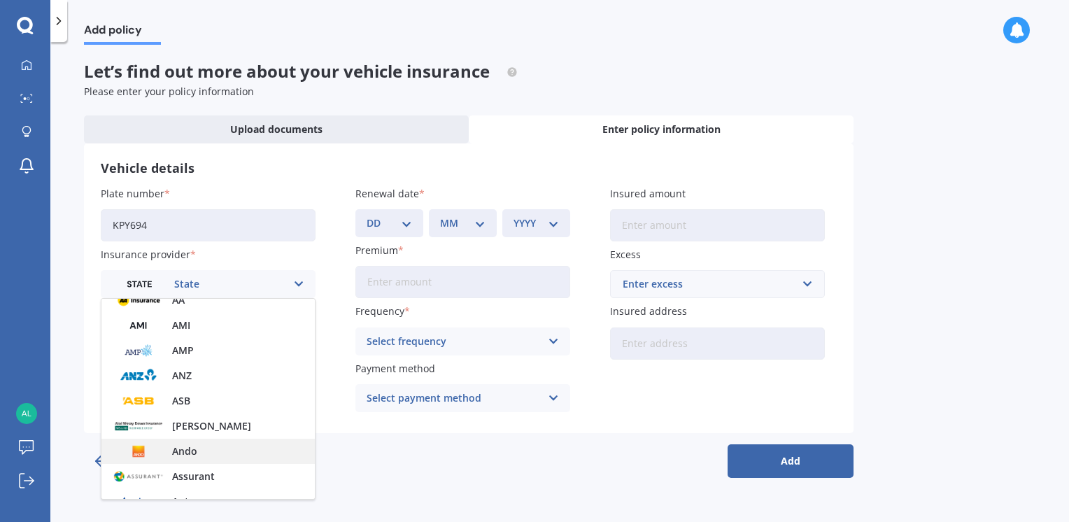
scroll to position [0, 0]
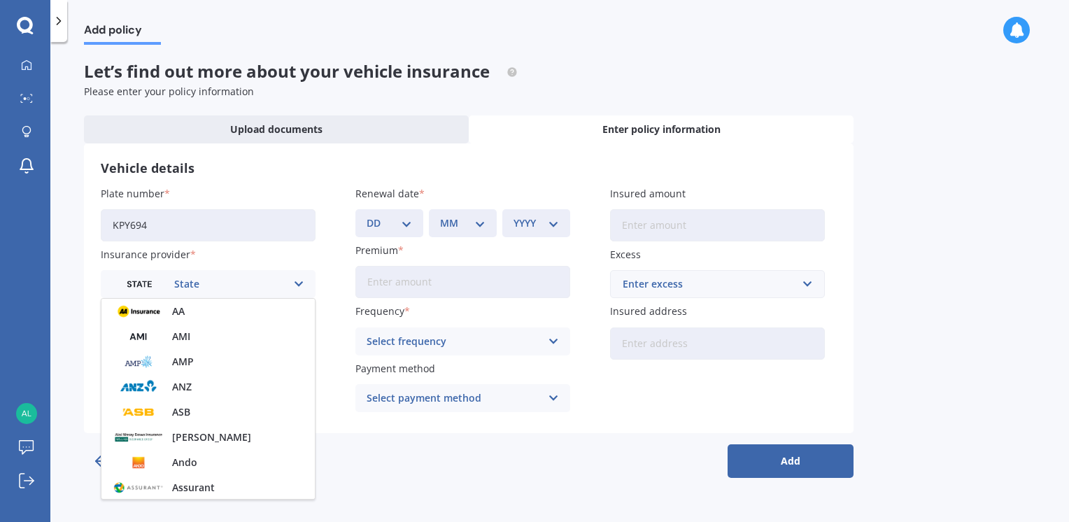
click at [355, 462] on div "Back Add" at bounding box center [469, 455] width 770 height 45
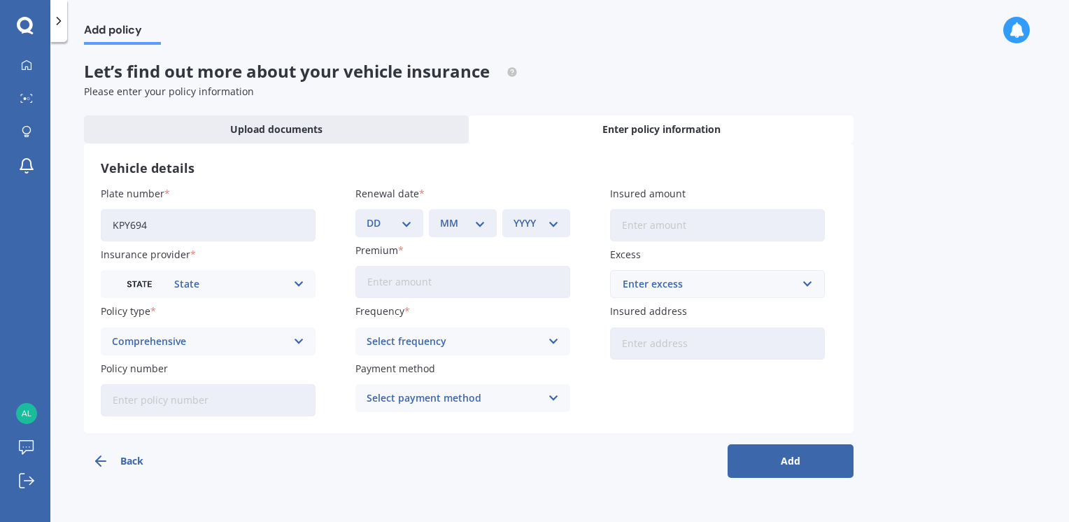
click at [297, 278] on icon at bounding box center [299, 283] width 12 height 15
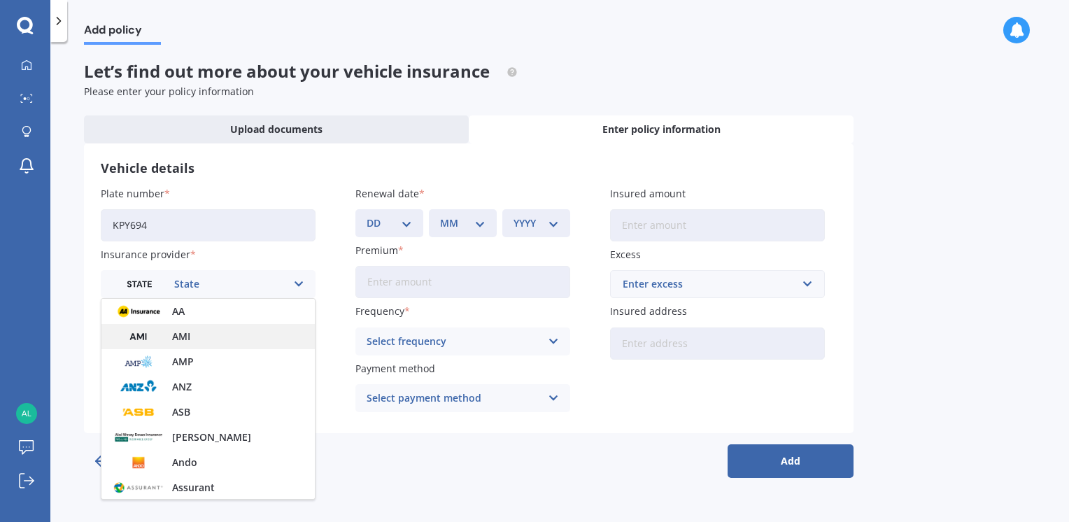
click at [201, 336] on div "AMI" at bounding box center [207, 336] width 213 height 25
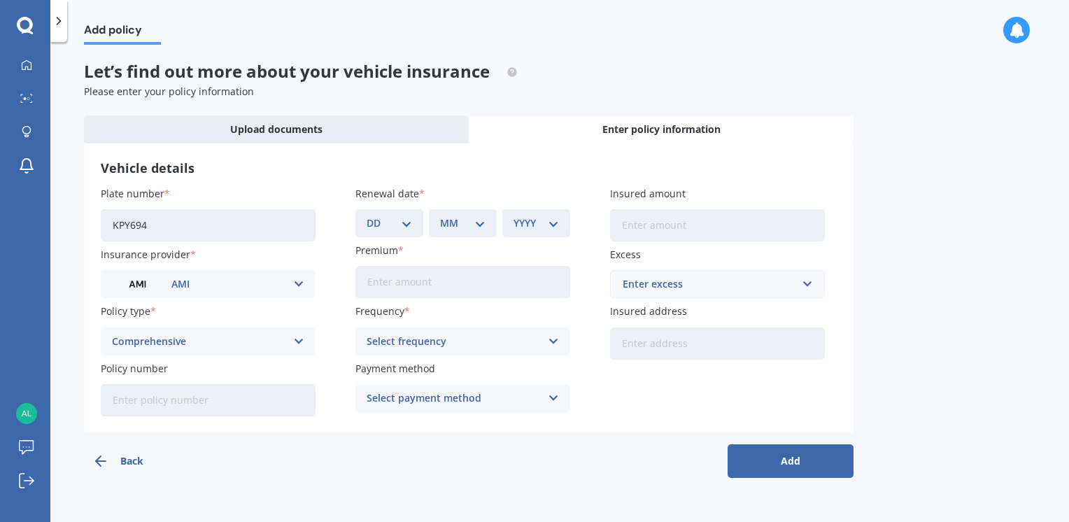
click at [299, 284] on icon at bounding box center [299, 283] width 12 height 15
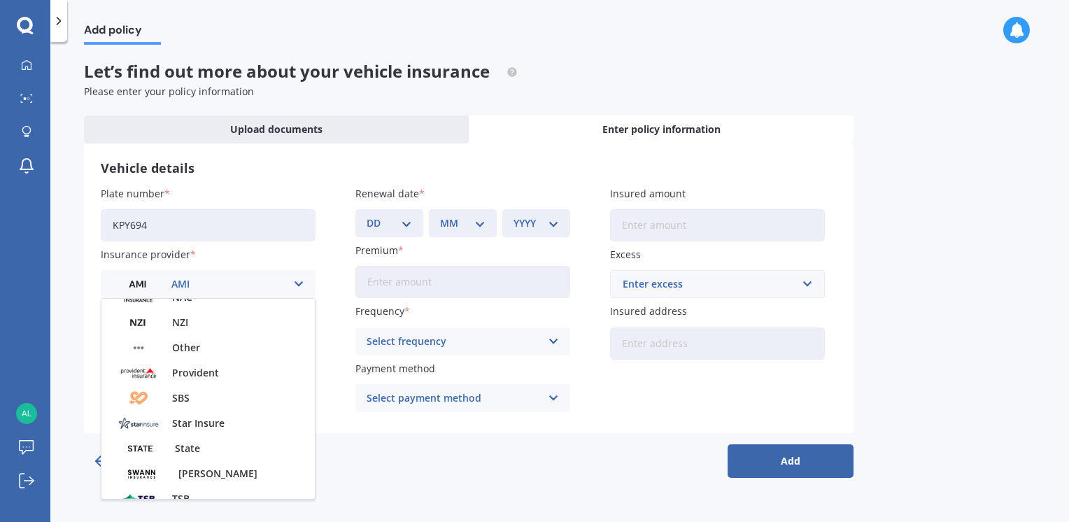
scroll to position [490, 0]
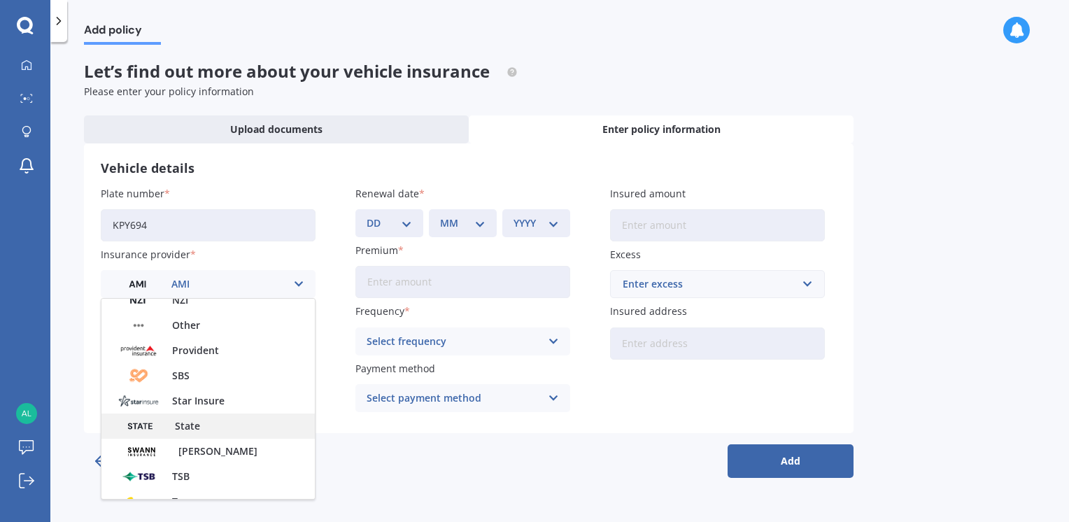
click at [213, 425] on div "State" at bounding box center [207, 425] width 213 height 25
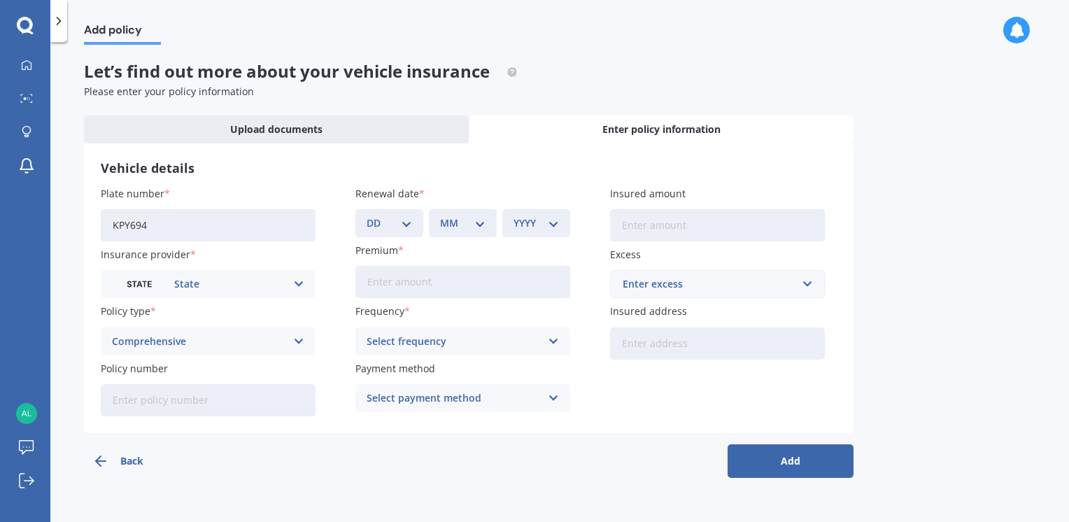
click at [303, 281] on icon at bounding box center [299, 283] width 12 height 15
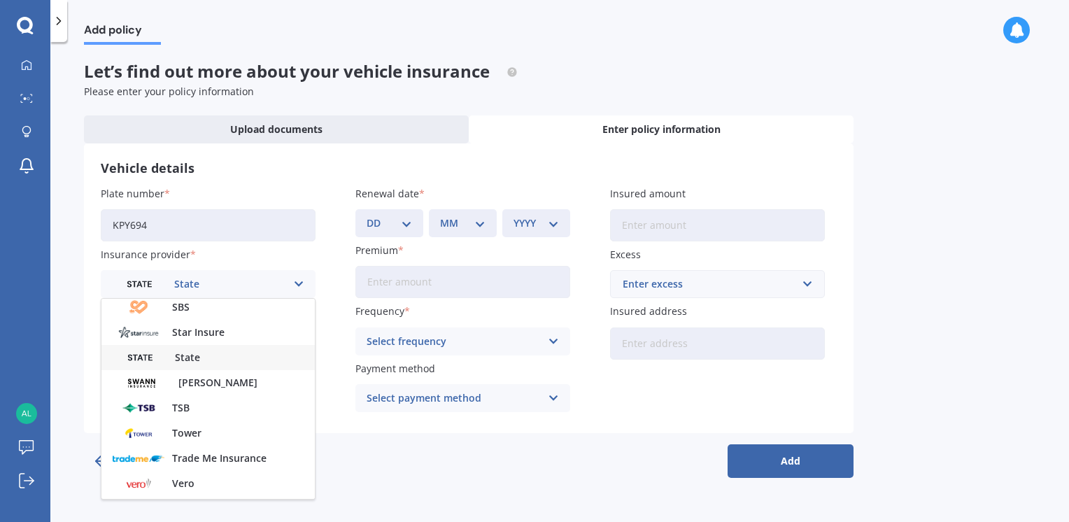
scroll to position [605, 0]
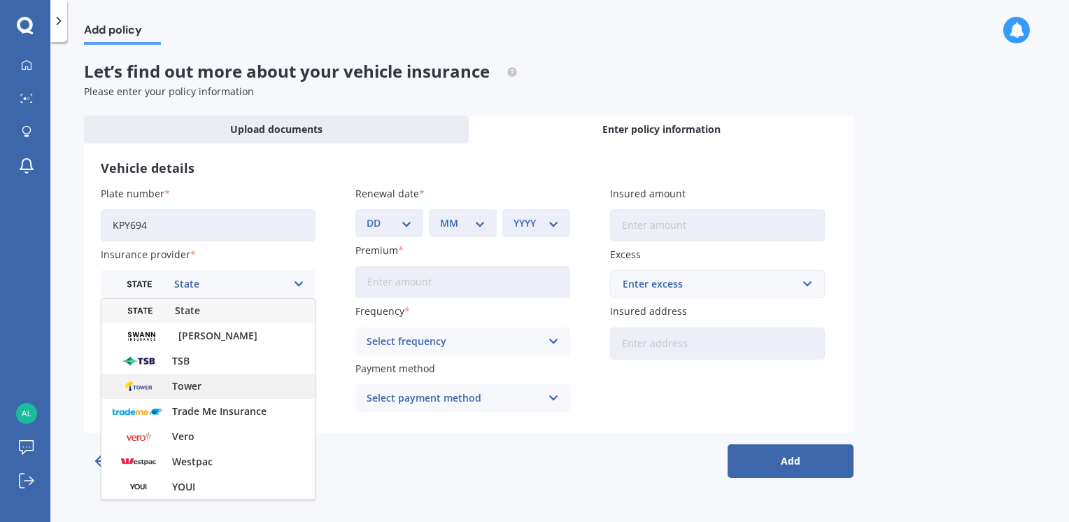
click at [192, 389] on span "Tower" at bounding box center [186, 386] width 29 height 10
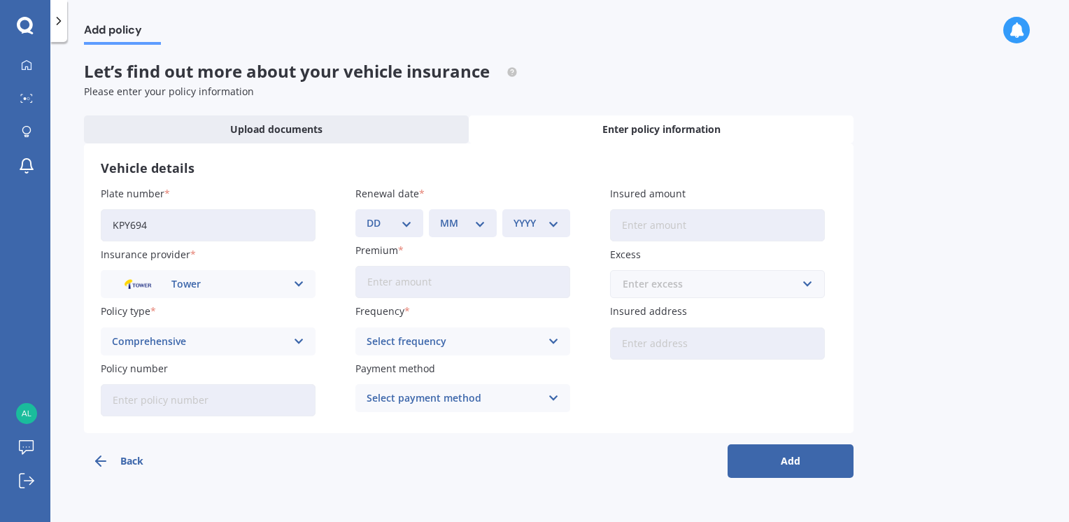
click at [807, 288] on input "text" at bounding box center [712, 284] width 202 height 27
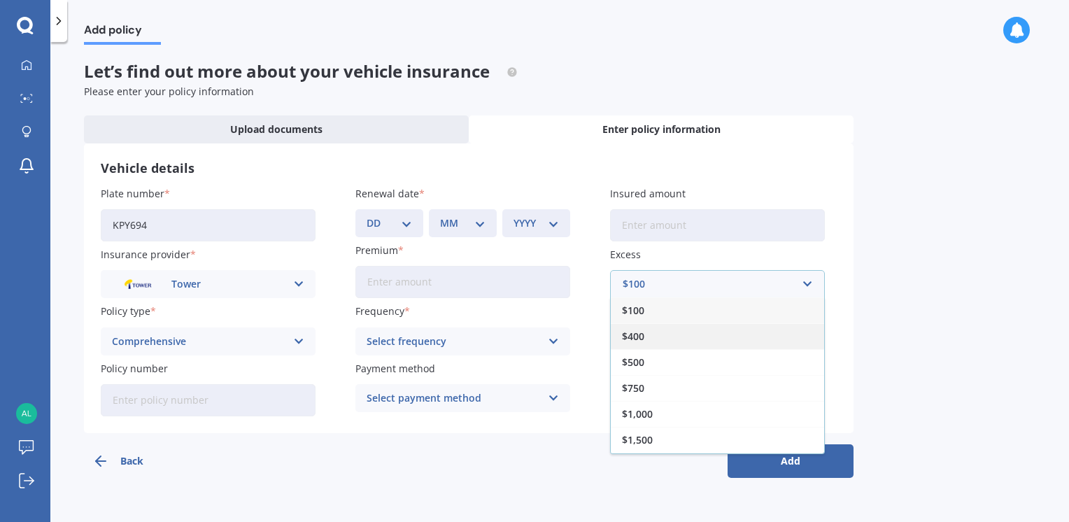
click at [639, 337] on span "$400" at bounding box center [633, 337] width 22 height 10
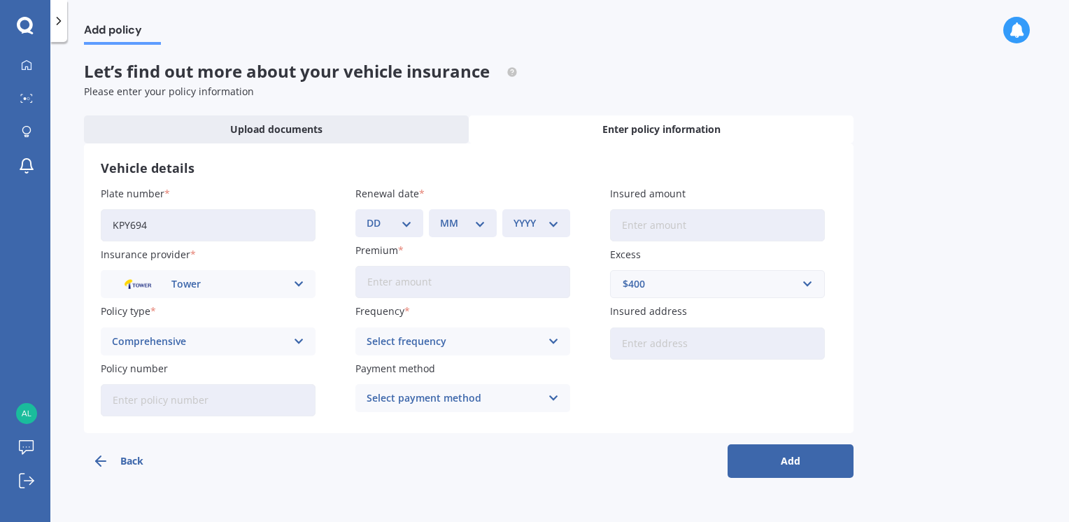
click at [716, 218] on input "Insured amount" at bounding box center [717, 225] width 215 height 32
click at [705, 228] on input "Insured amount" at bounding box center [717, 225] width 215 height 32
click at [761, 233] on input "Insured amount" at bounding box center [717, 225] width 215 height 32
click at [807, 285] on input "text" at bounding box center [712, 284] width 202 height 27
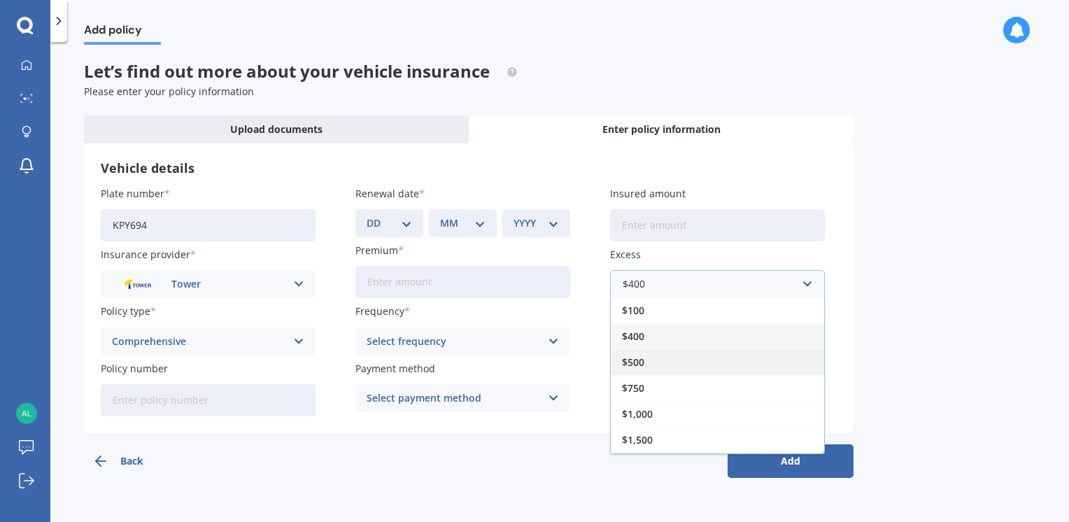
click at [632, 363] on span "$500" at bounding box center [633, 362] width 22 height 10
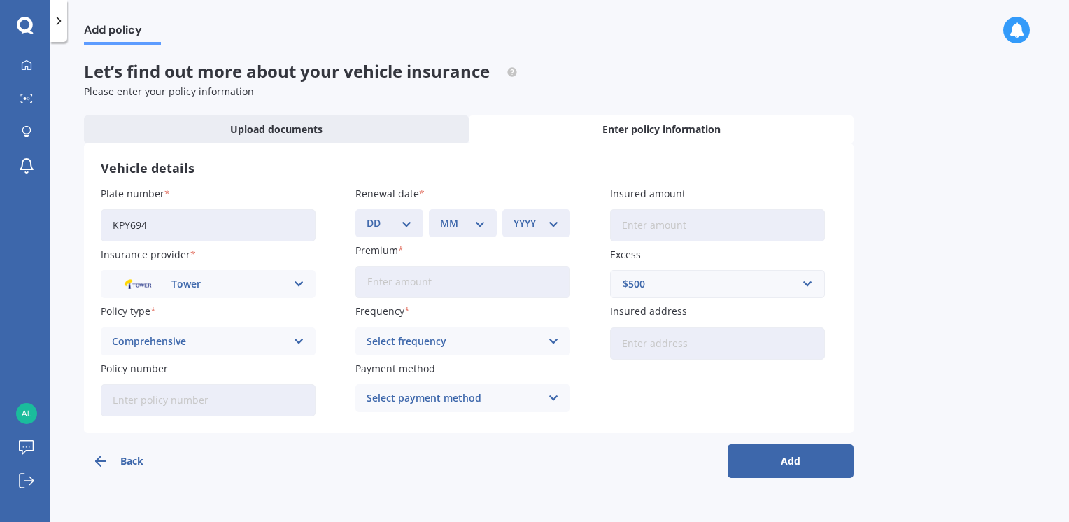
drag, startPoint x: 652, startPoint y: 286, endPoint x: 644, endPoint y: 285, distance: 8.5
click at [652, 286] on div "$500" at bounding box center [709, 283] width 173 height 15
click at [179, 220] on input "KPY694" at bounding box center [208, 225] width 215 height 32
type input "K"
click at [24, 24] on icon at bounding box center [25, 26] width 17 height 18
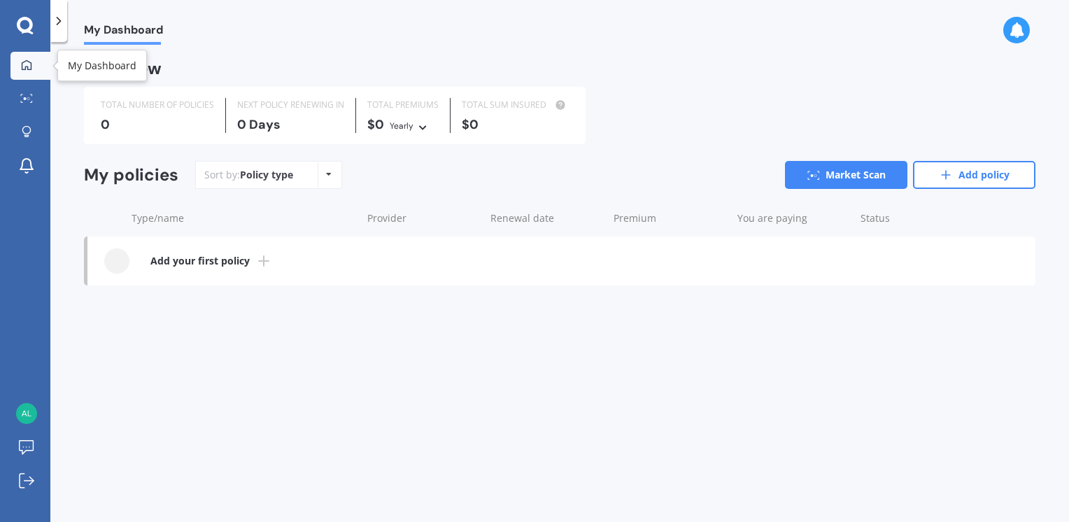
click at [25, 63] on icon at bounding box center [26, 64] width 11 height 11
click at [28, 91] on link "Market Scan" at bounding box center [30, 99] width 40 height 28
